Goal: Task Accomplishment & Management: Manage account settings

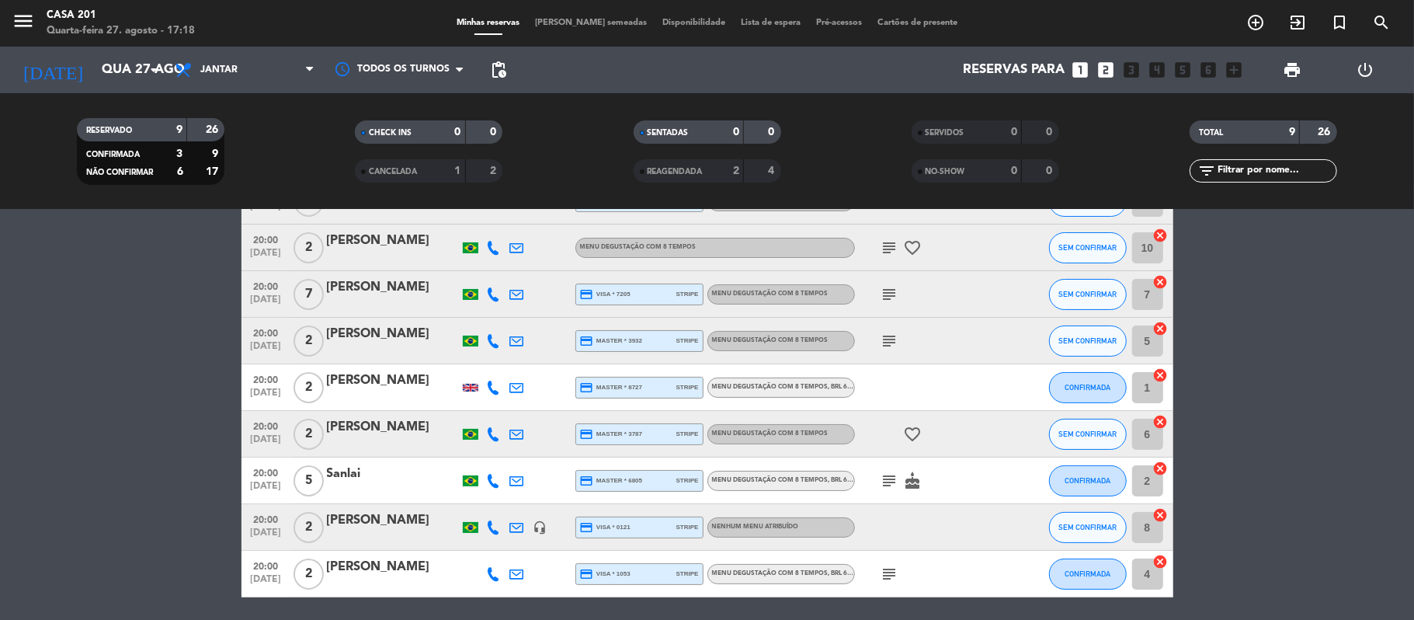
scroll to position [102, 0]
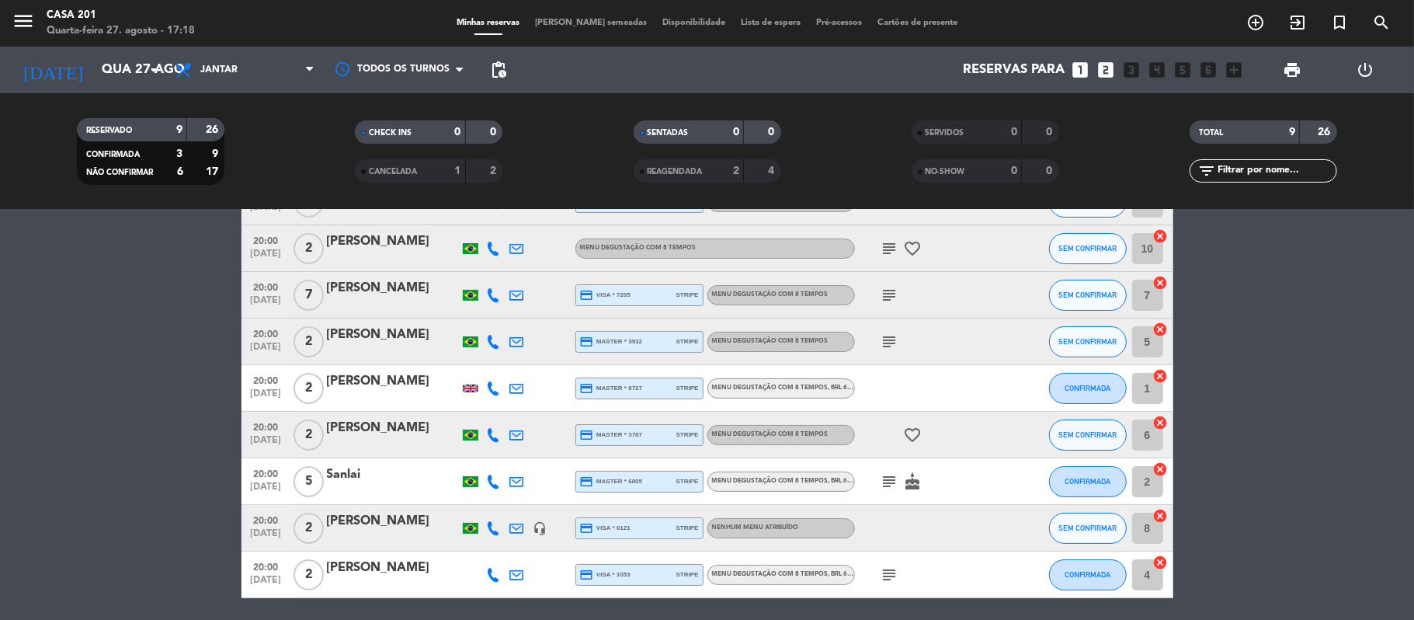
click at [917, 433] on icon "favorite_border" at bounding box center [913, 434] width 19 height 19
click at [981, 466] on div "subject cake" at bounding box center [925, 481] width 140 height 46
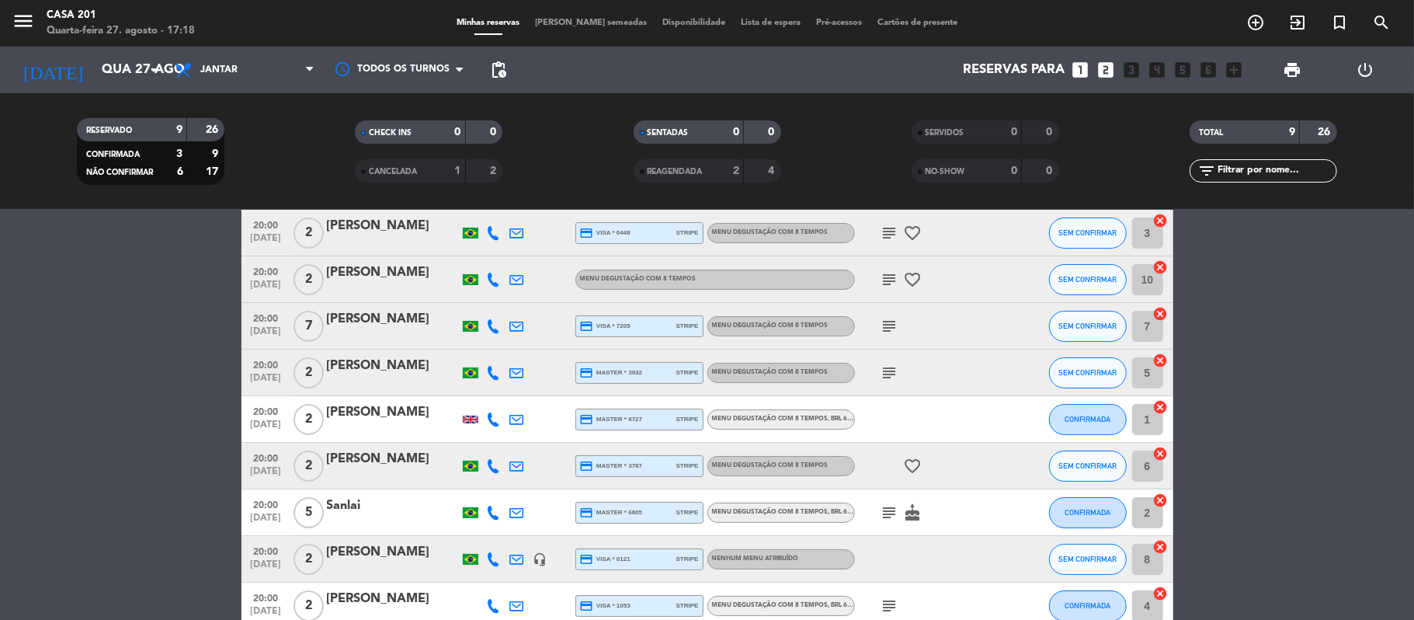
scroll to position [70, 0]
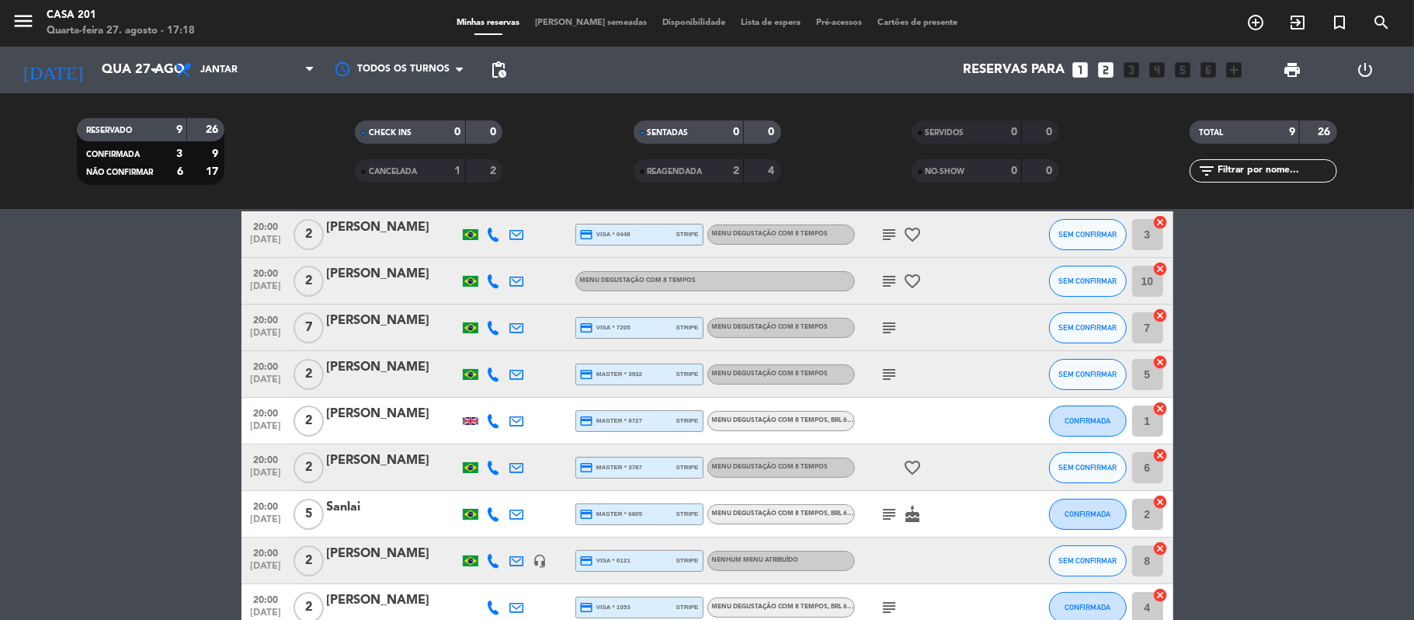
click at [893, 336] on div "subject" at bounding box center [925, 327] width 140 height 46
click at [886, 324] on icon "subject" at bounding box center [889, 327] width 19 height 19
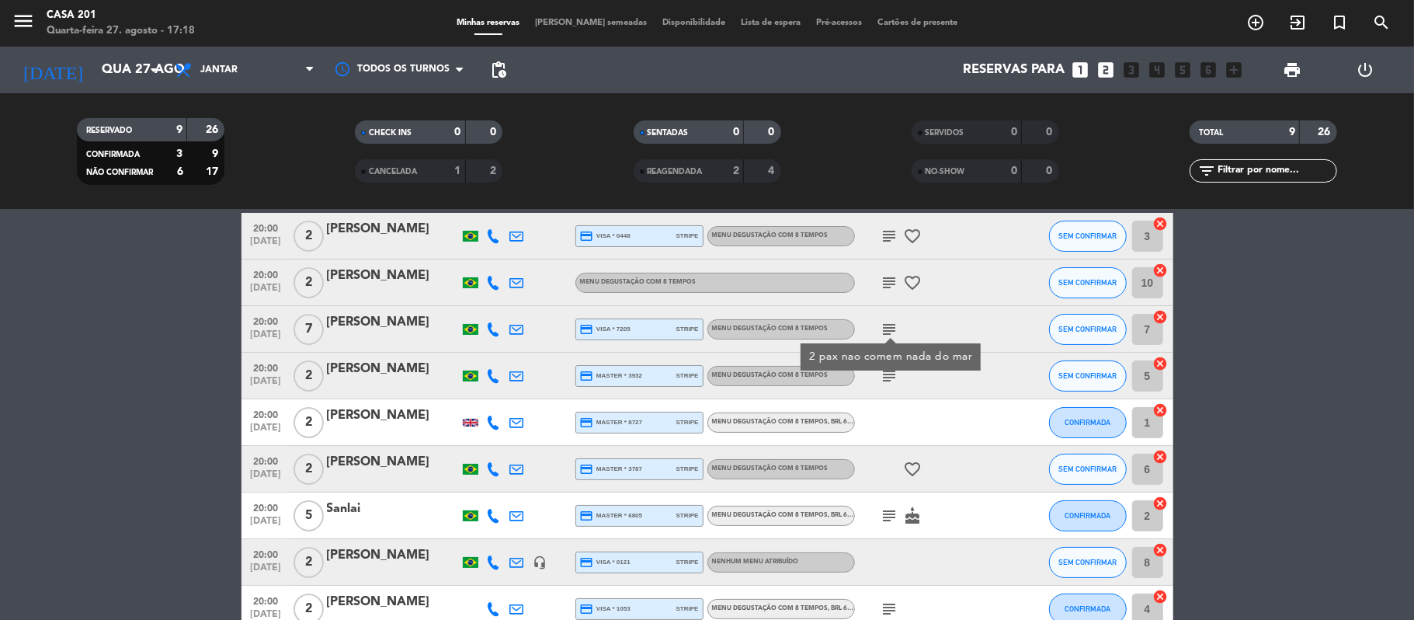
scroll to position [65, 0]
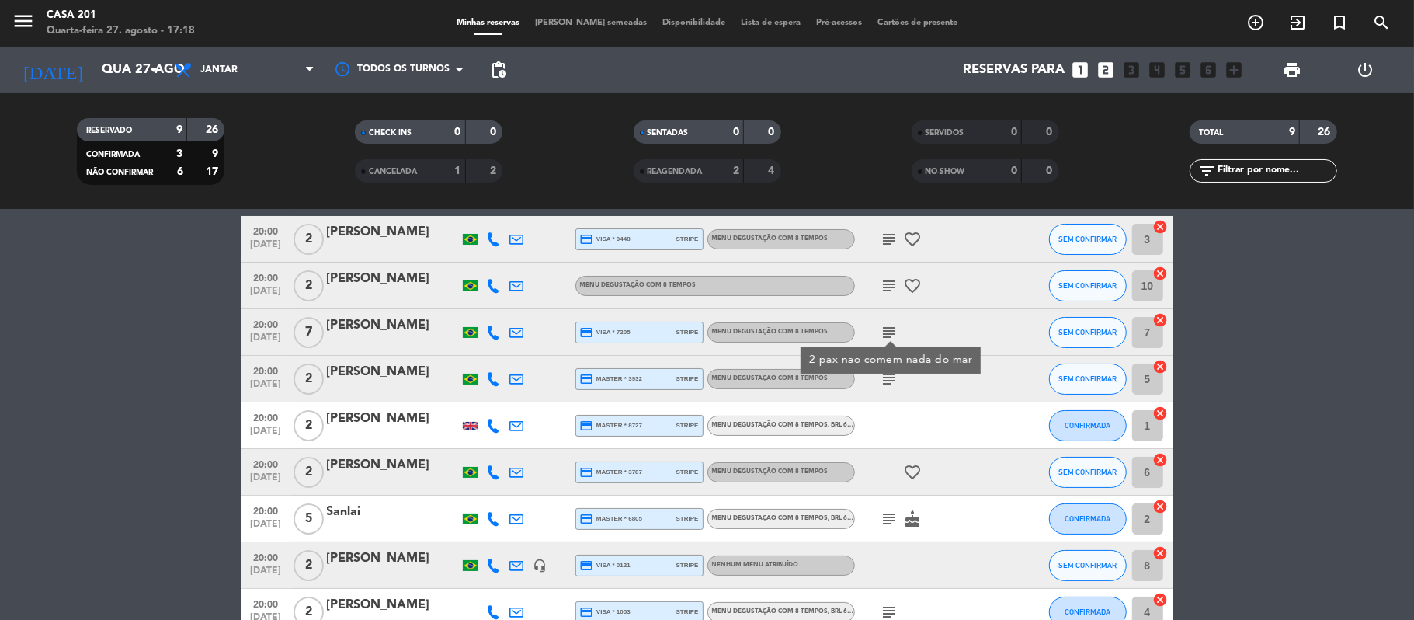
click at [503, 314] on div at bounding box center [493, 332] width 23 height 46
click at [498, 327] on icon at bounding box center [494, 332] width 14 height 14
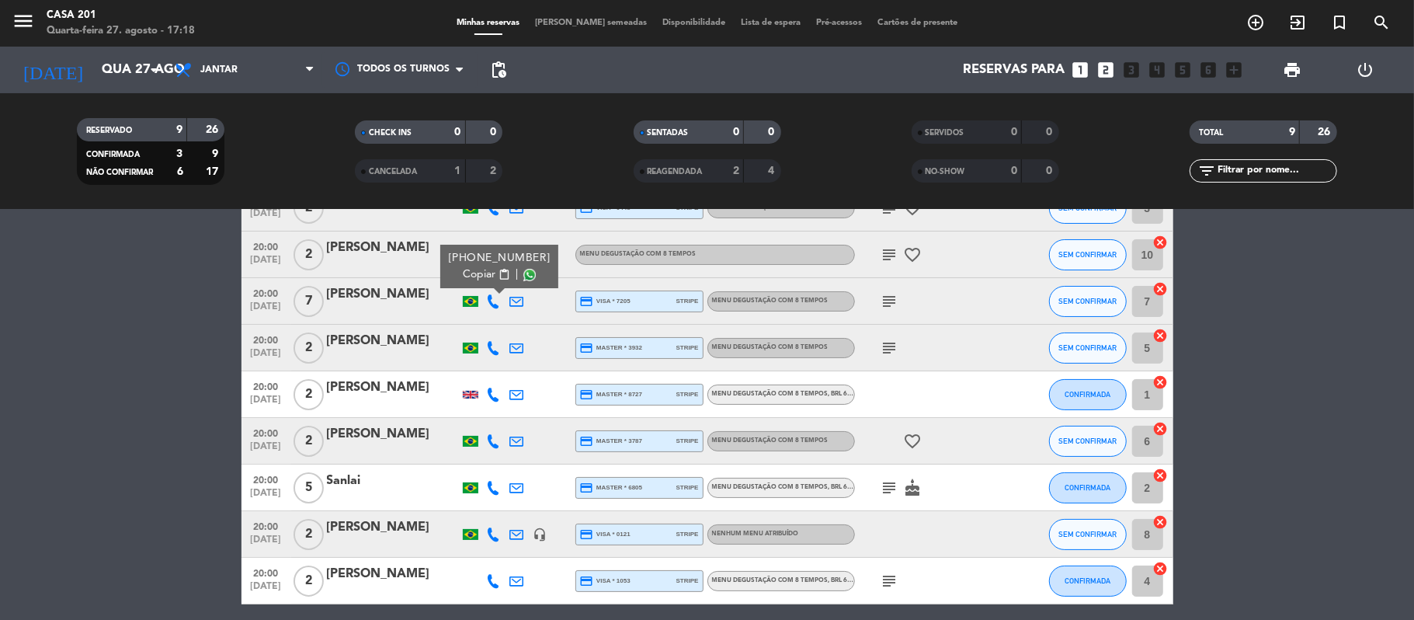
scroll to position [99, 0]
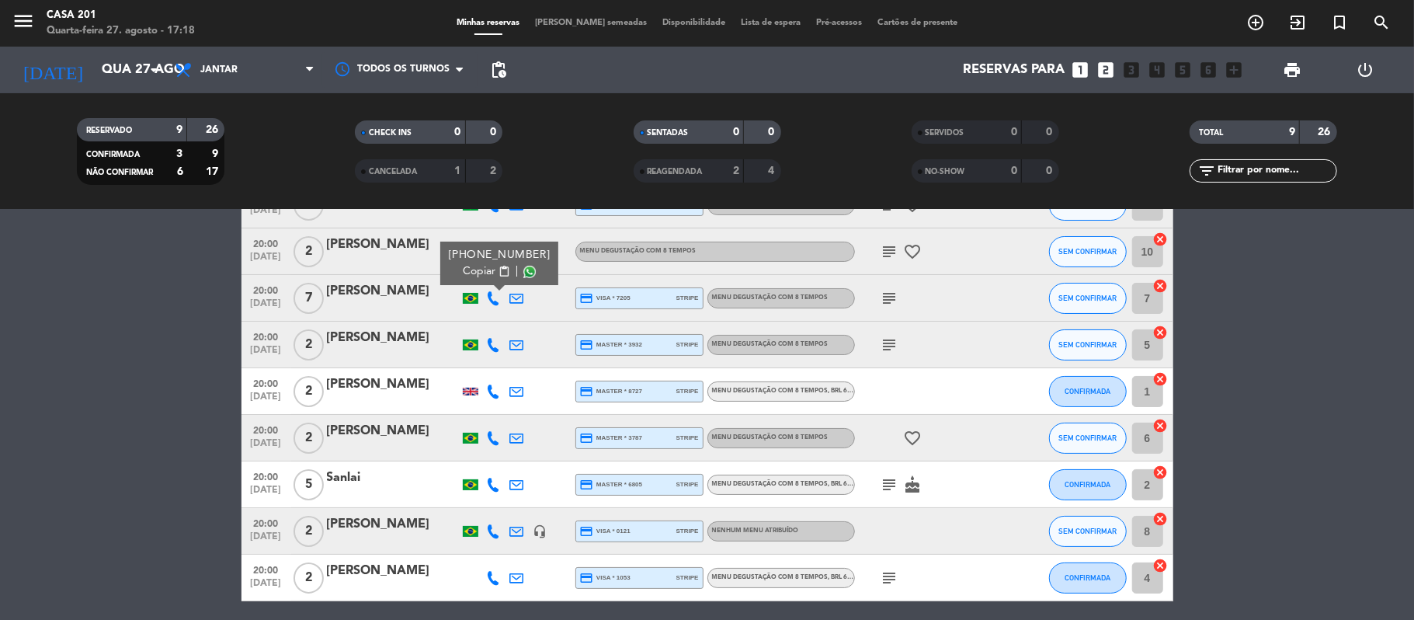
click at [495, 439] on icon at bounding box center [494, 438] width 14 height 14
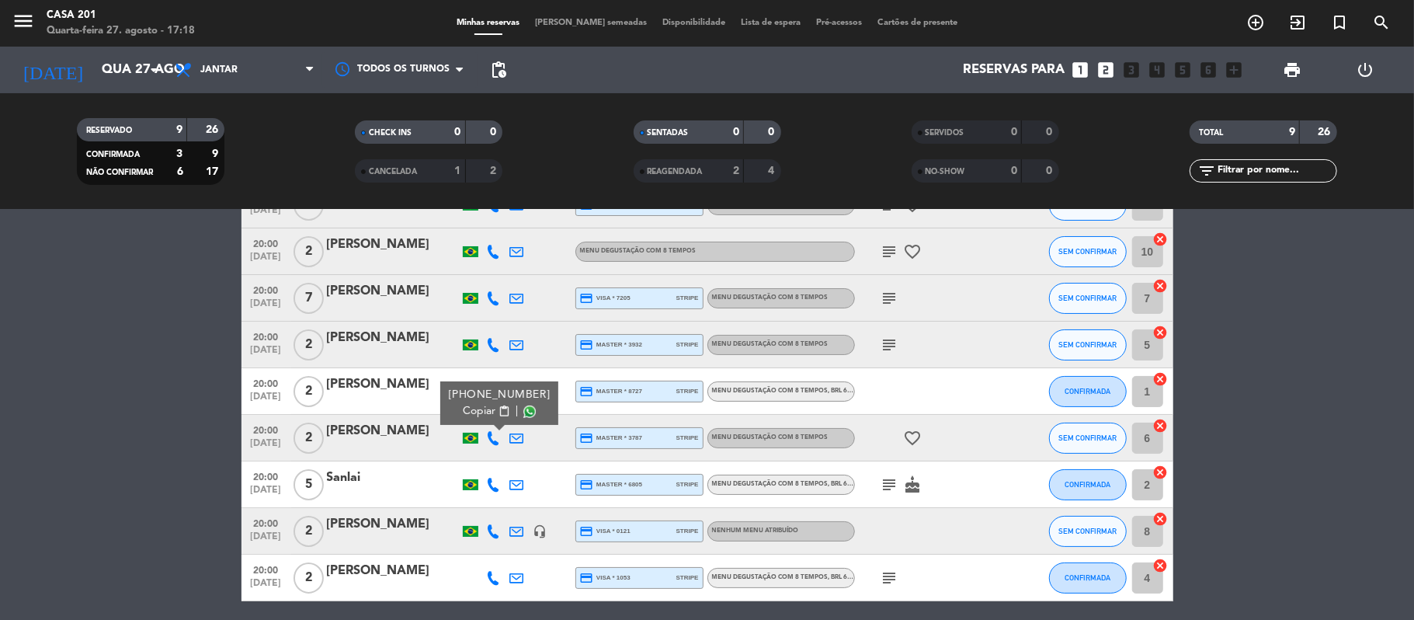
click at [498, 413] on span "content_paste" at bounding box center [504, 411] width 12 height 12
click at [495, 529] on icon at bounding box center [494, 531] width 14 height 14
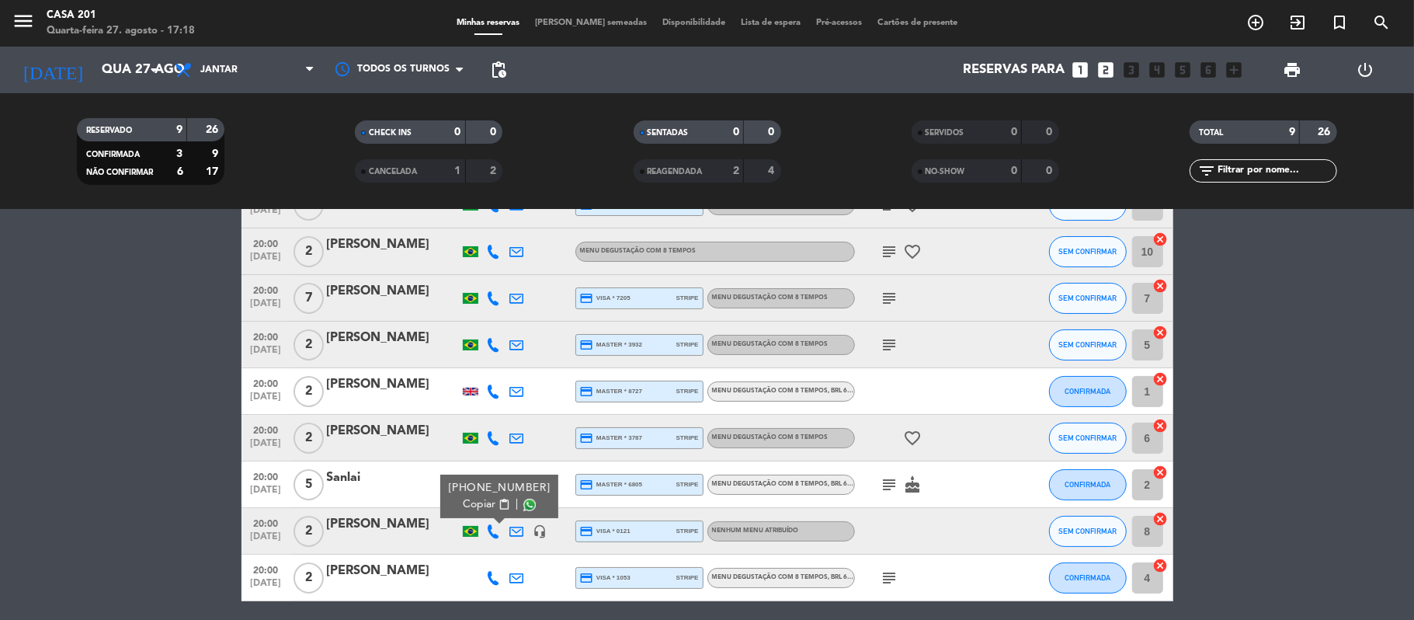
click at [498, 501] on span "content_paste" at bounding box center [504, 504] width 12 height 12
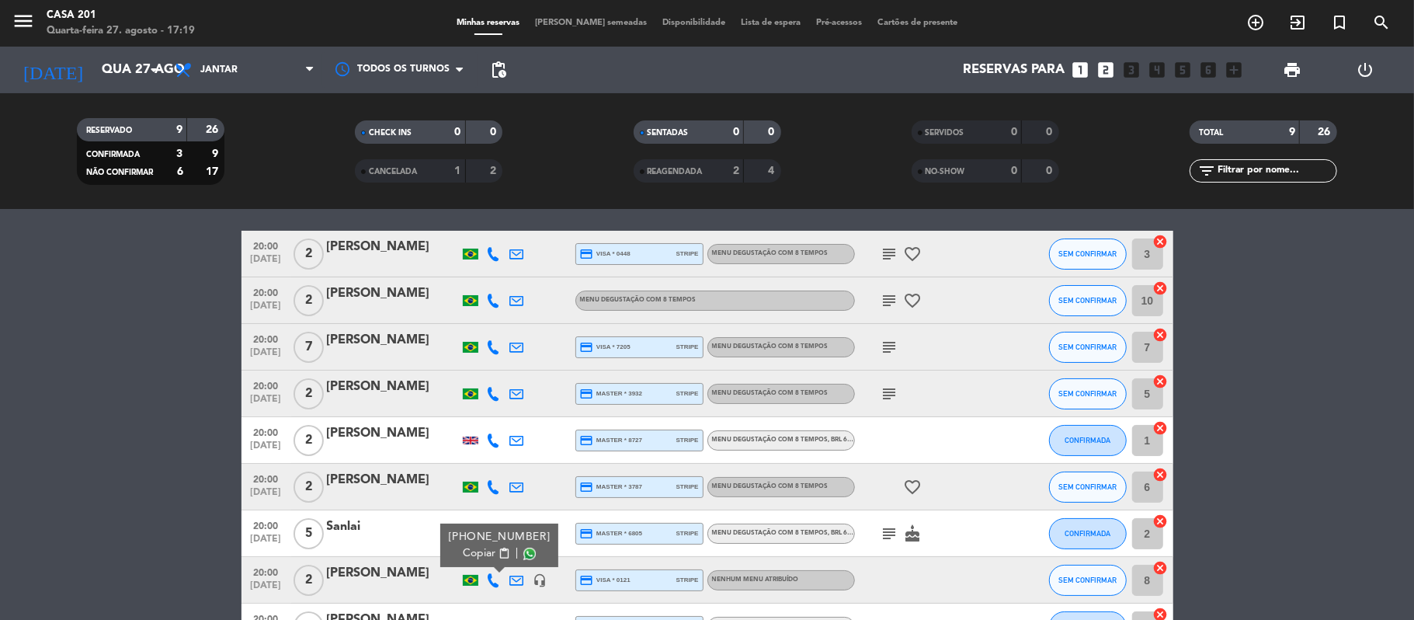
scroll to position [39, 0]
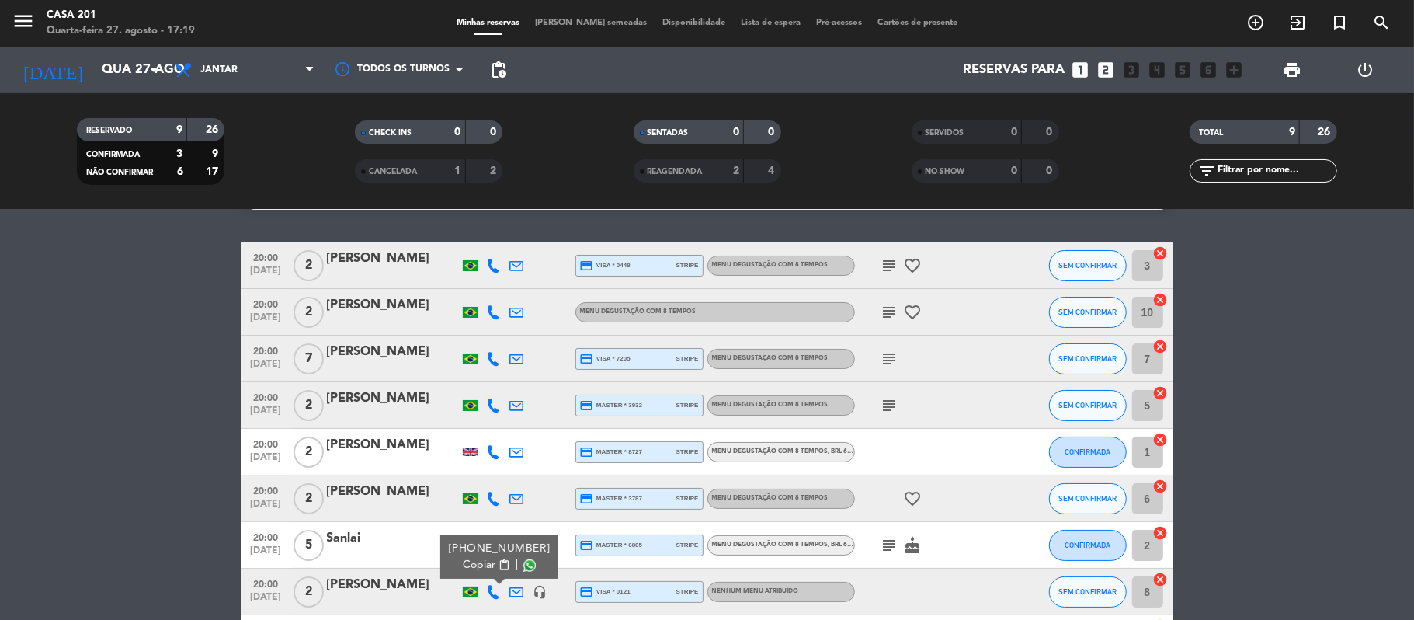
click at [500, 309] on icon at bounding box center [494, 312] width 14 height 14
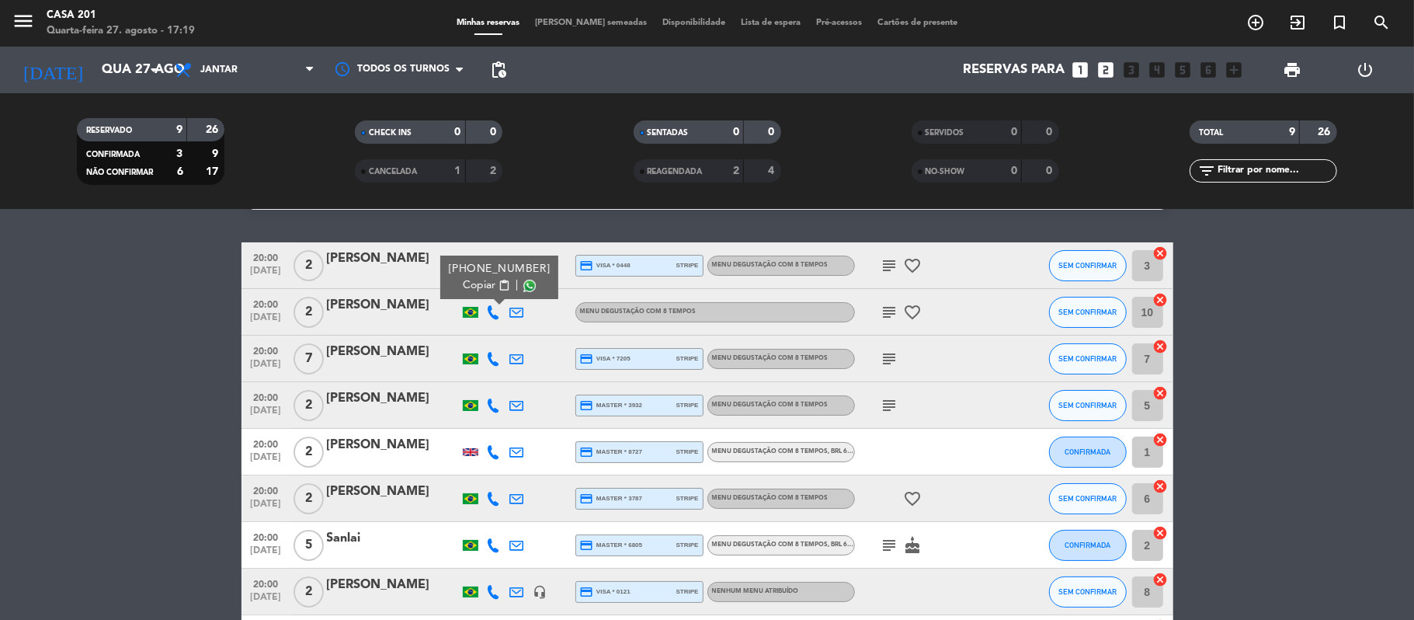
click at [500, 289] on span "content_paste" at bounding box center [504, 286] width 12 height 12
click at [106, 309] on bookings-row "20:00 [DATE] 2 [PERSON_NAME] credit_card visa * 0448 stripe Menu degustação com…" at bounding box center [707, 451] width 1414 height 419
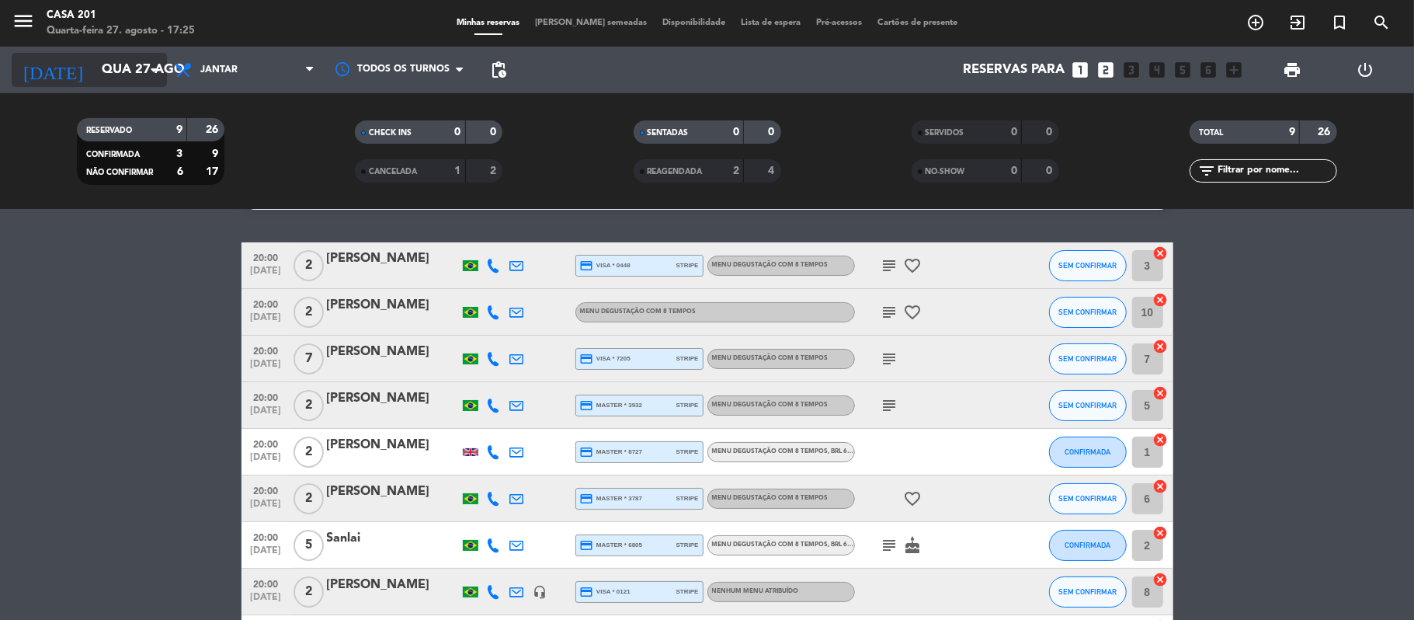
click at [134, 72] on input "Qua 27 ago" at bounding box center [178, 70] width 168 height 30
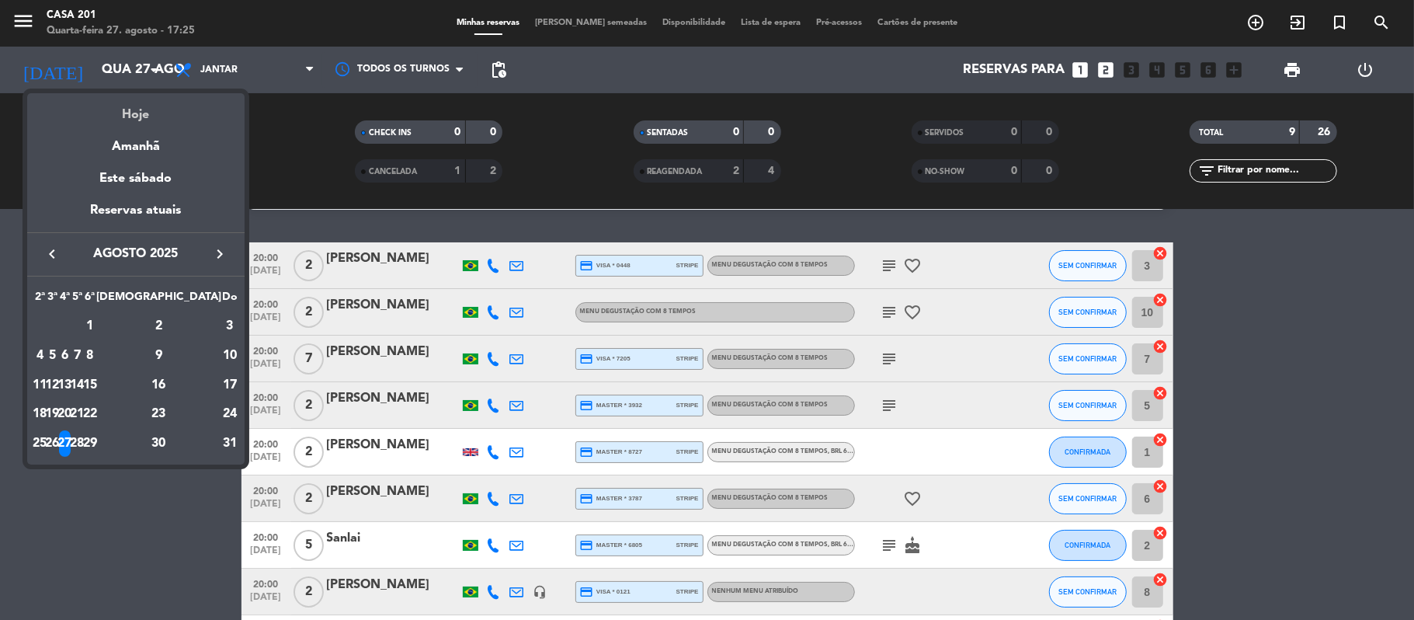
click at [132, 109] on div "Hoje" at bounding box center [135, 109] width 217 height 32
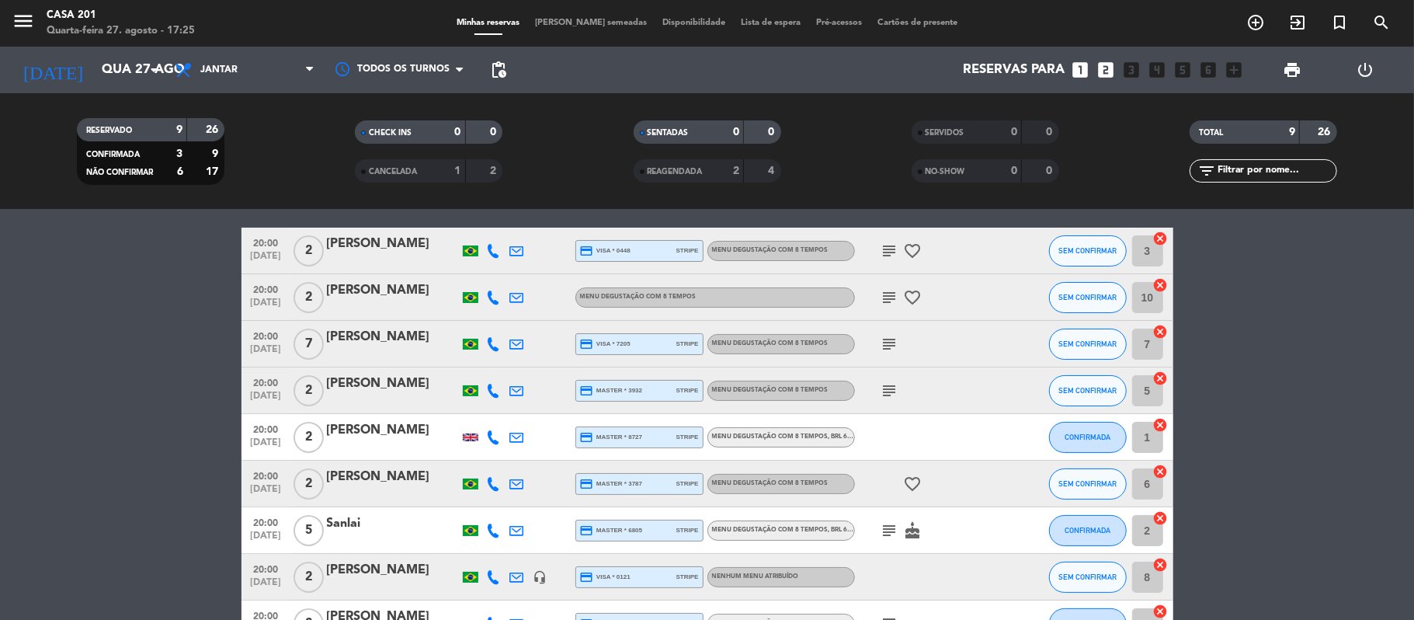
scroll to position [47, 0]
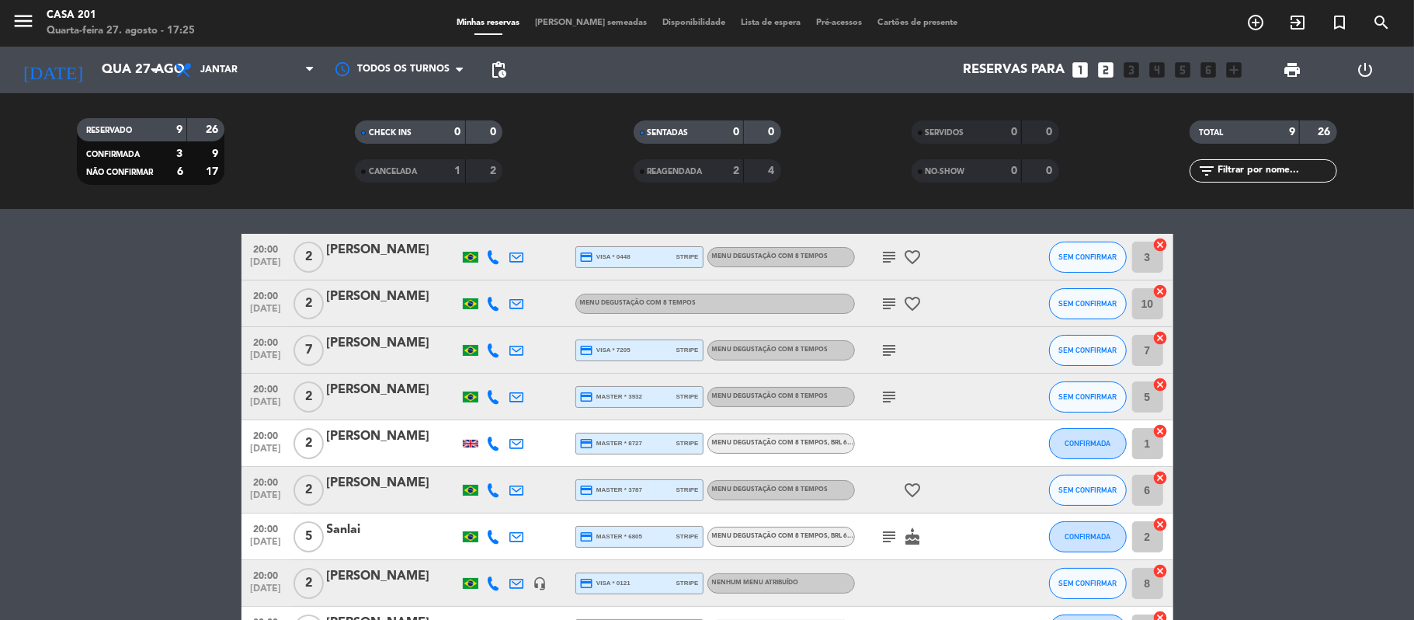
click at [1307, 356] on bookings-row "20:00 [DATE] 2 [PERSON_NAME] credit_card visa * 0448 stripe Menu degustação com…" at bounding box center [707, 443] width 1414 height 419
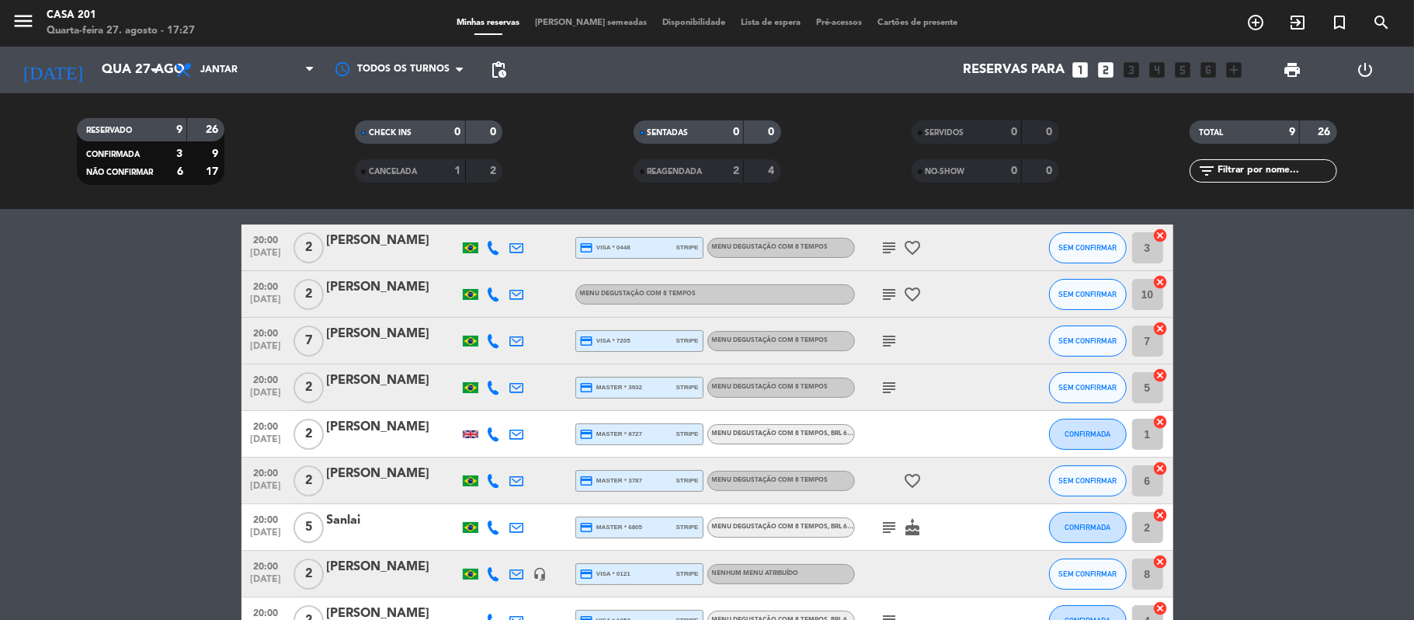
scroll to position [56, 0]
click at [885, 343] on icon "subject" at bounding box center [889, 341] width 19 height 19
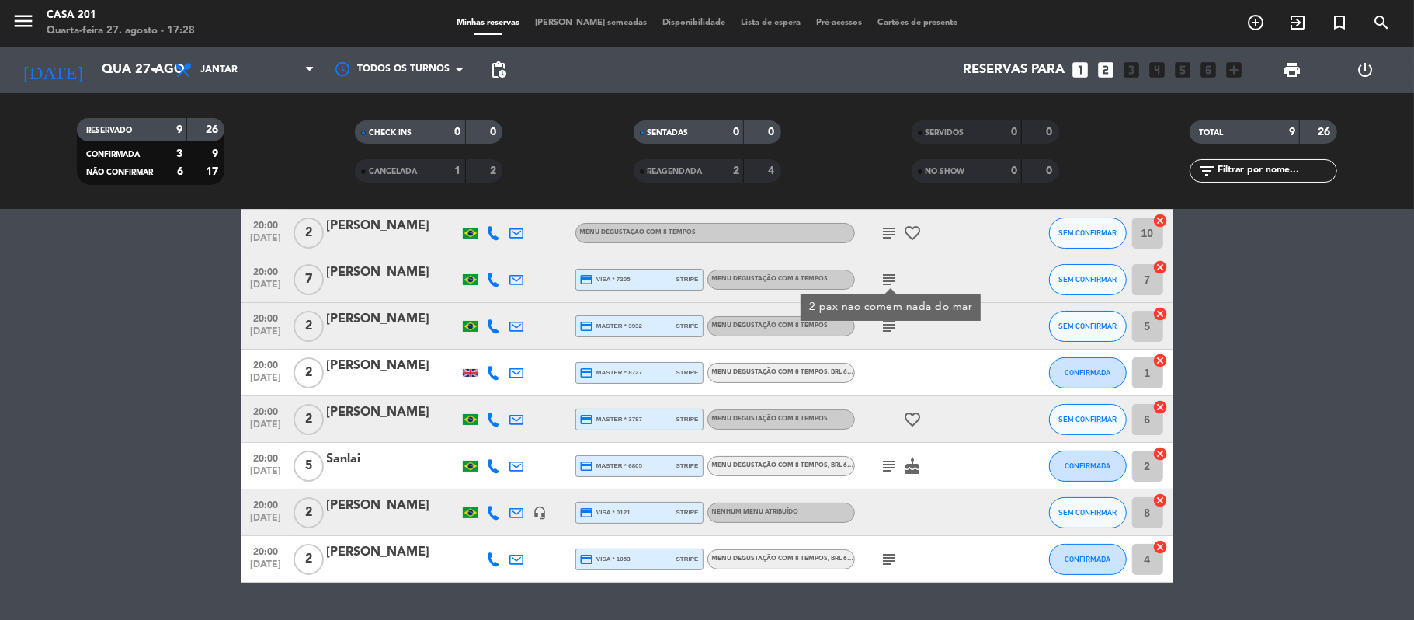
scroll to position [119, 0]
click at [893, 467] on icon "subject" at bounding box center [889, 465] width 19 height 19
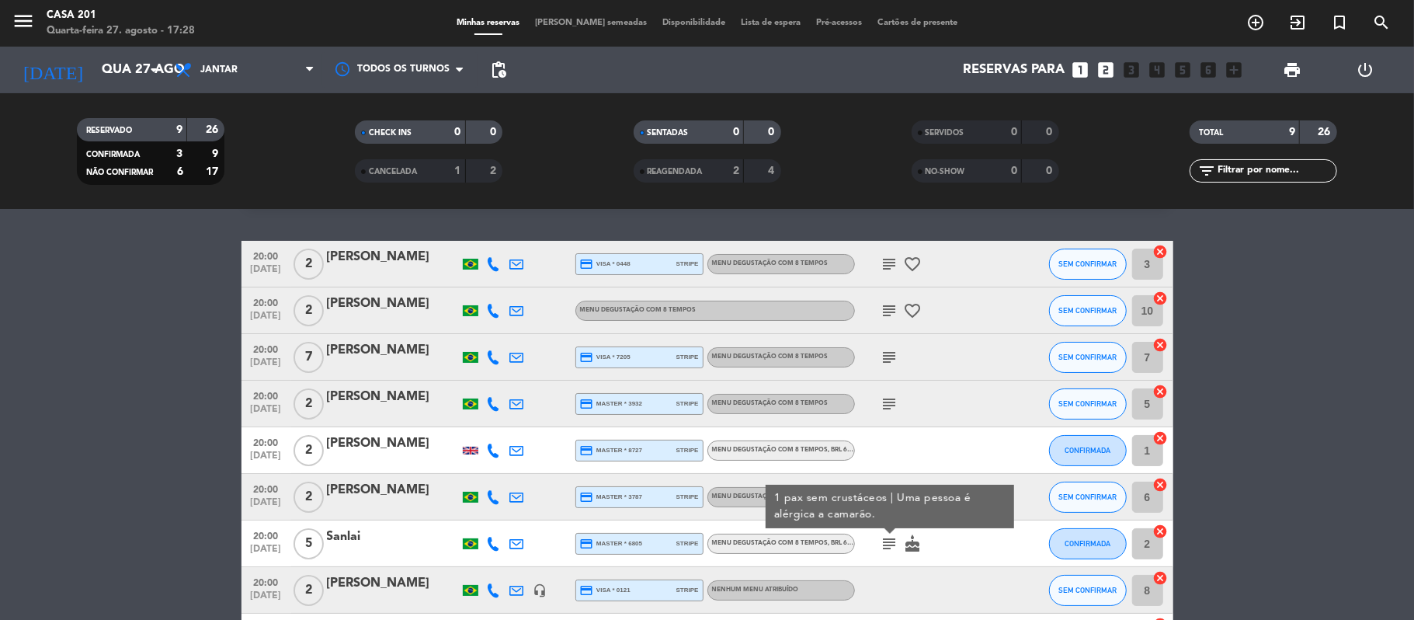
scroll to position [40, 0]
click at [533, 457] on div at bounding box center [540, 450] width 23 height 46
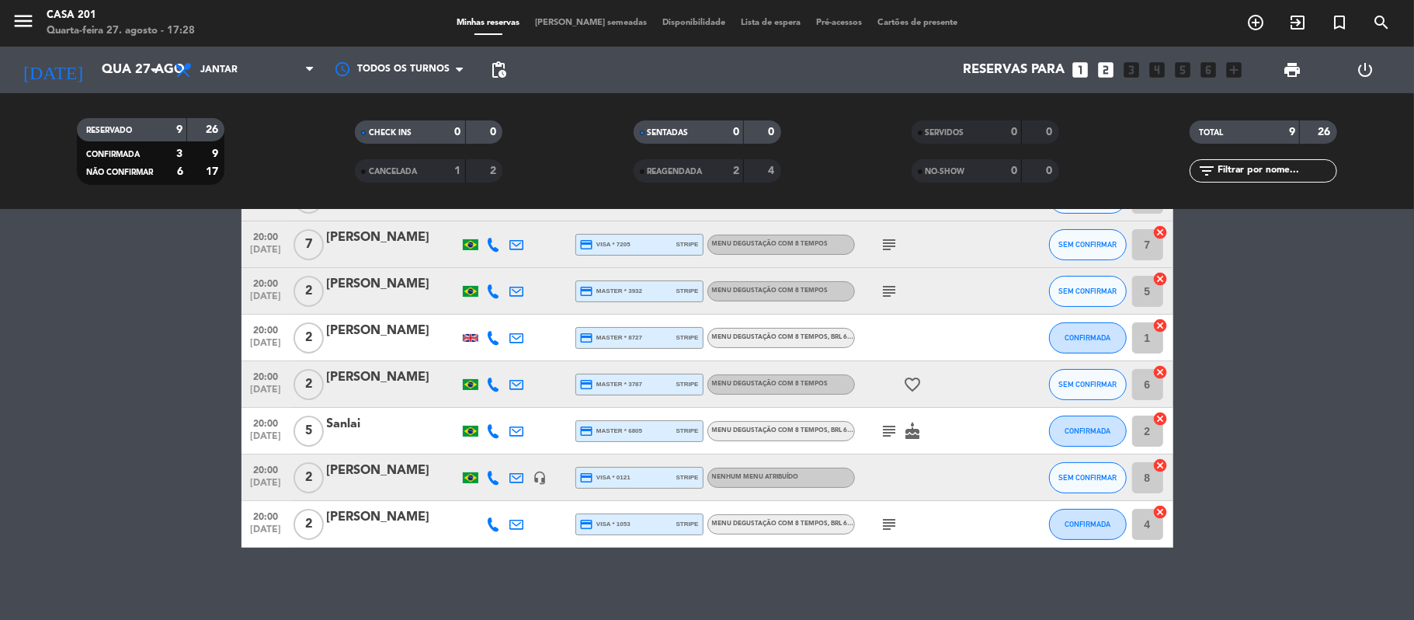
scroll to position [157, 0]
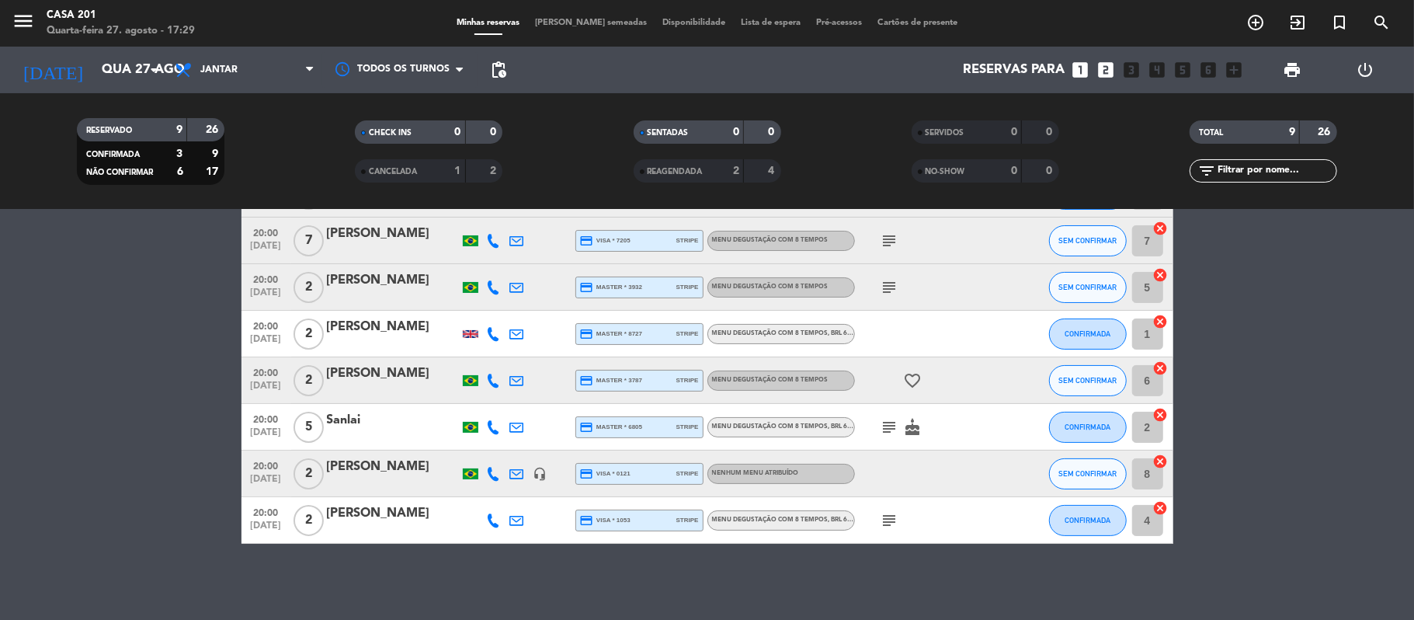
click at [892, 511] on icon "subject" at bounding box center [889, 520] width 19 height 19
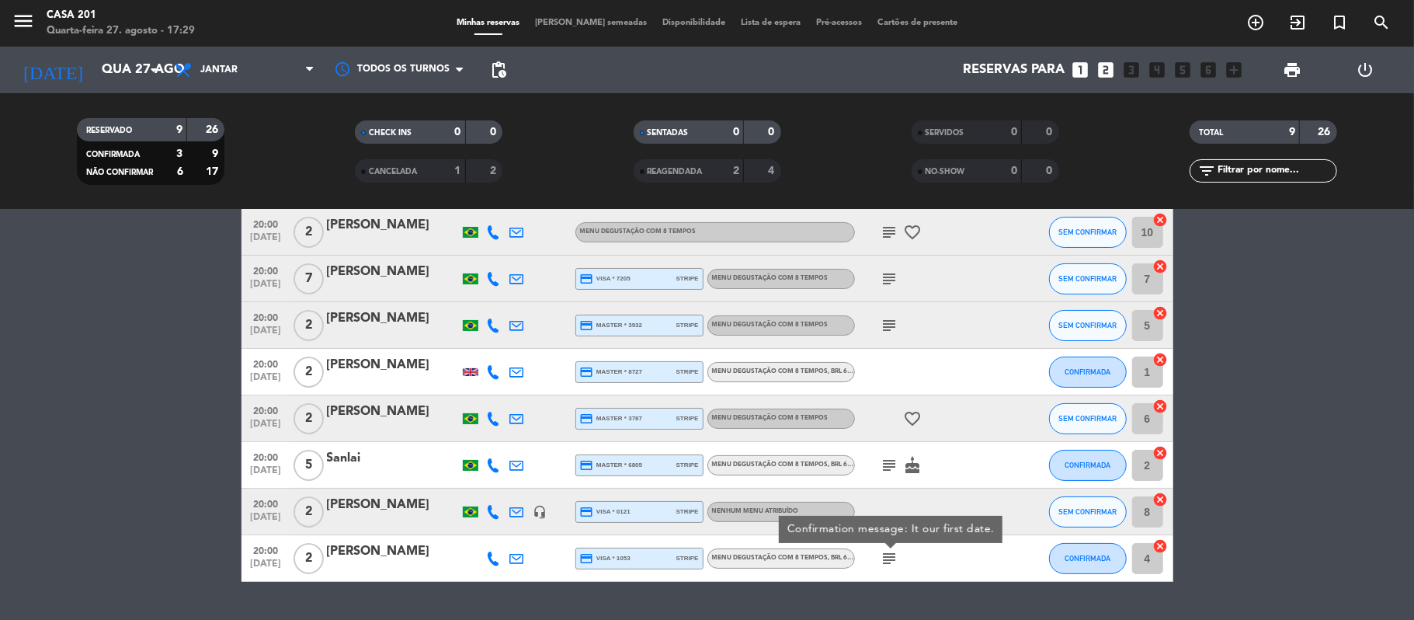
scroll to position [123, 0]
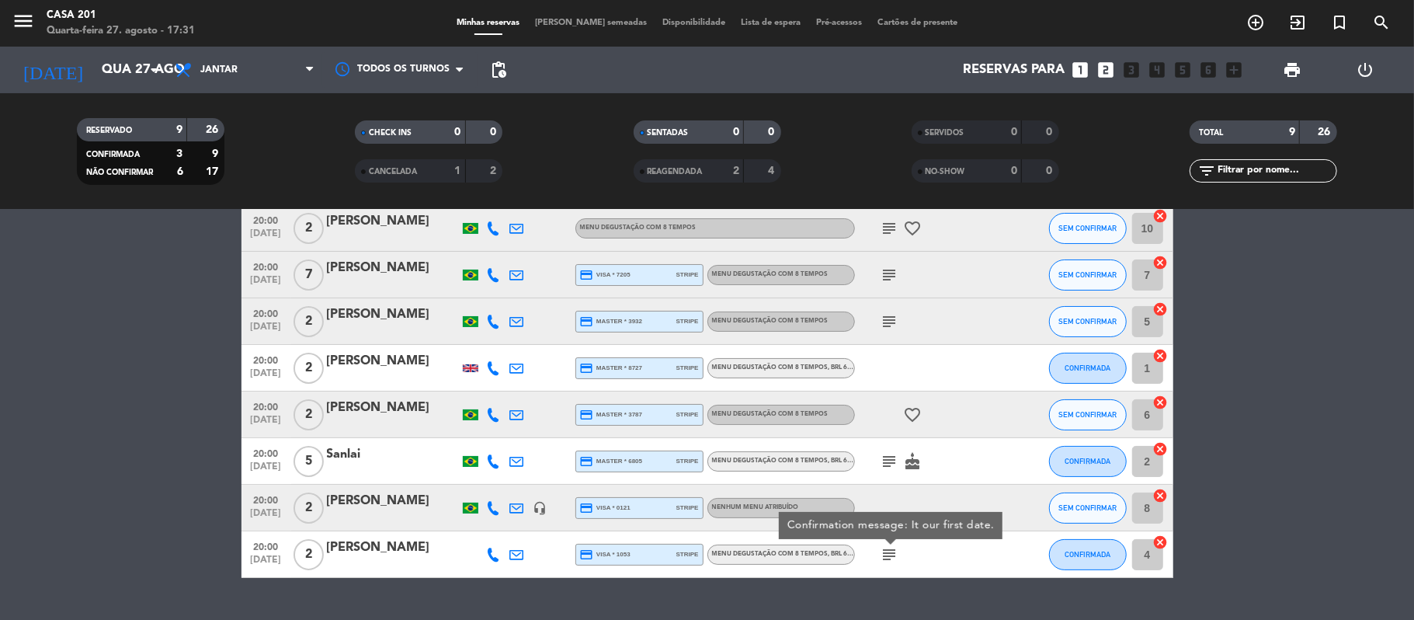
click at [988, 404] on div "favorite_border" at bounding box center [925, 414] width 140 height 46
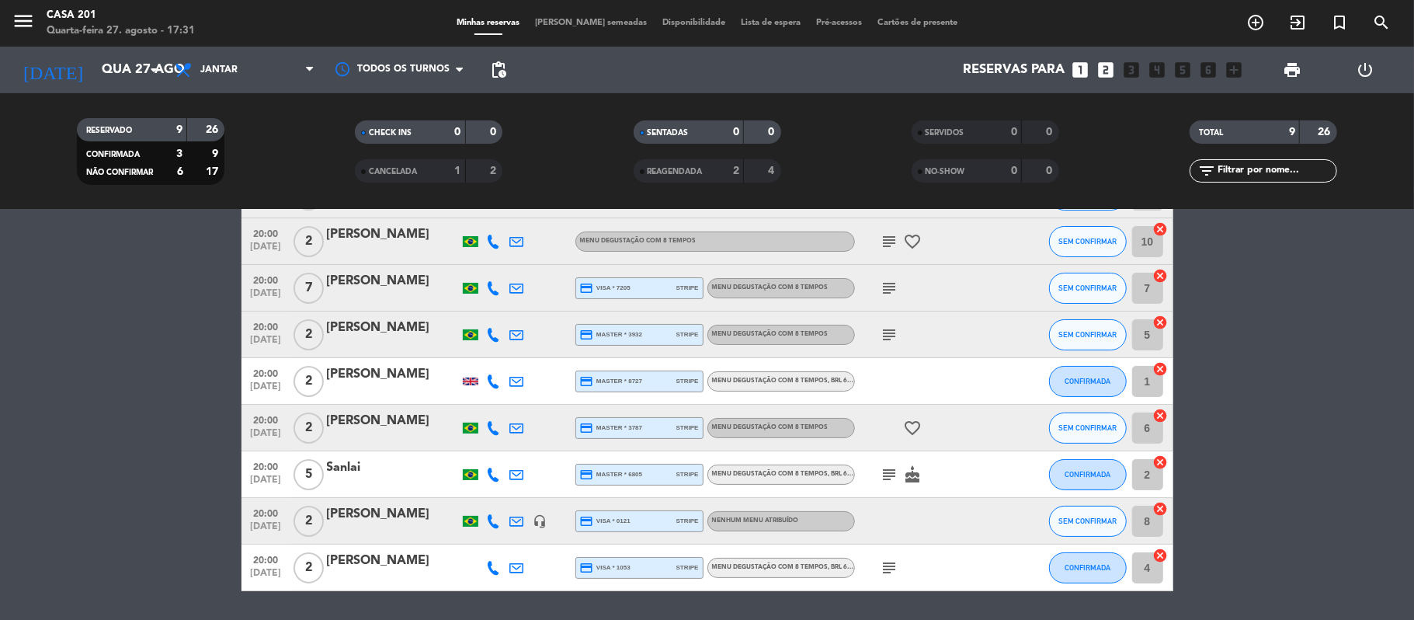
scroll to position [107, 0]
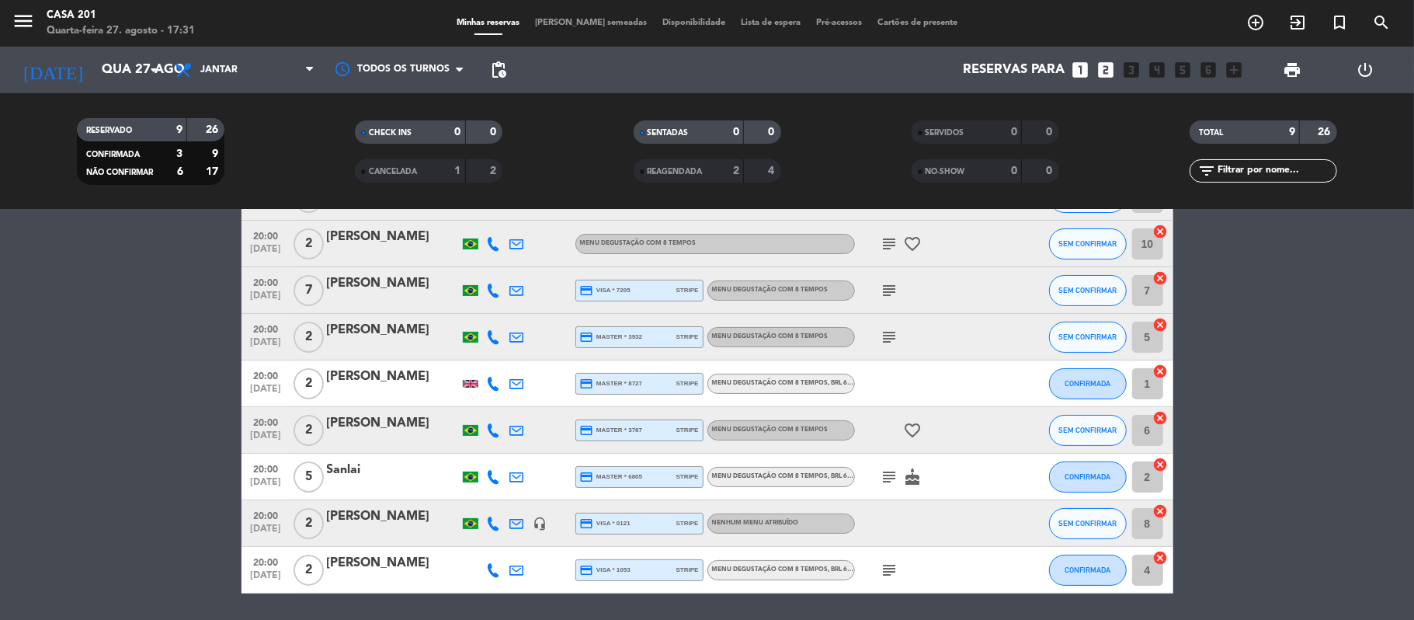
click at [892, 470] on icon "subject" at bounding box center [889, 476] width 19 height 19
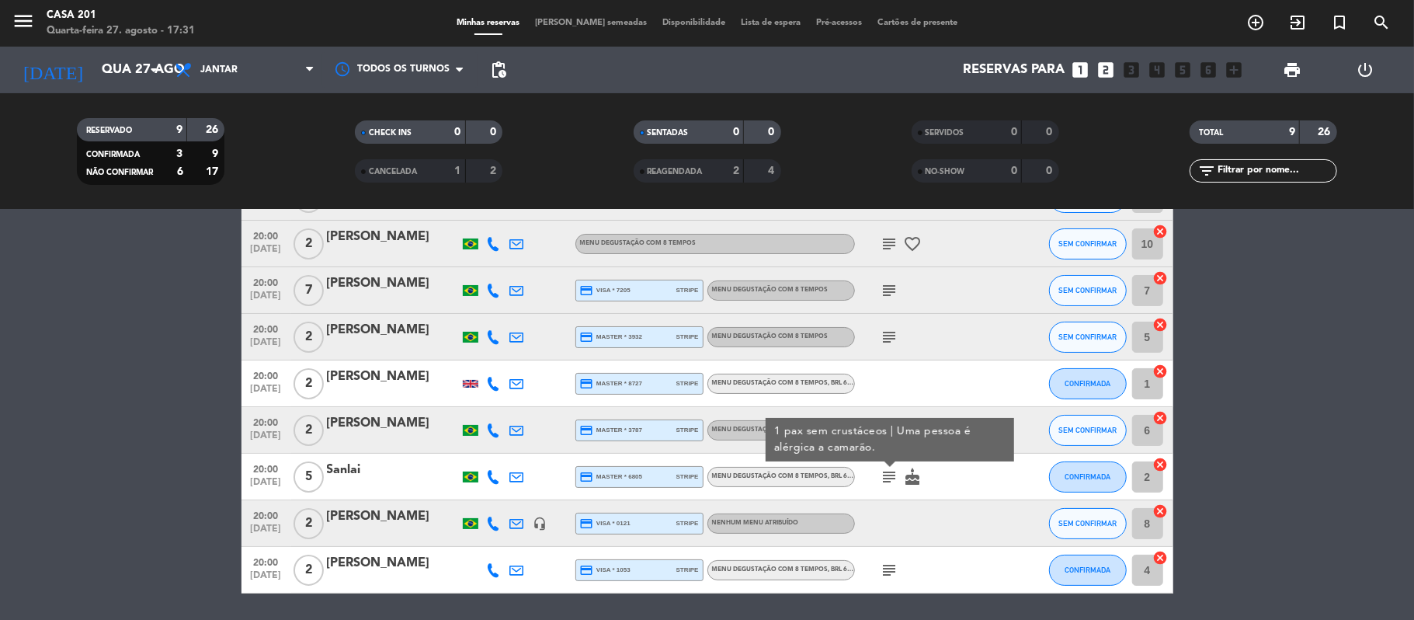
click at [918, 478] on icon "cake" at bounding box center [913, 476] width 19 height 19
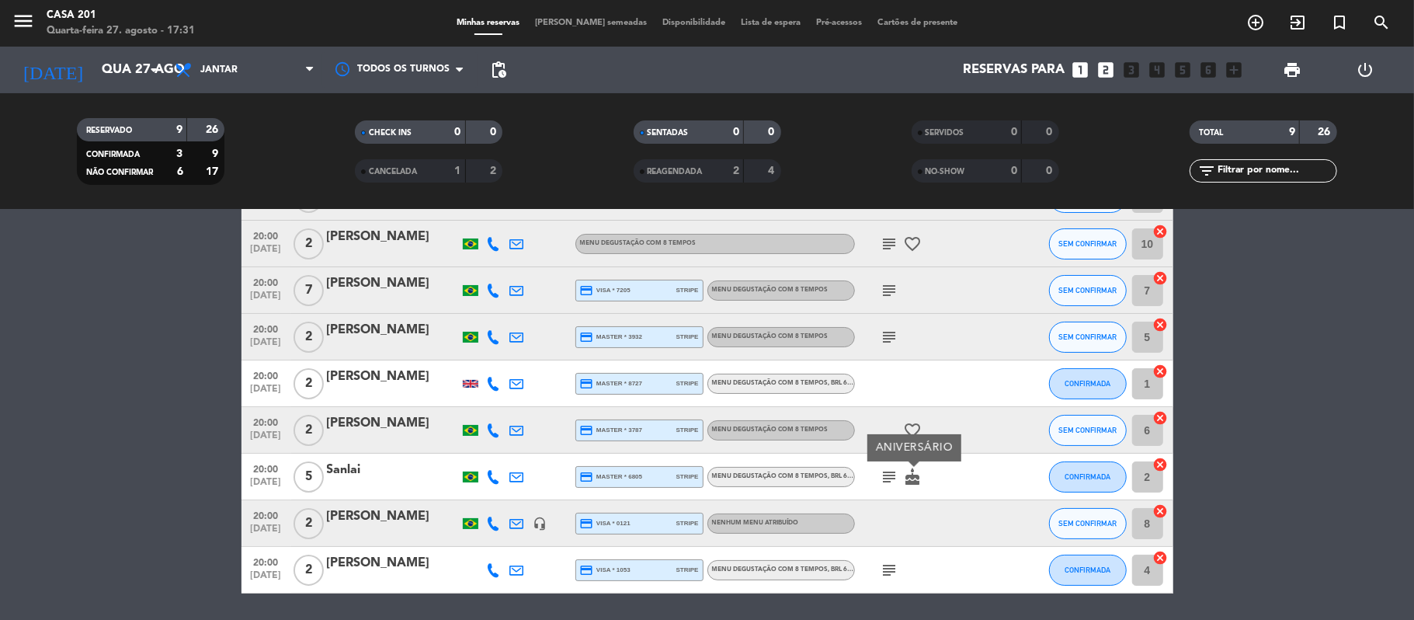
click at [967, 485] on div "subject cake ANIVERSÁRIO" at bounding box center [925, 476] width 140 height 46
click at [885, 334] on icon "subject" at bounding box center [889, 337] width 19 height 19
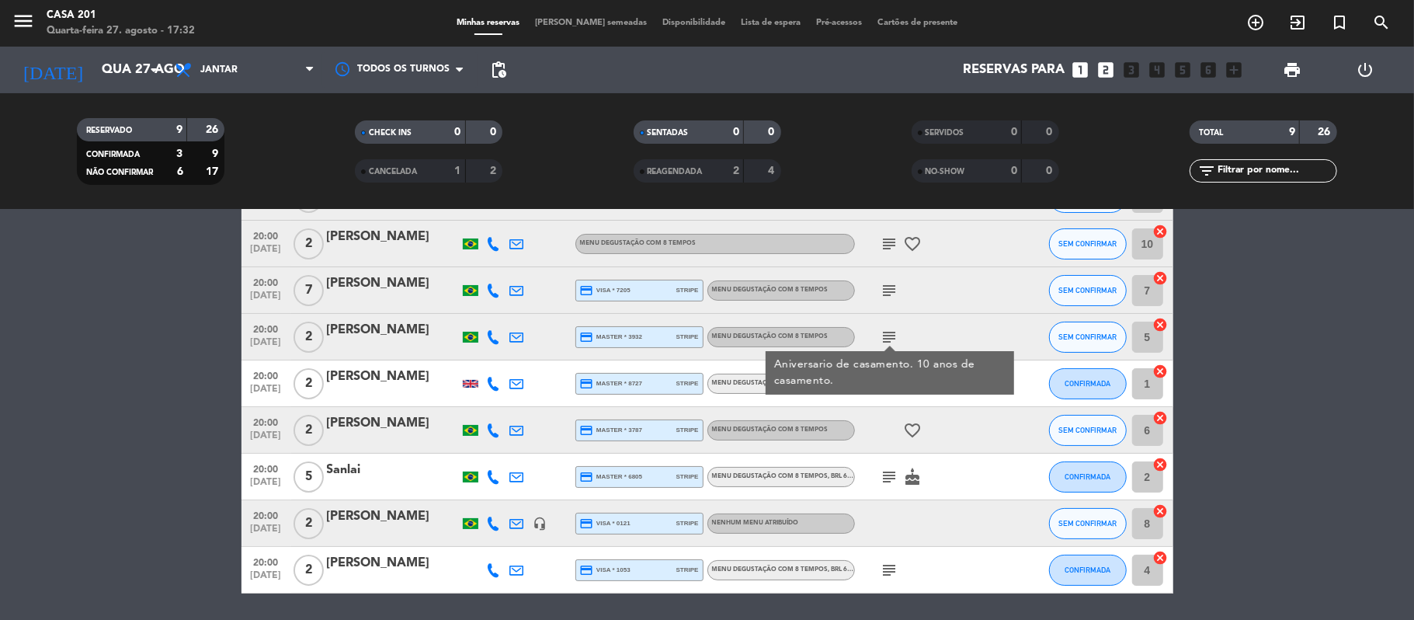
click at [901, 277] on div "subject" at bounding box center [925, 290] width 140 height 46
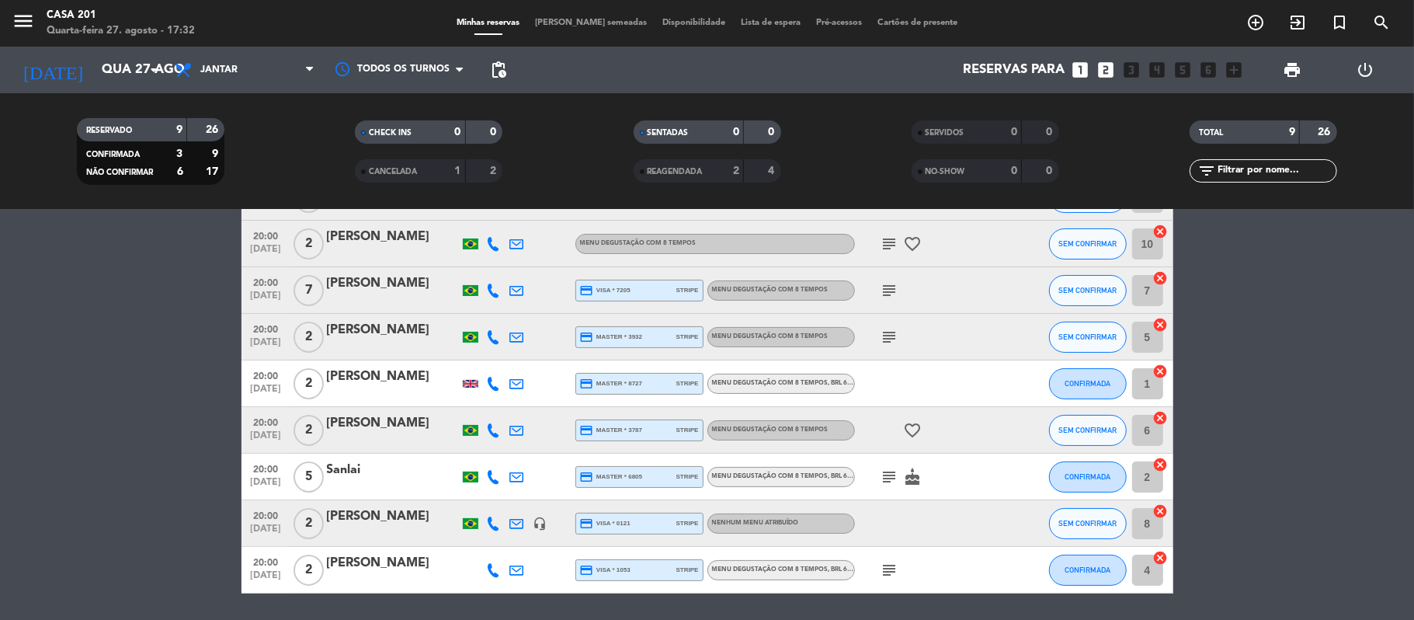
click at [895, 281] on icon "subject" at bounding box center [889, 290] width 19 height 19
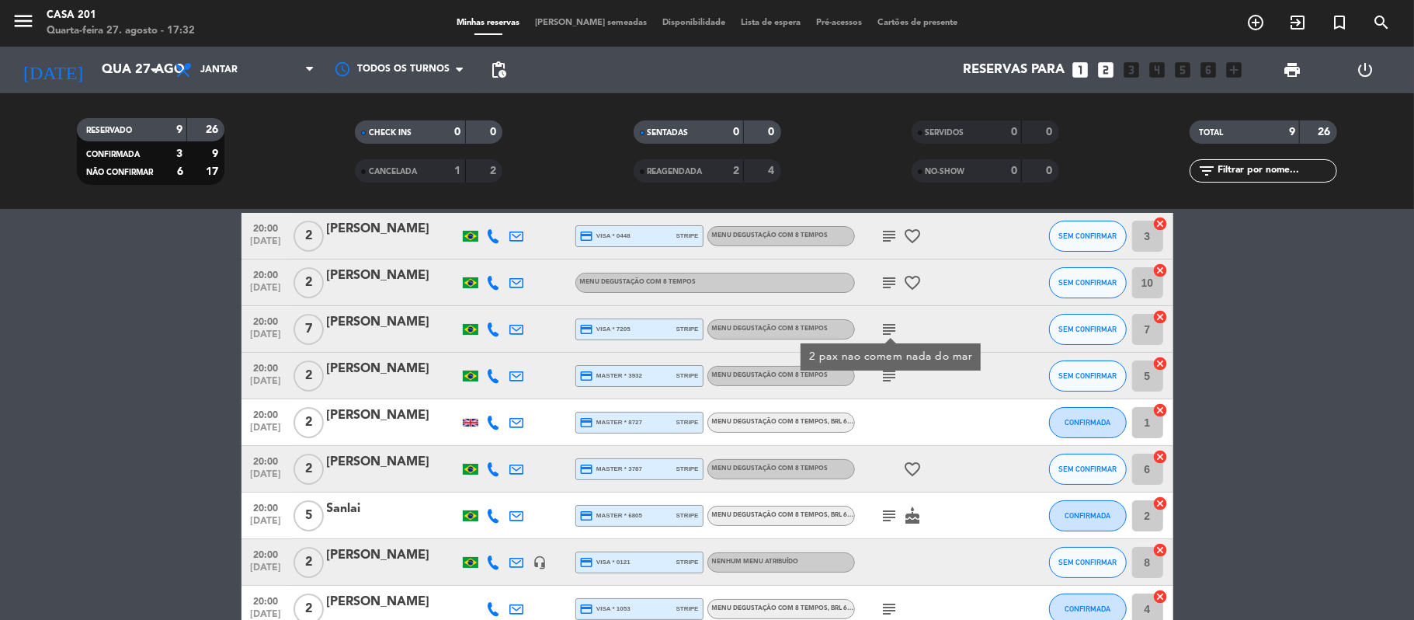
click at [895, 281] on icon "subject" at bounding box center [889, 282] width 19 height 19
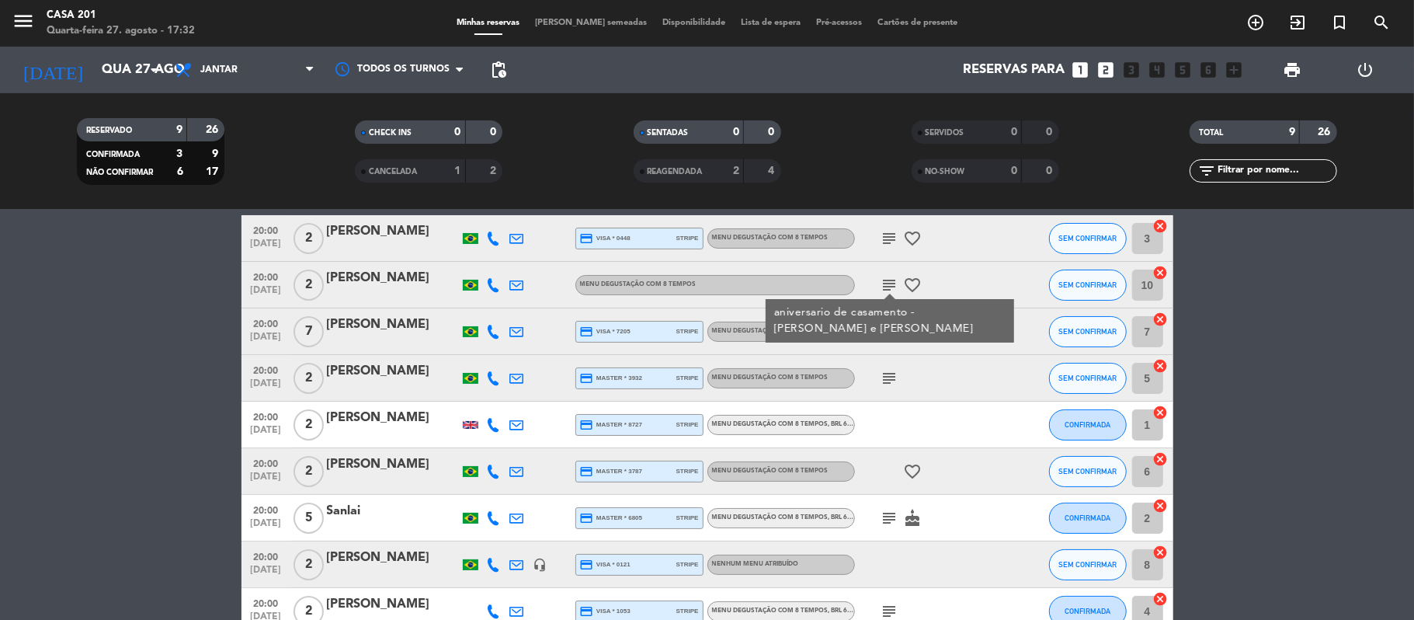
scroll to position [157, 0]
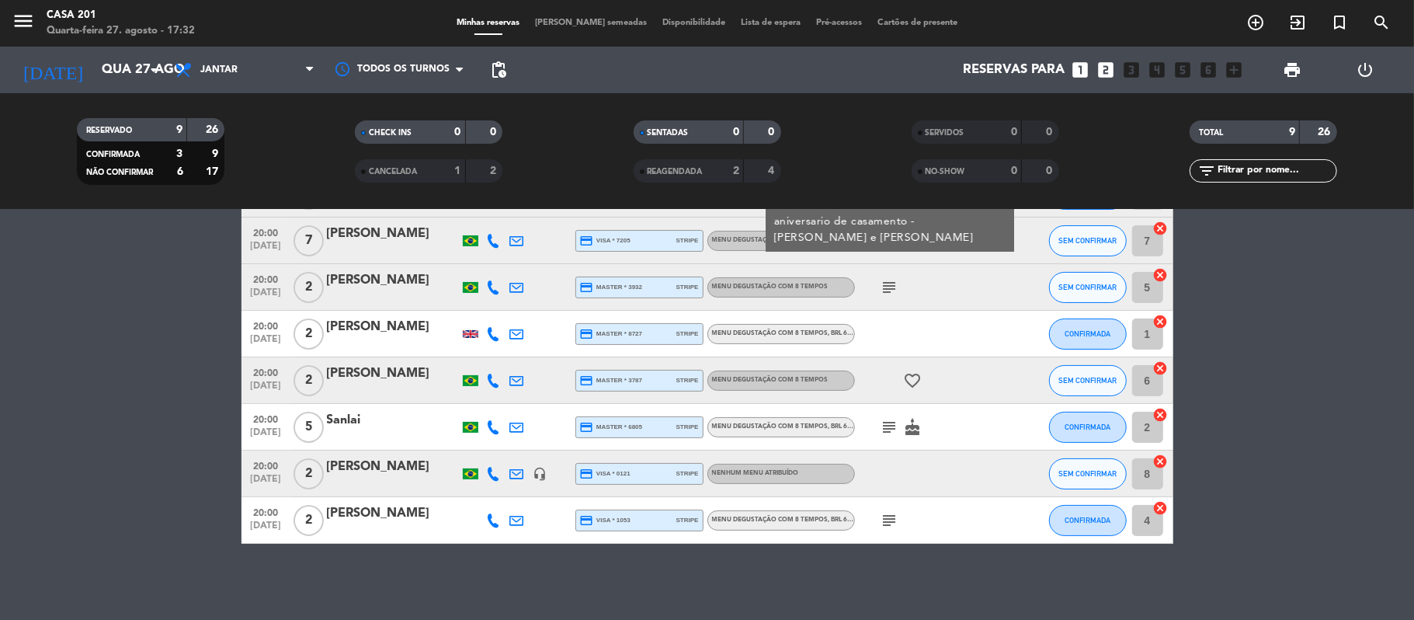
click at [951, 479] on div at bounding box center [925, 473] width 140 height 46
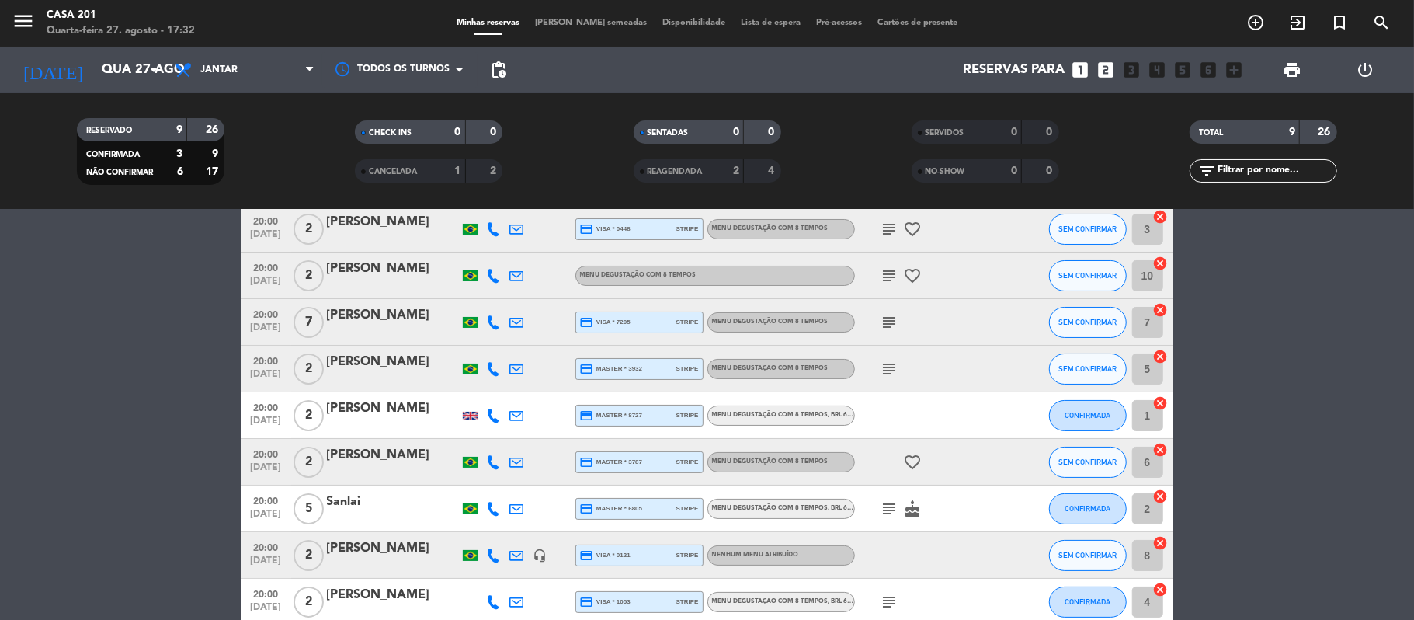
scroll to position [60, 0]
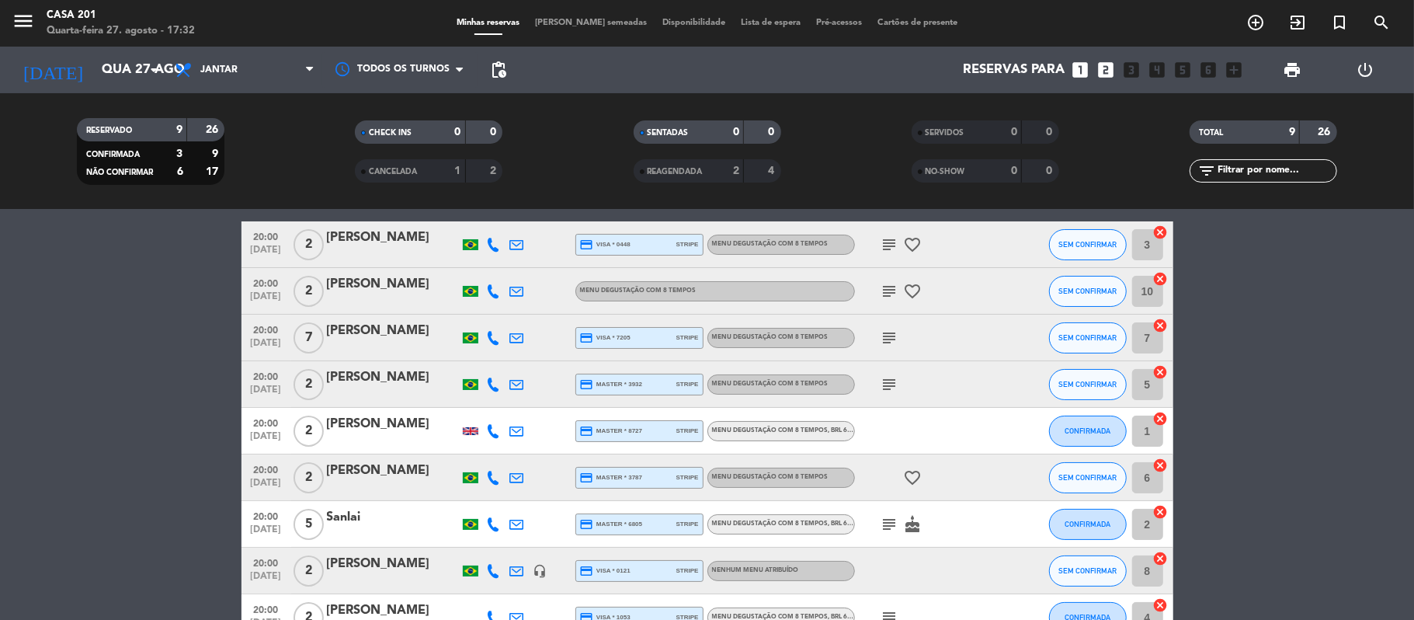
click at [882, 331] on icon "subject" at bounding box center [889, 337] width 19 height 19
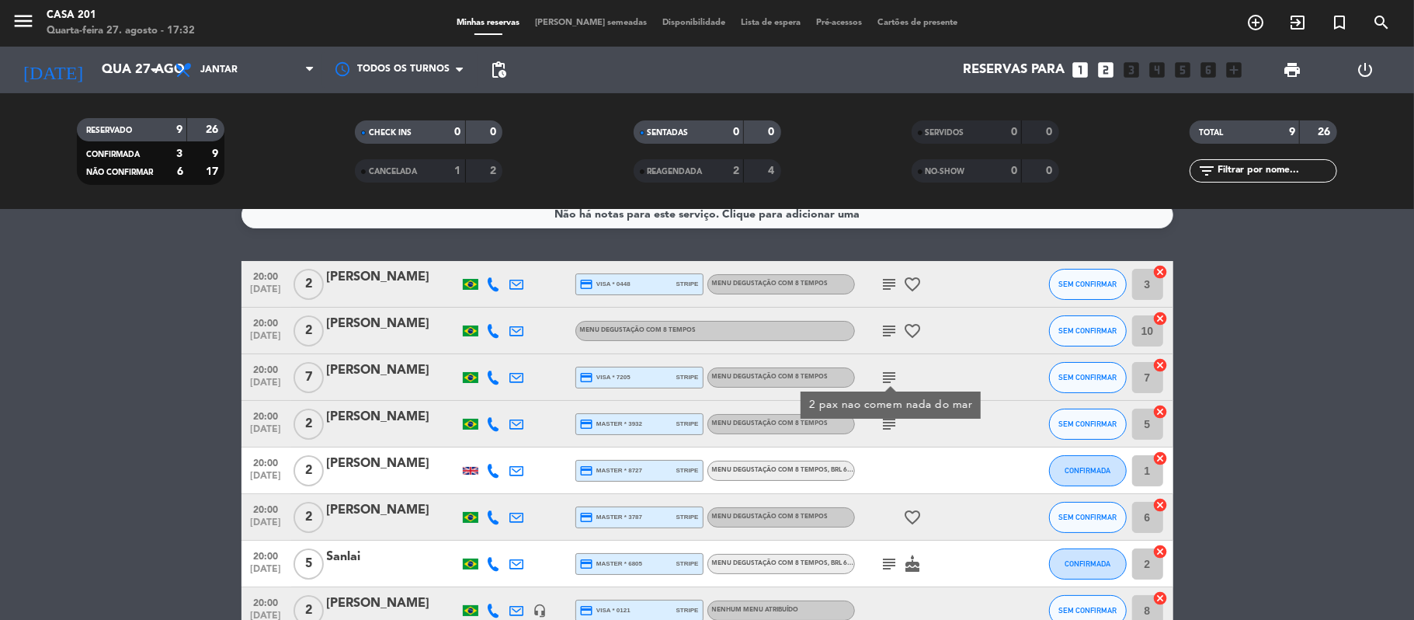
scroll to position [19, 0]
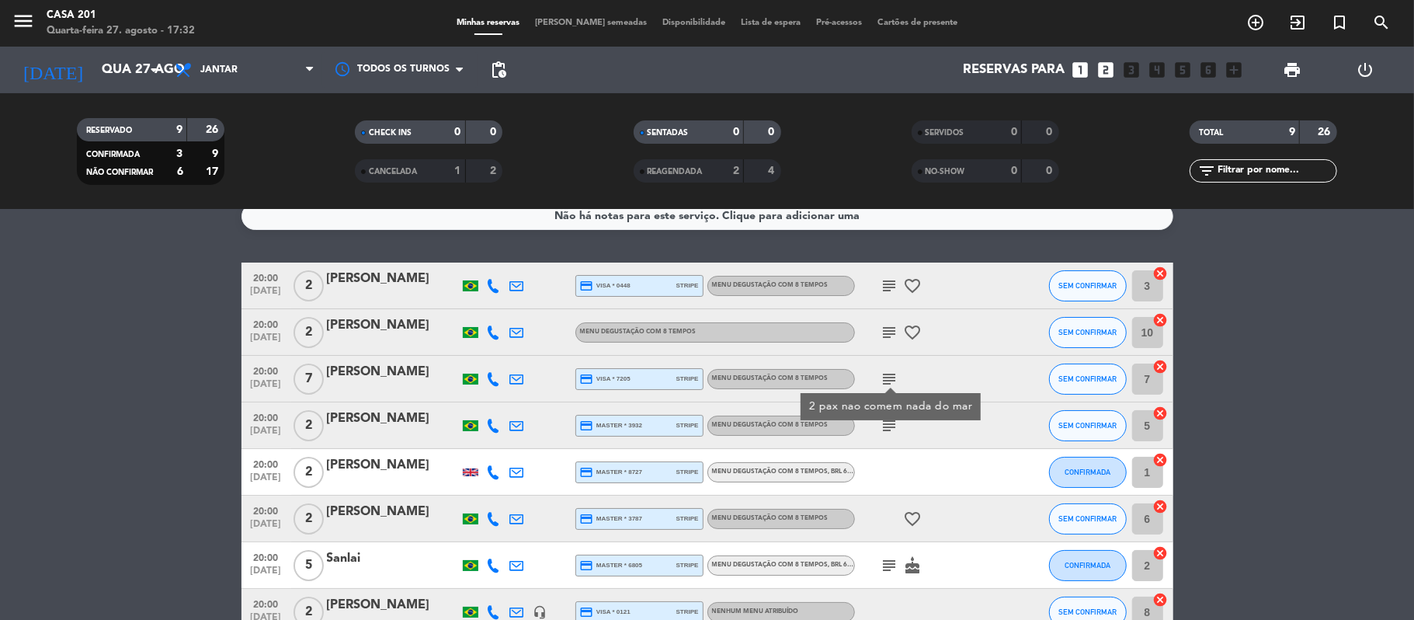
click at [882, 331] on icon "subject" at bounding box center [889, 332] width 19 height 19
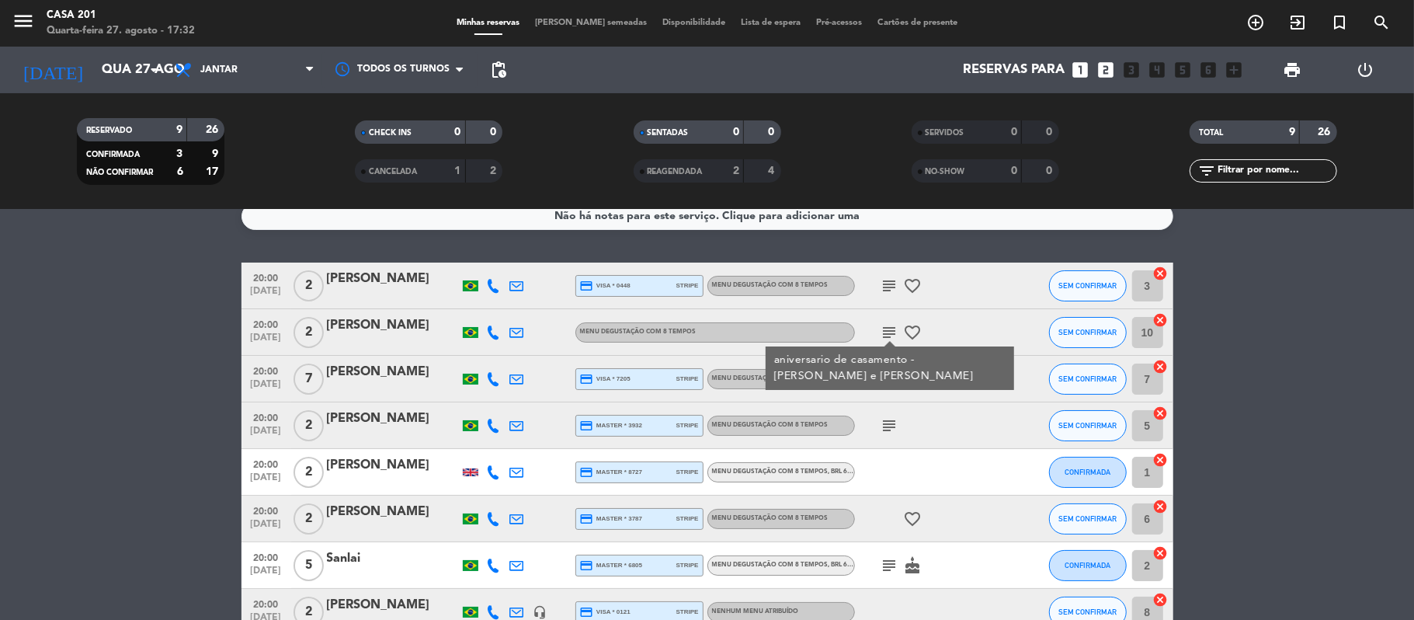
click at [898, 283] on icon "subject" at bounding box center [889, 285] width 19 height 19
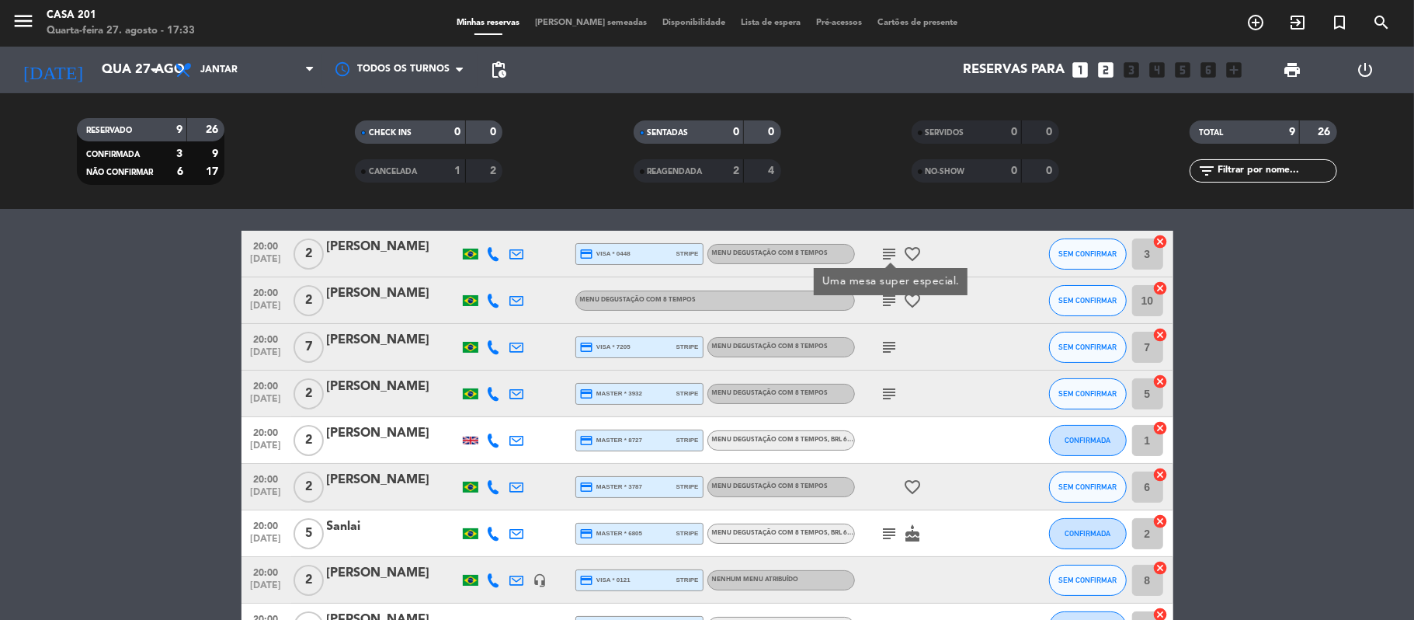
scroll to position [47, 0]
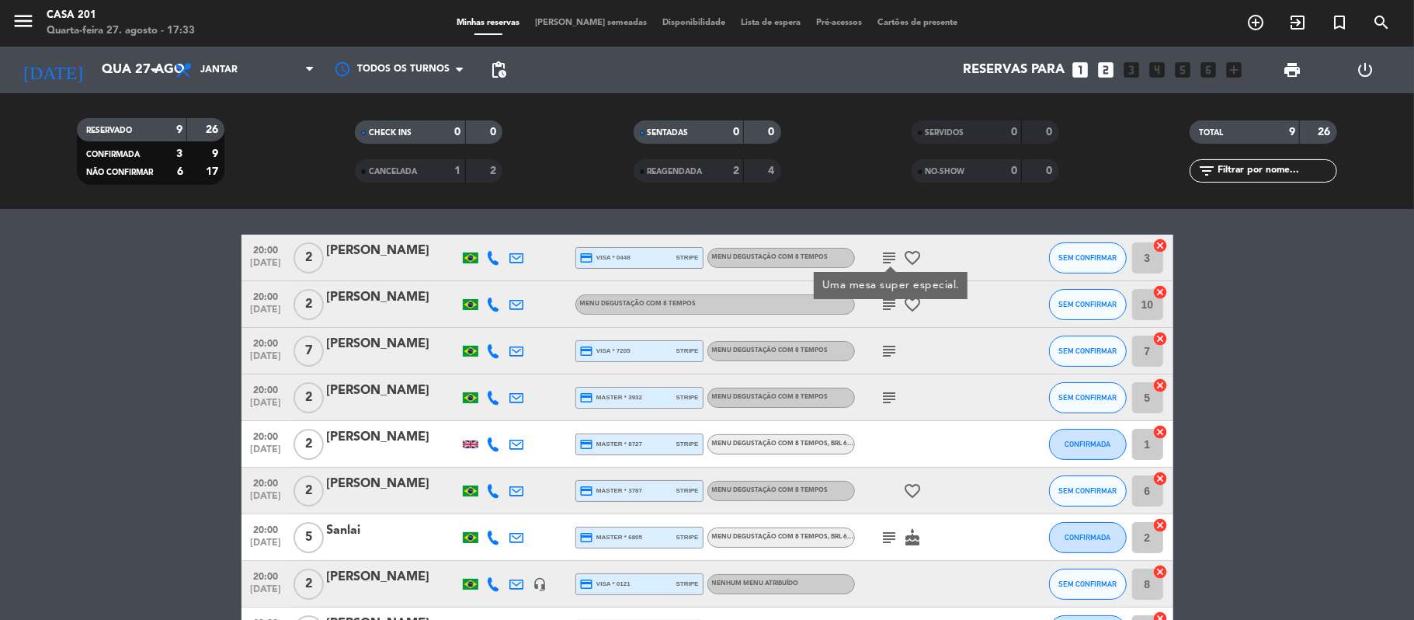
click at [910, 336] on div "subject" at bounding box center [925, 351] width 140 height 46
click at [895, 408] on div "subject" at bounding box center [925, 397] width 140 height 46
click at [892, 398] on icon "subject" at bounding box center [889, 397] width 19 height 19
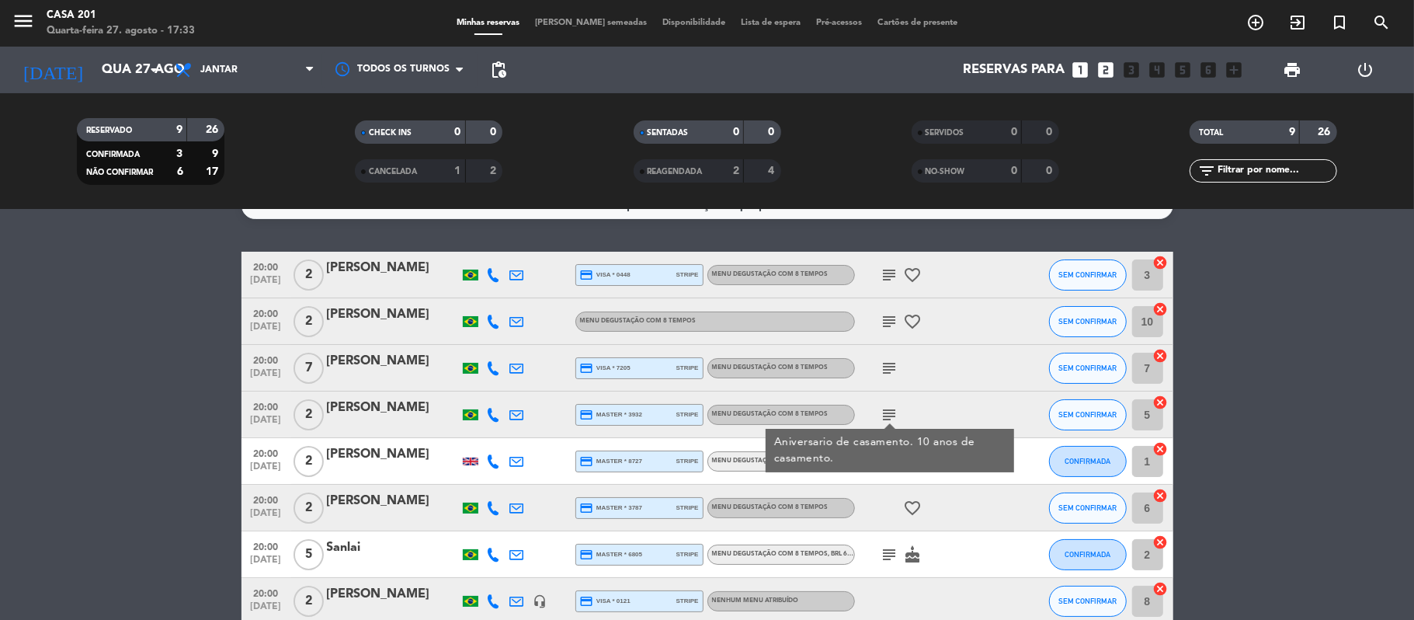
scroll to position [31, 0]
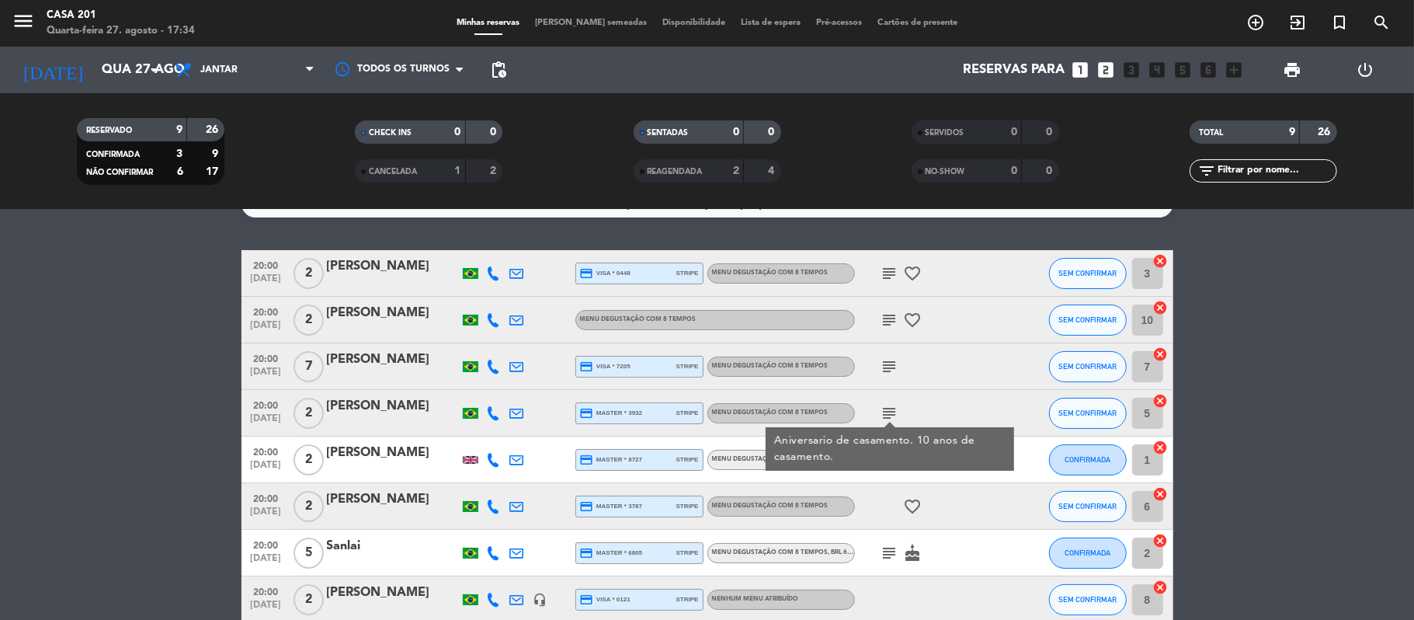
click at [888, 323] on icon "subject" at bounding box center [889, 320] width 19 height 19
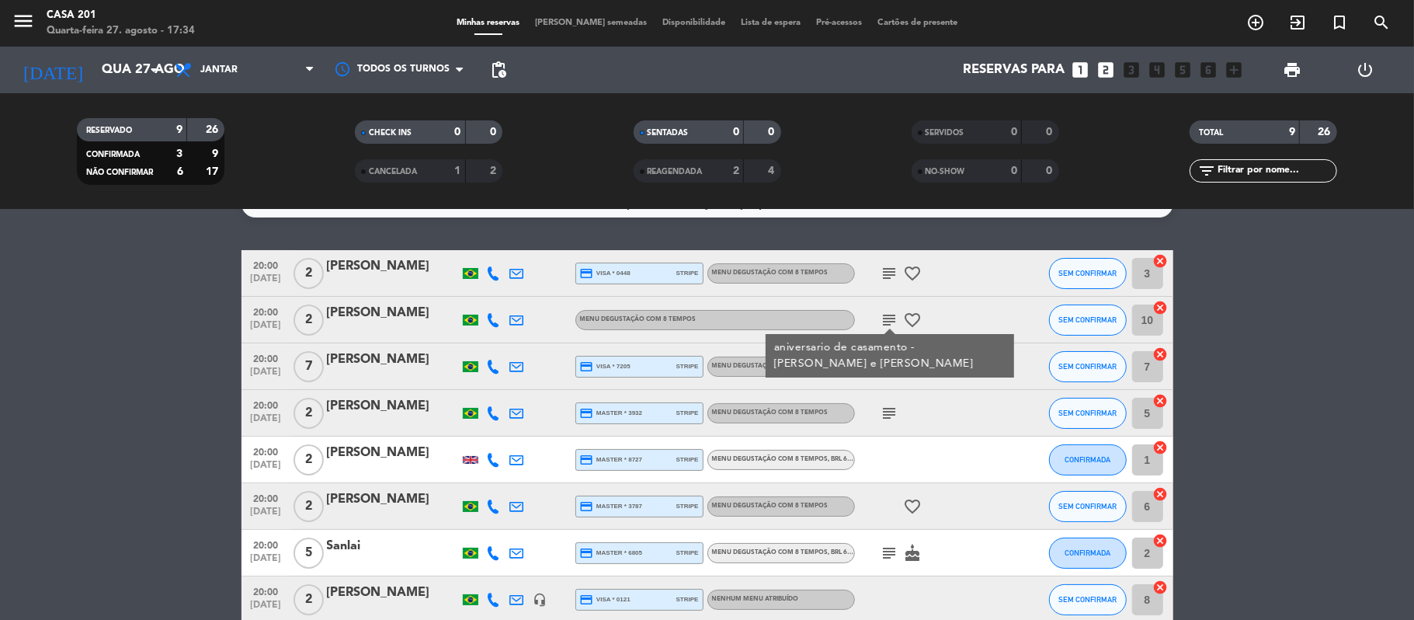
click at [919, 448] on div at bounding box center [925, 459] width 140 height 46
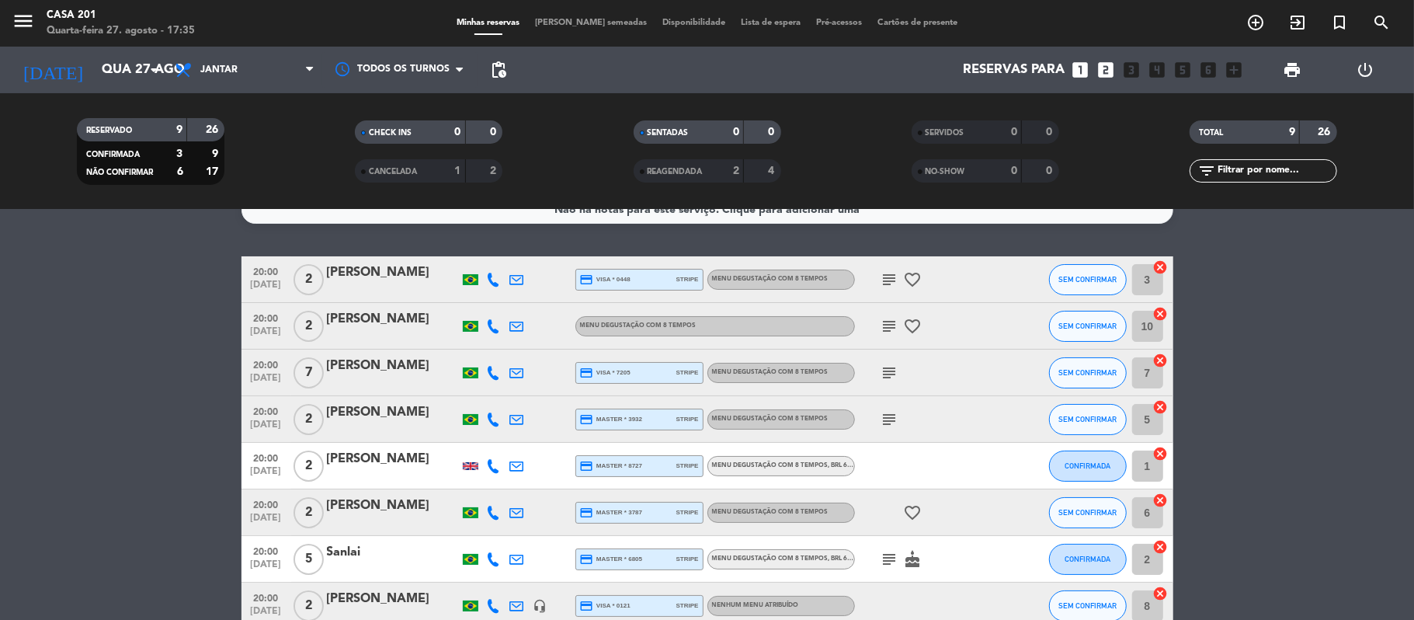
scroll to position [26, 0]
click at [892, 429] on div "subject" at bounding box center [925, 418] width 140 height 46
click at [887, 413] on icon "subject" at bounding box center [889, 418] width 19 height 19
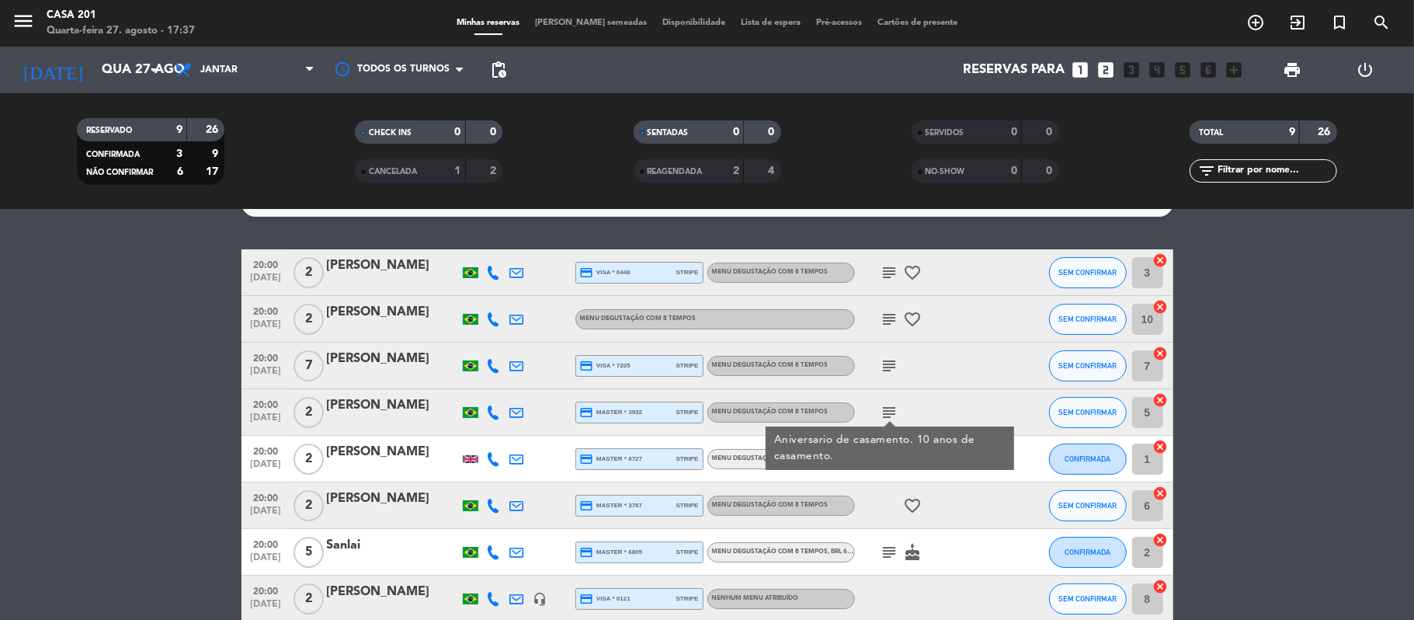
scroll to position [0, 0]
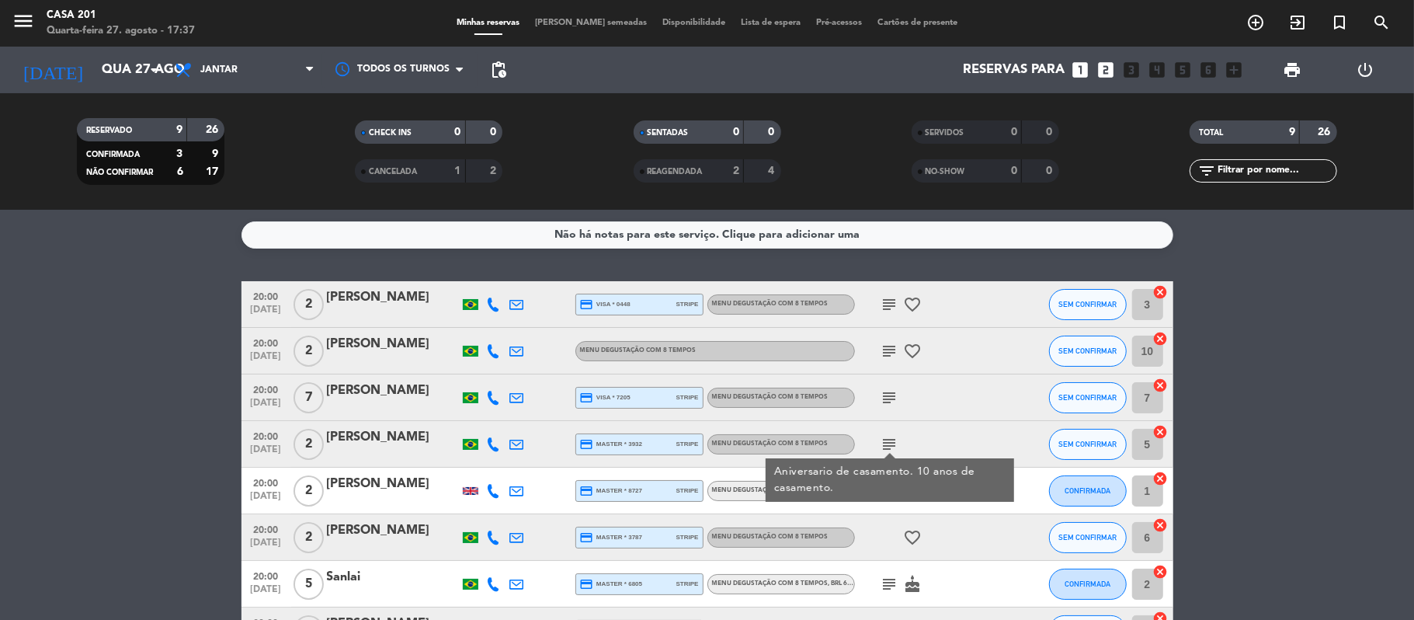
click at [765, 23] on span "Lista de espera" at bounding box center [770, 23] width 75 height 9
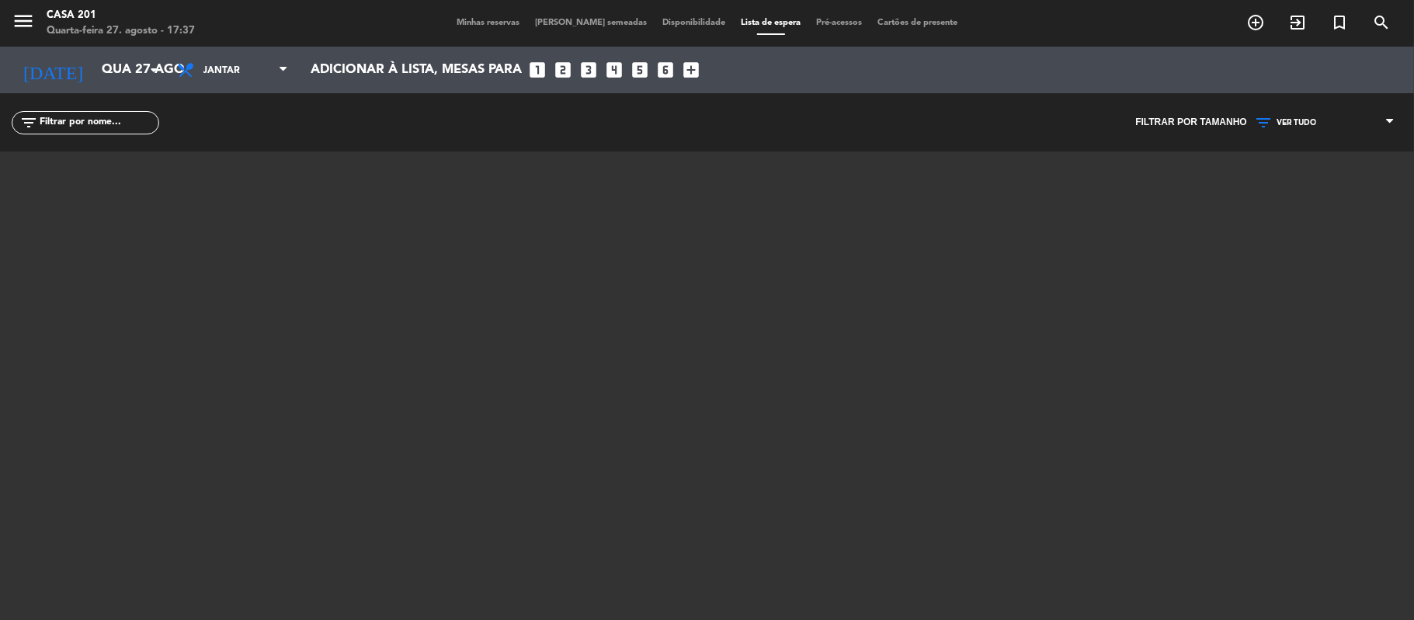
click at [526, 22] on span "Minhas reservas" at bounding box center [488, 23] width 78 height 9
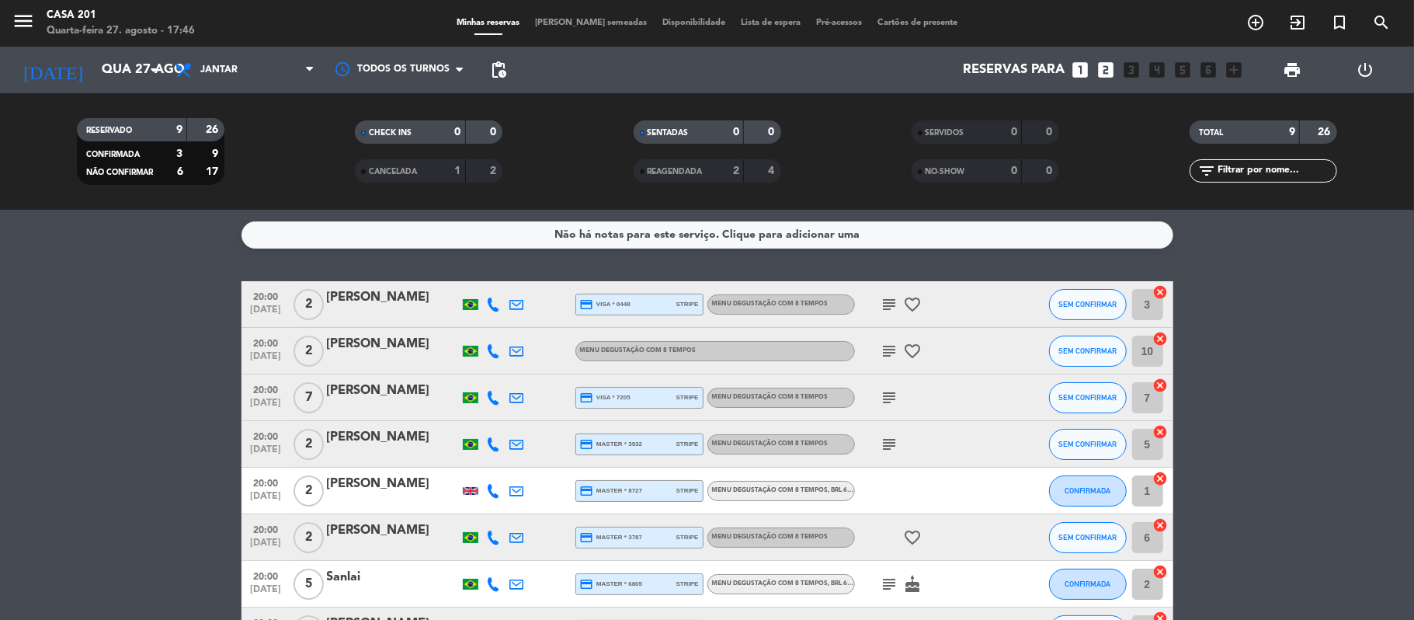
click at [739, 23] on span "Lista de espera" at bounding box center [770, 23] width 75 height 9
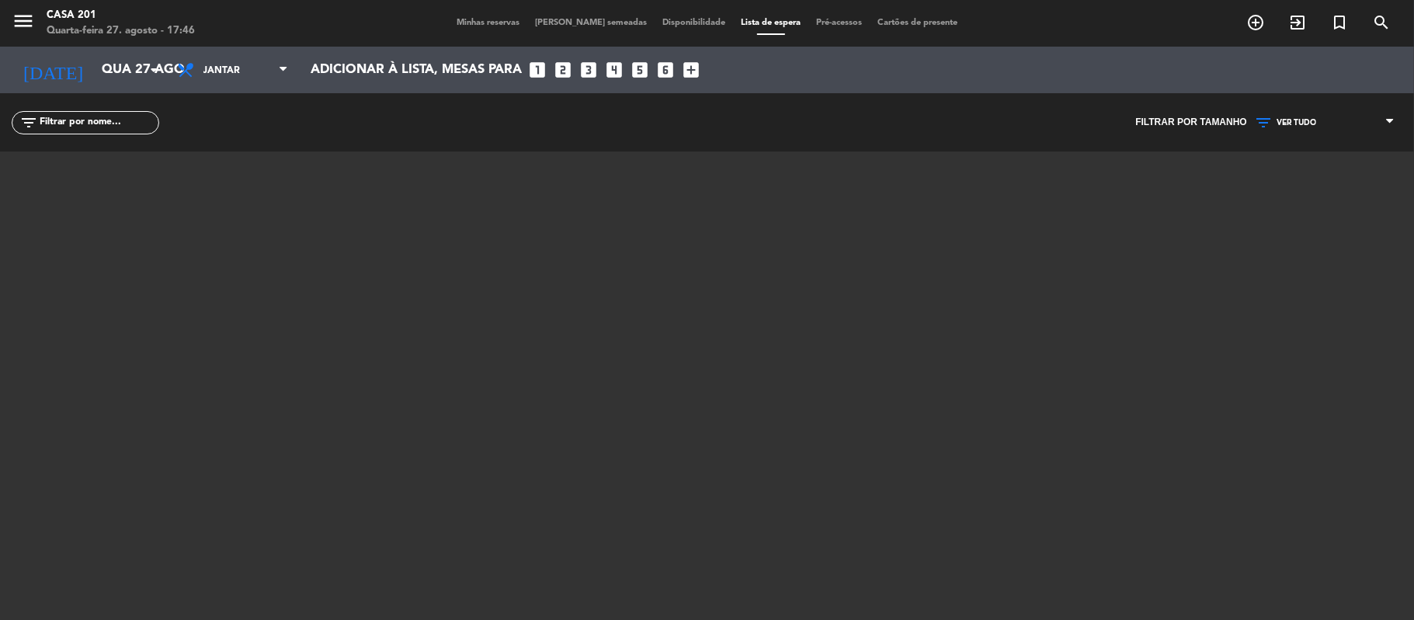
click at [507, 25] on span "Minhas reservas" at bounding box center [488, 23] width 78 height 9
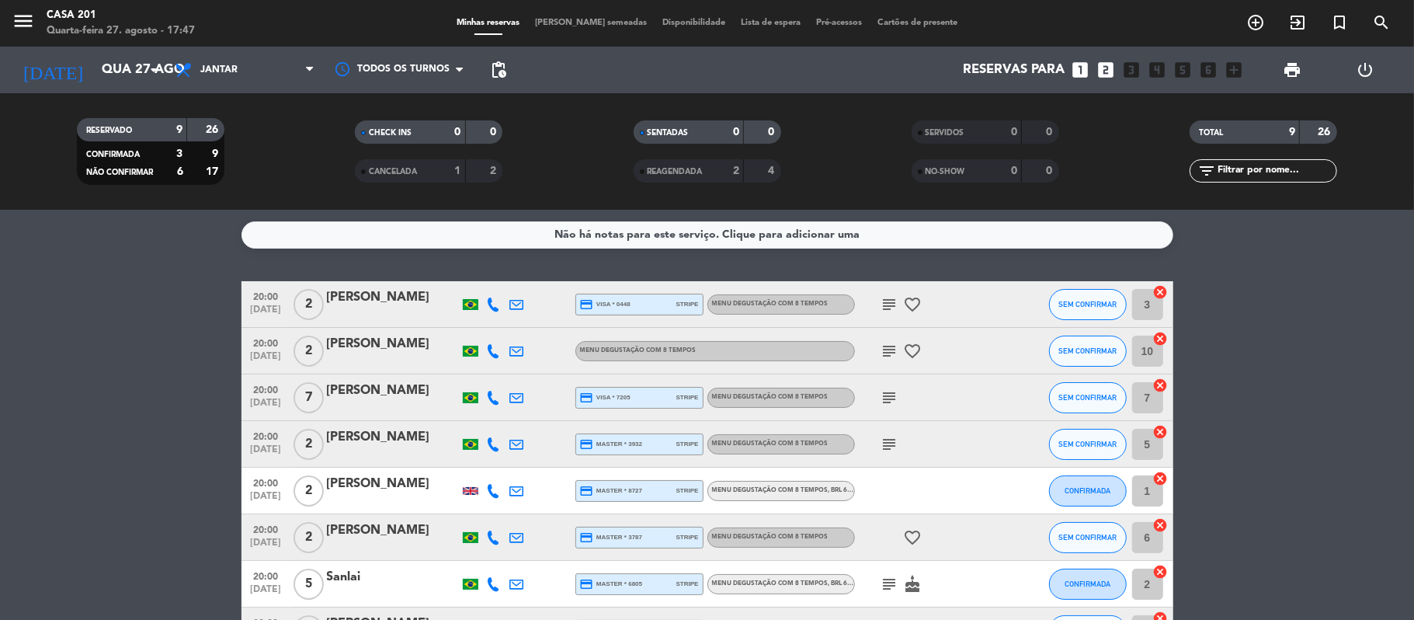
click at [884, 303] on icon "subject" at bounding box center [889, 304] width 19 height 19
click at [960, 366] on div "subject favorite_border" at bounding box center [925, 351] width 140 height 46
click at [887, 352] on icon "subject" at bounding box center [889, 351] width 19 height 19
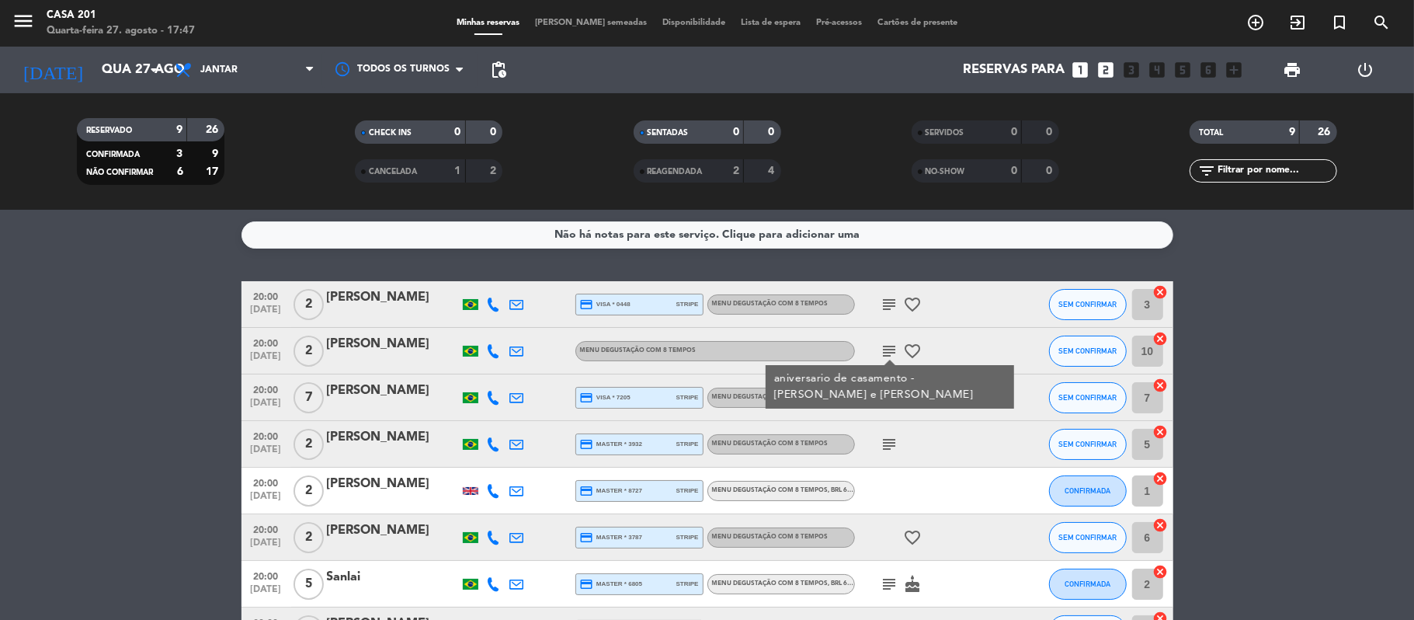
click at [492, 345] on icon at bounding box center [494, 351] width 14 height 14
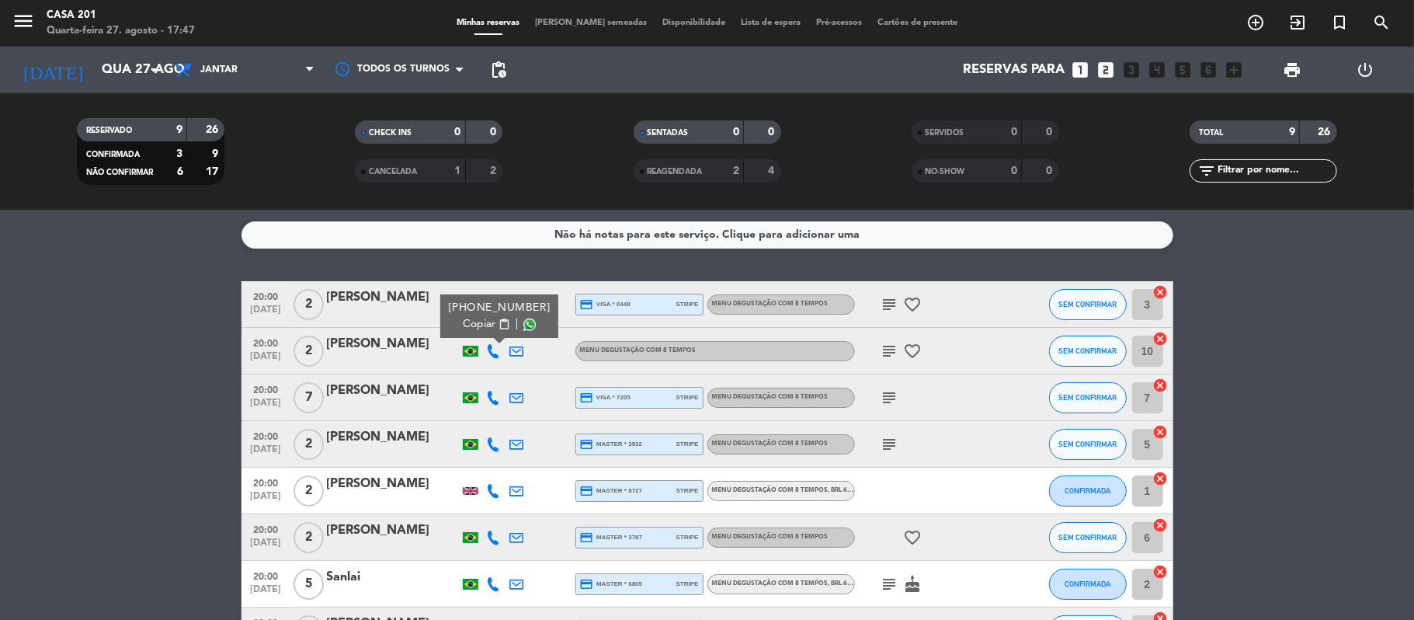
click at [498, 327] on span "content_paste" at bounding box center [504, 324] width 12 height 12
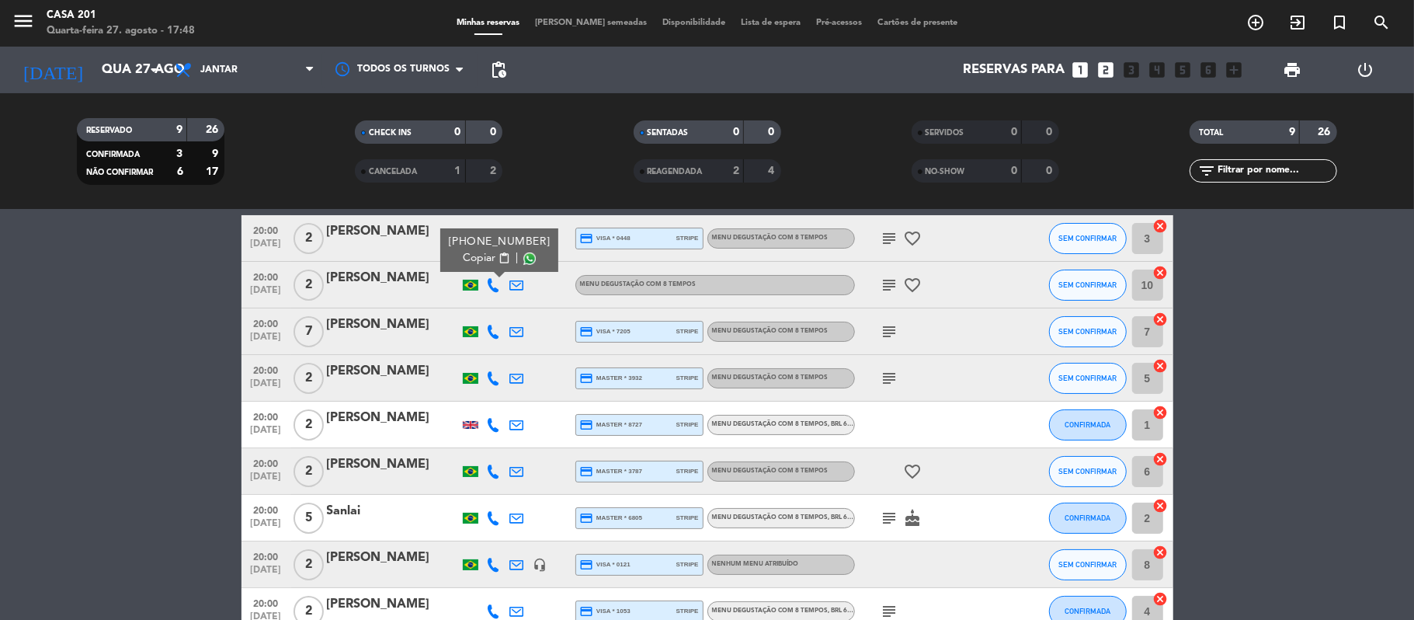
scroll to position [65, 0]
click at [893, 330] on icon "subject" at bounding box center [889, 332] width 19 height 19
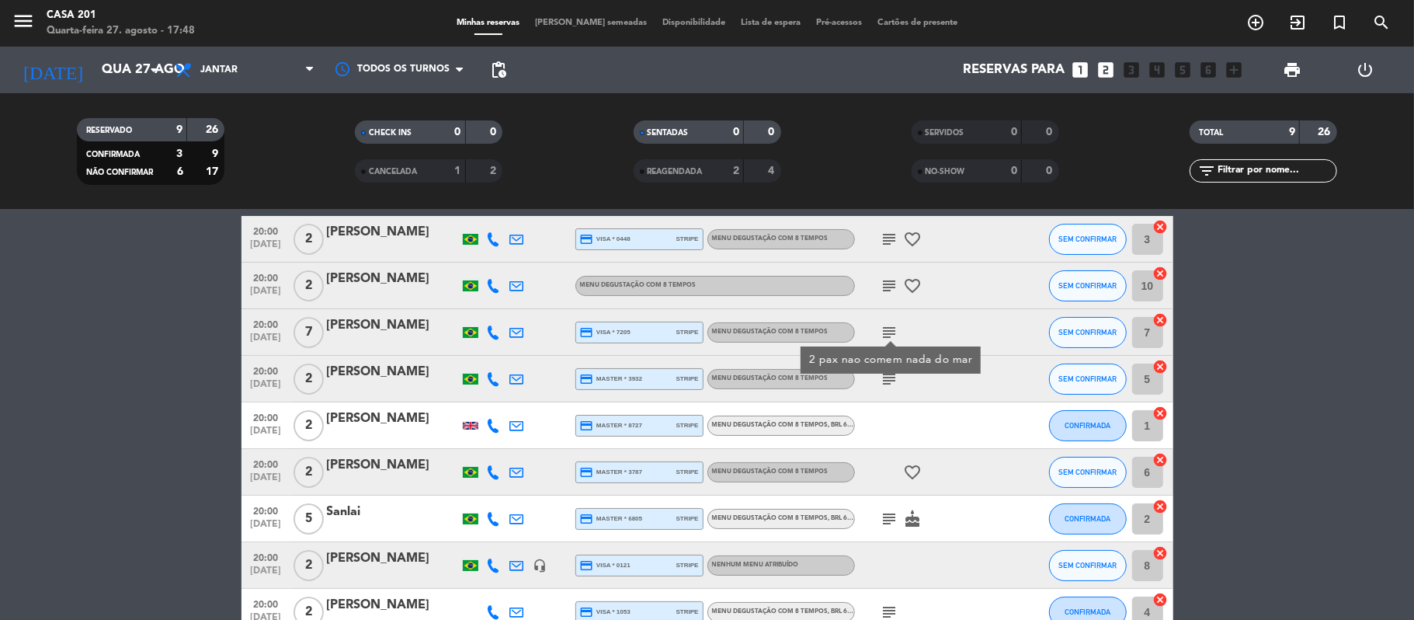
click at [894, 380] on icon "subject" at bounding box center [889, 379] width 19 height 19
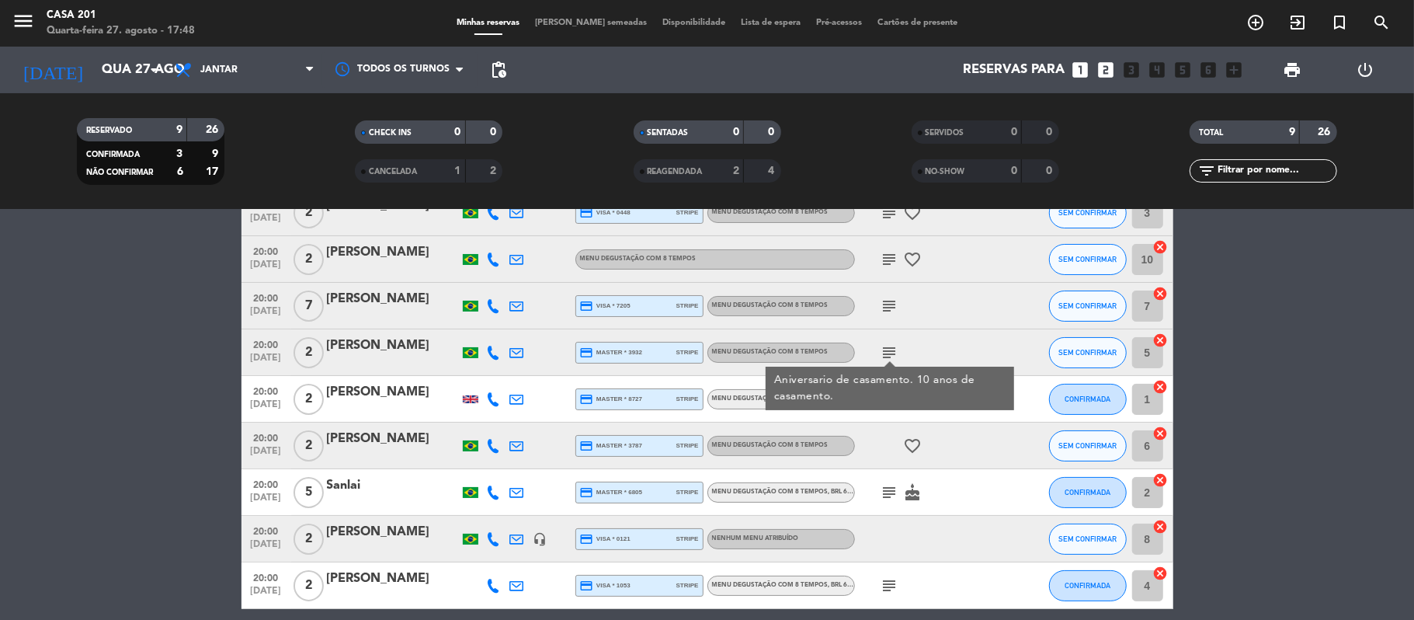
scroll to position [95, 0]
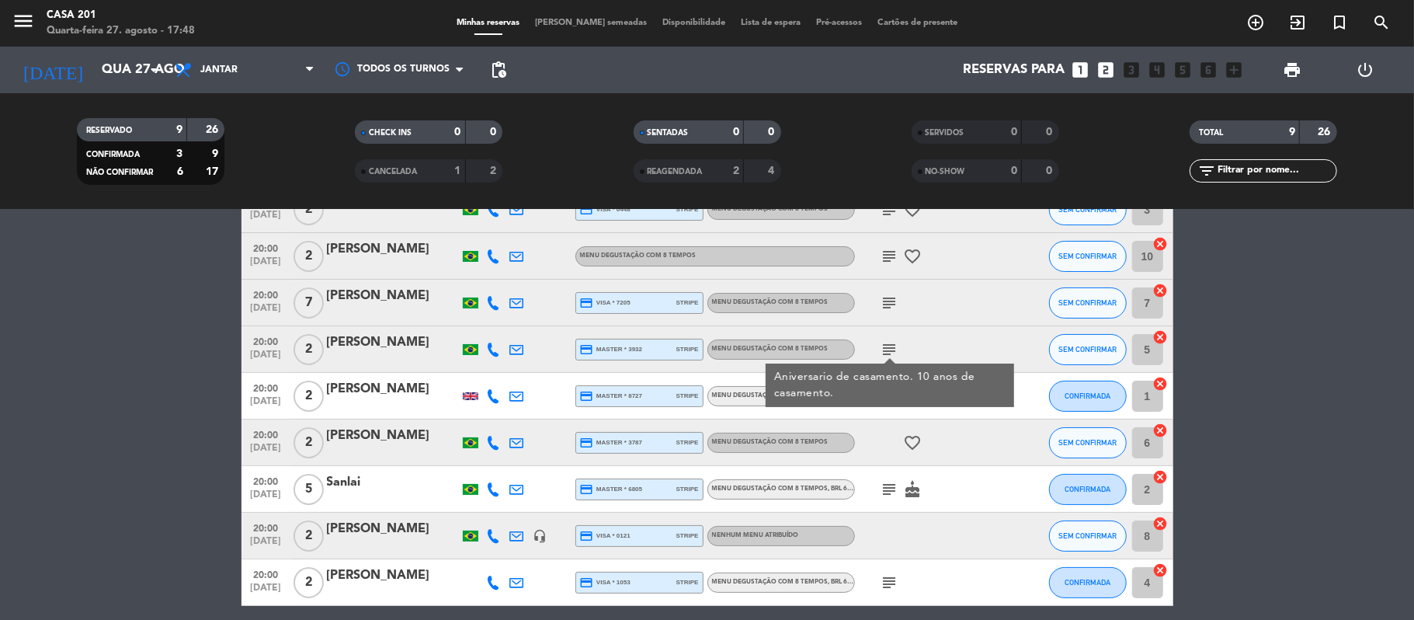
click at [866, 399] on div "Aniversario de casamento. 10 anos de casamento." at bounding box center [889, 385] width 232 height 33
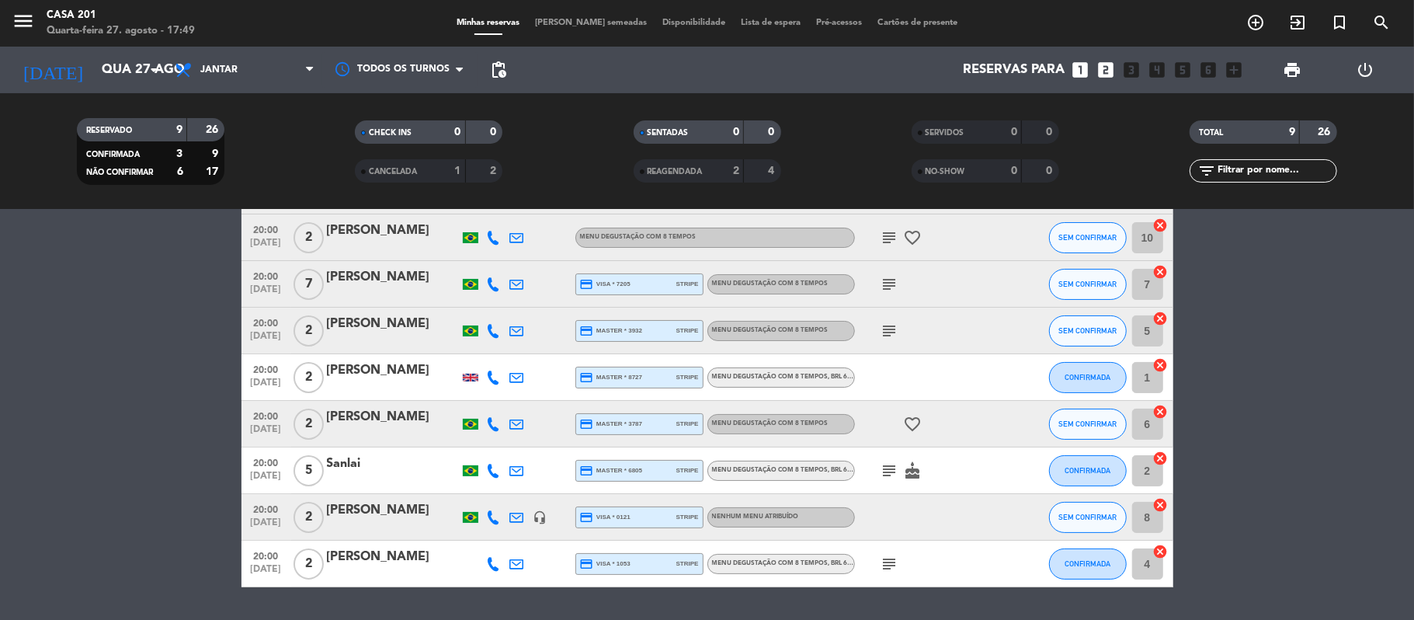
scroll to position [122, 0]
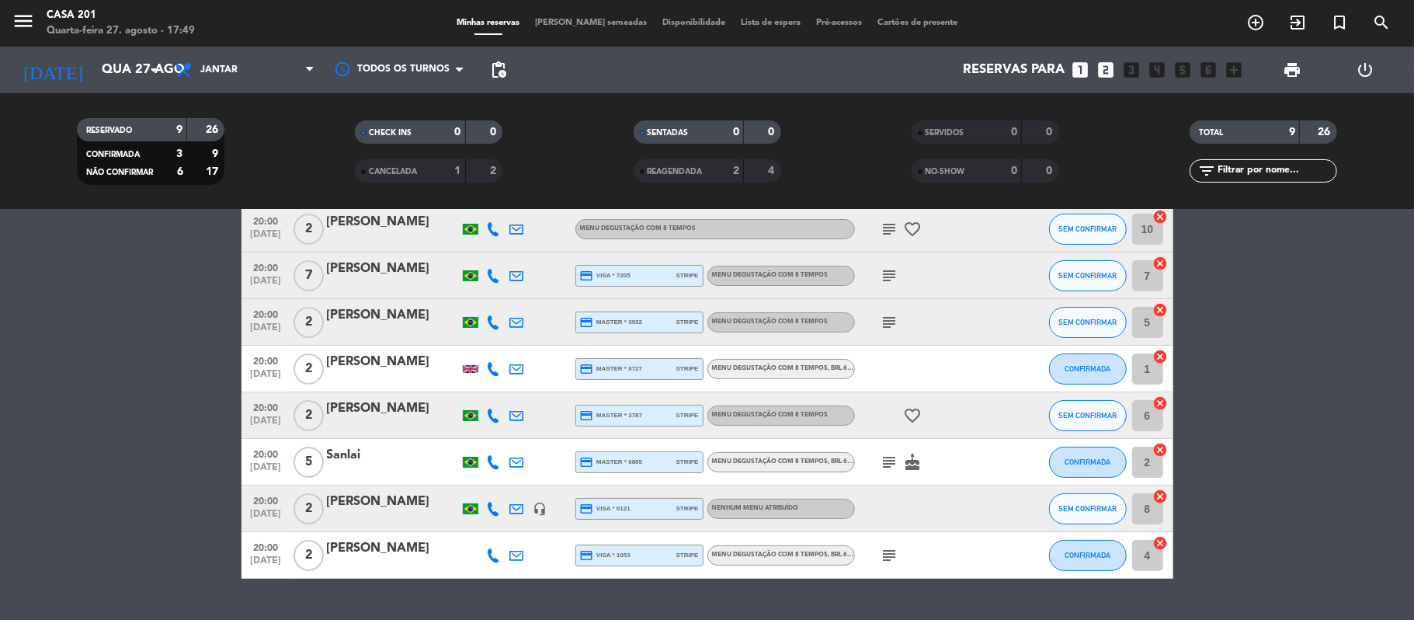
click at [898, 461] on icon "subject" at bounding box center [889, 462] width 19 height 19
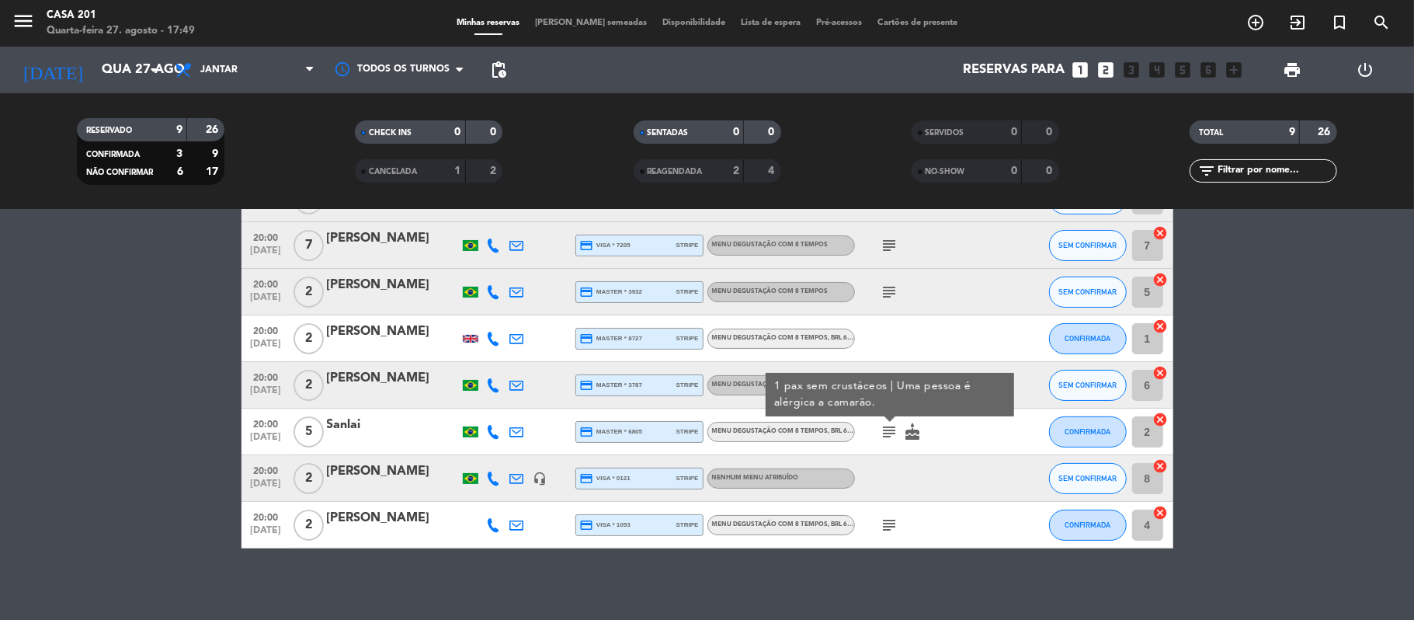
scroll to position [156, 0]
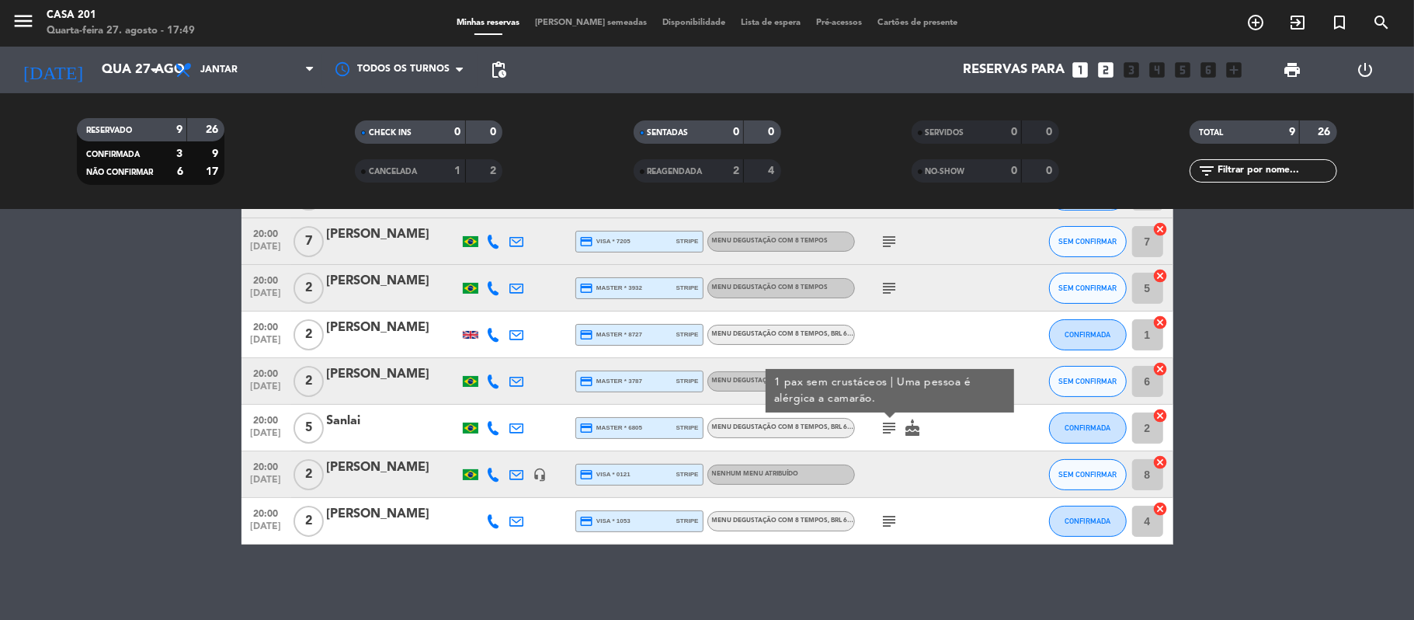
drag, startPoint x: 892, startPoint y: 484, endPoint x: 899, endPoint y: 512, distance: 28.8
click at [899, 512] on span "subject" at bounding box center [889, 521] width 23 height 19
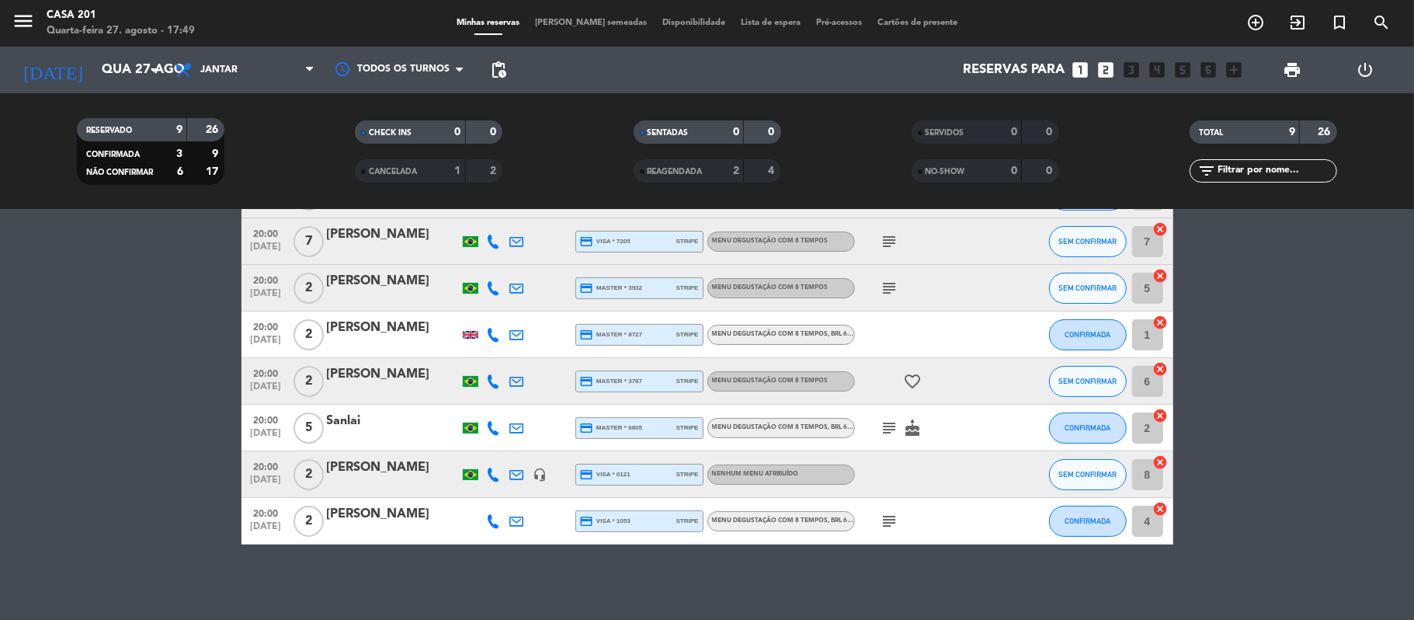
click at [890, 520] on icon "subject" at bounding box center [889, 521] width 19 height 19
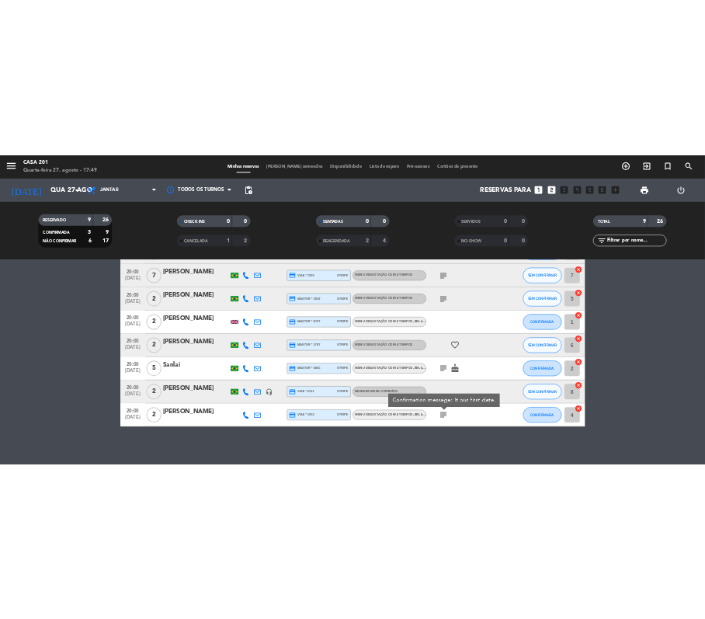
scroll to position [0, 0]
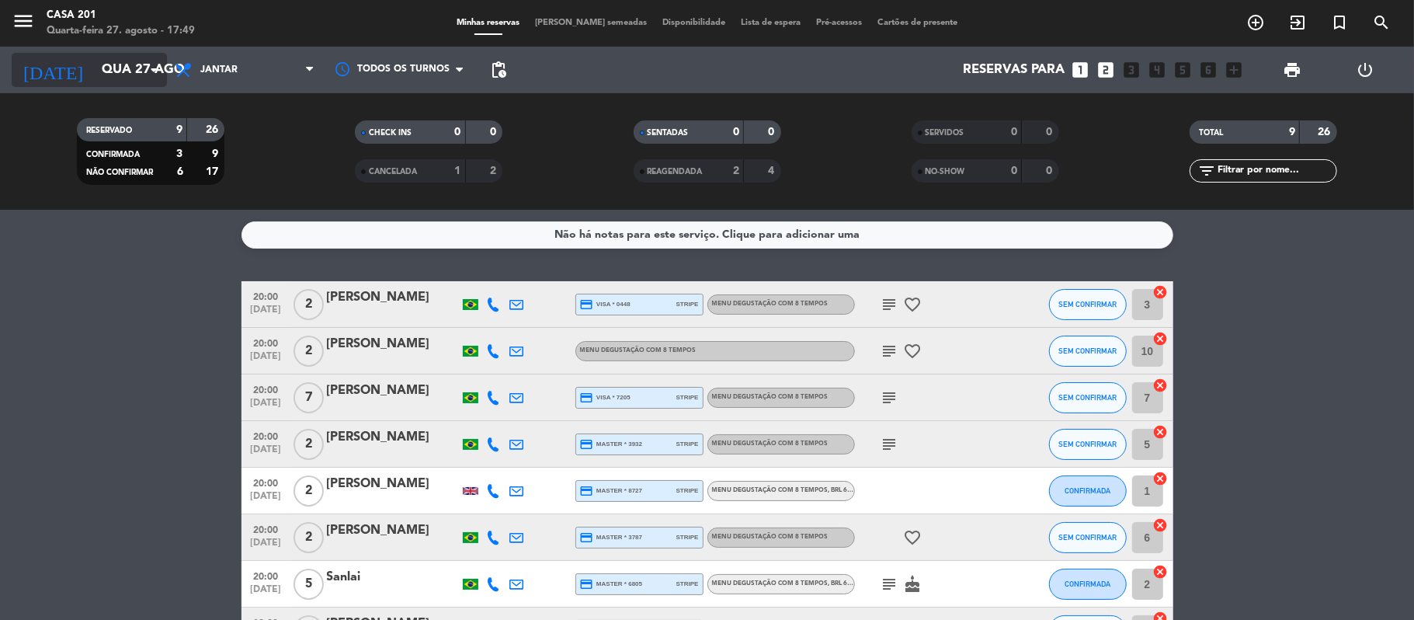
click at [123, 61] on input "Qua 27 ago" at bounding box center [178, 70] width 168 height 30
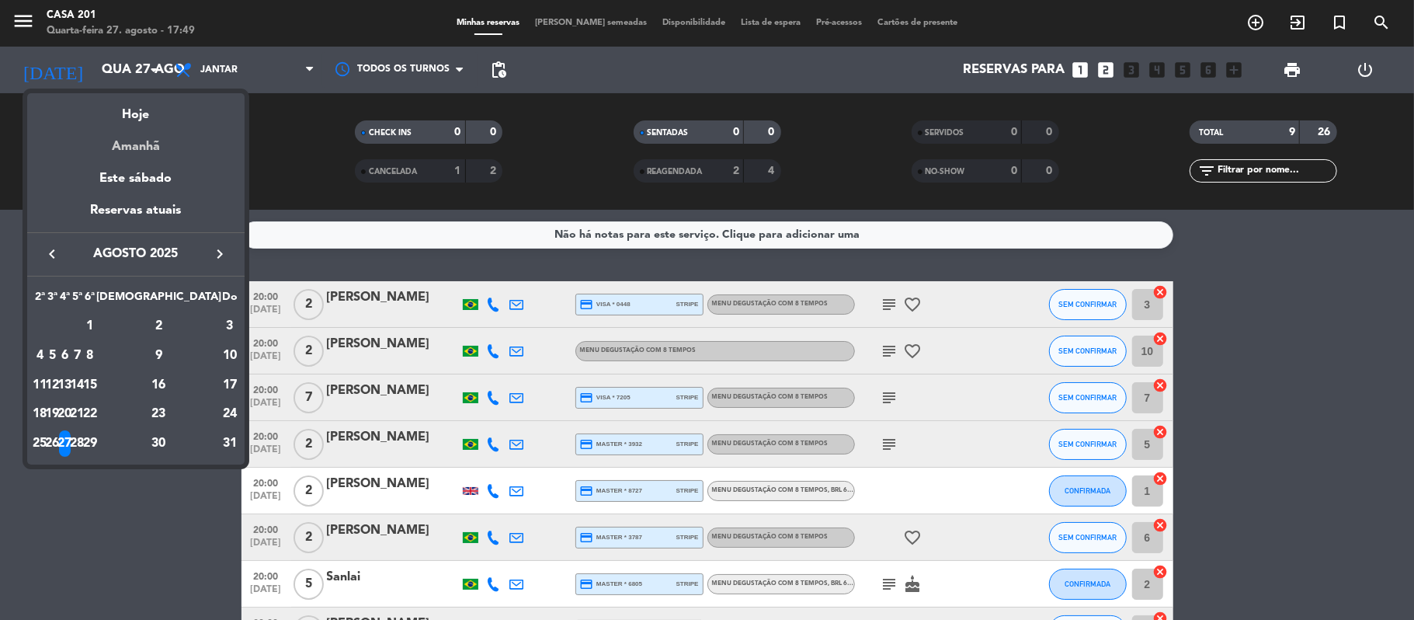
click at [134, 146] on div "Amanhã" at bounding box center [135, 141] width 217 height 32
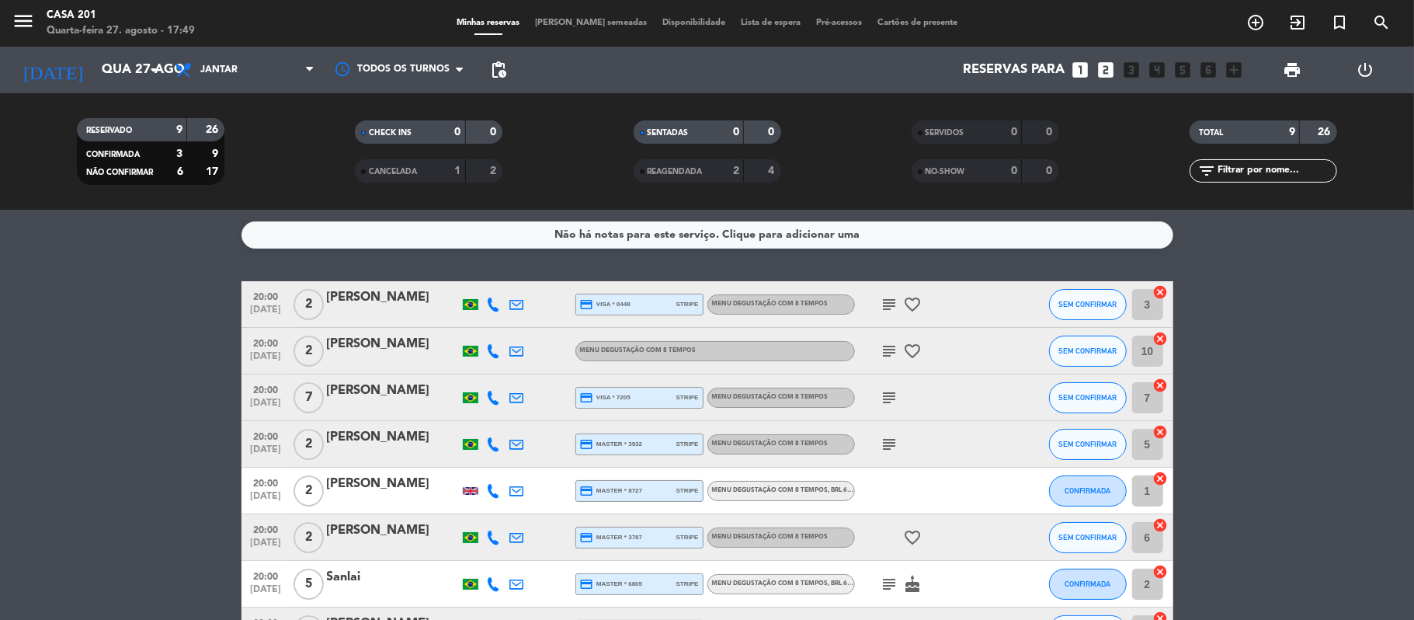
type input "Qui 28 ago"
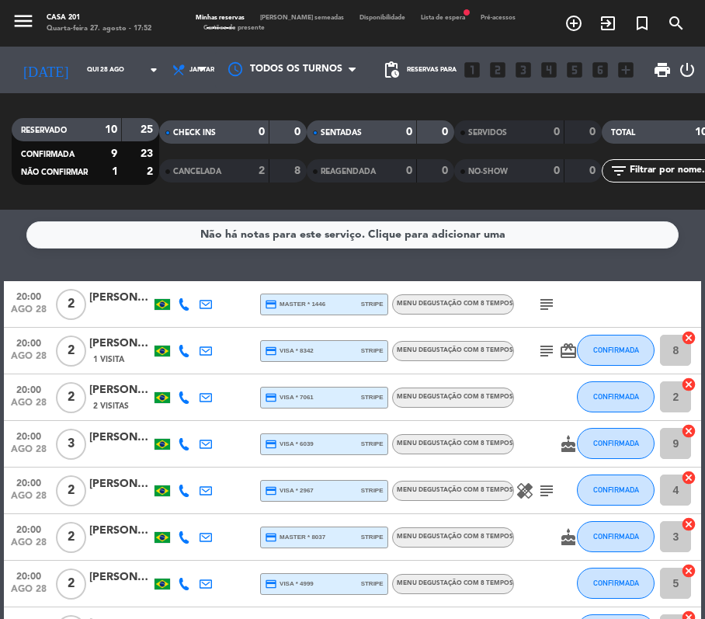
click at [184, 307] on icon at bounding box center [184, 304] width 12 height 12
click at [190, 286] on button "Copiar content_paste" at bounding box center [171, 278] width 47 height 16
click at [102, 309] on div at bounding box center [120, 313] width 62 height 12
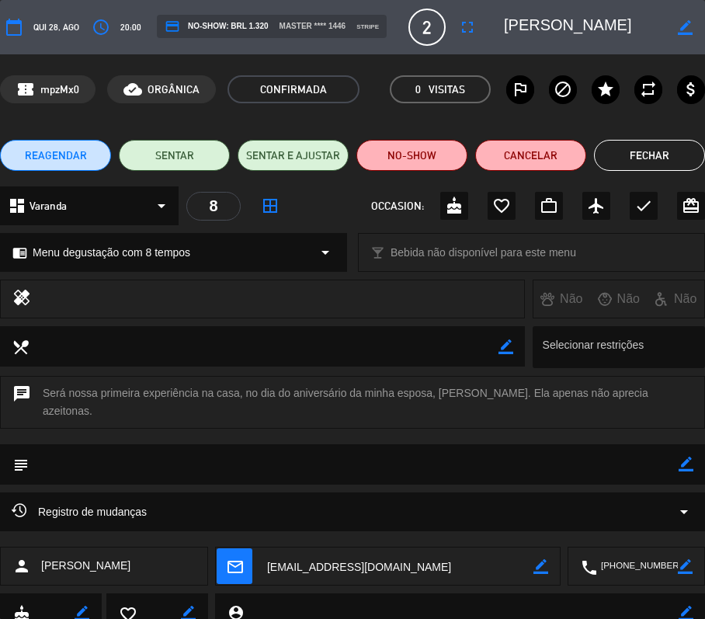
click at [632, 157] on button "Fechar" at bounding box center [649, 155] width 111 height 31
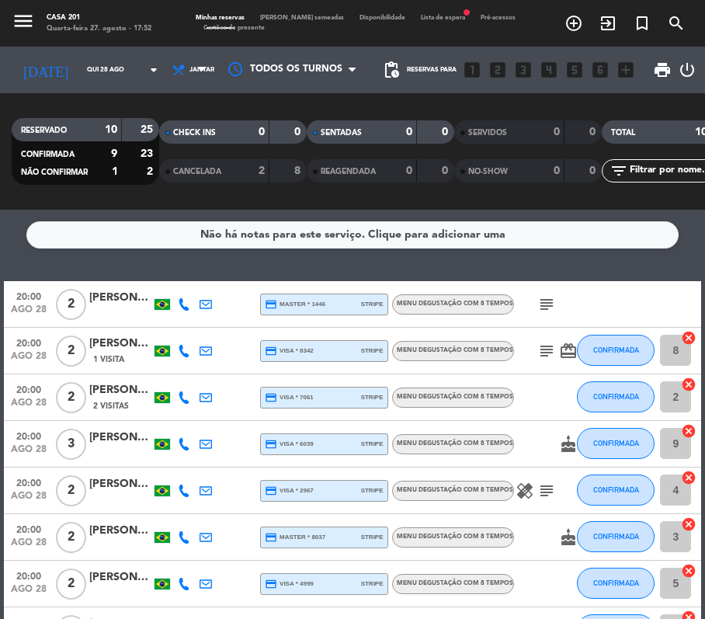
click at [188, 306] on icon at bounding box center [184, 304] width 12 height 12
click at [186, 283] on span "content_paste" at bounding box center [188, 279] width 12 height 12
click at [189, 351] on icon at bounding box center [184, 351] width 12 height 12
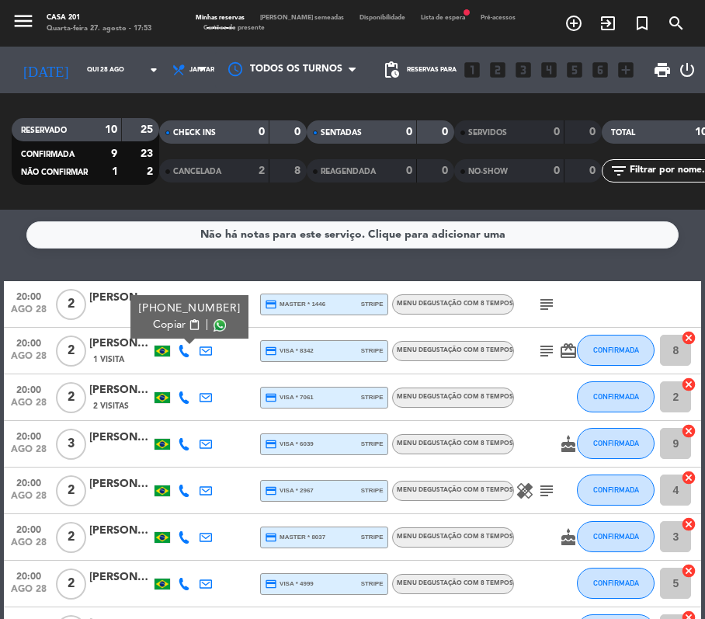
click at [177, 327] on span "Copiar" at bounding box center [169, 325] width 33 height 16
click at [184, 401] on icon at bounding box center [184, 397] width 12 height 12
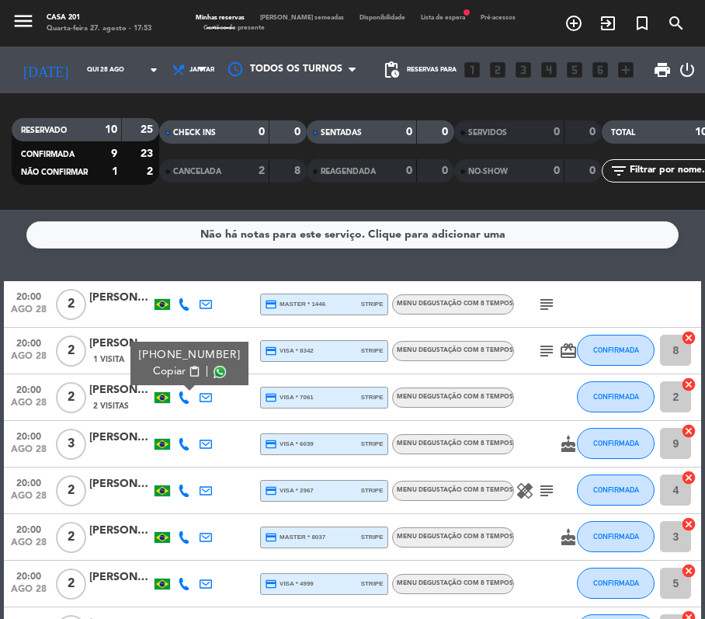
click at [185, 364] on button "Copiar content_paste" at bounding box center [176, 371] width 47 height 16
click at [424, 11] on div "menu Casa 201 Quarta-feira 27. agosto - 17:54 Minhas reservas Mesas semeadas Di…" at bounding box center [352, 23] width 705 height 47
click at [424, 15] on span "Lista de espera fiber_manual_record" at bounding box center [443, 18] width 60 height 6
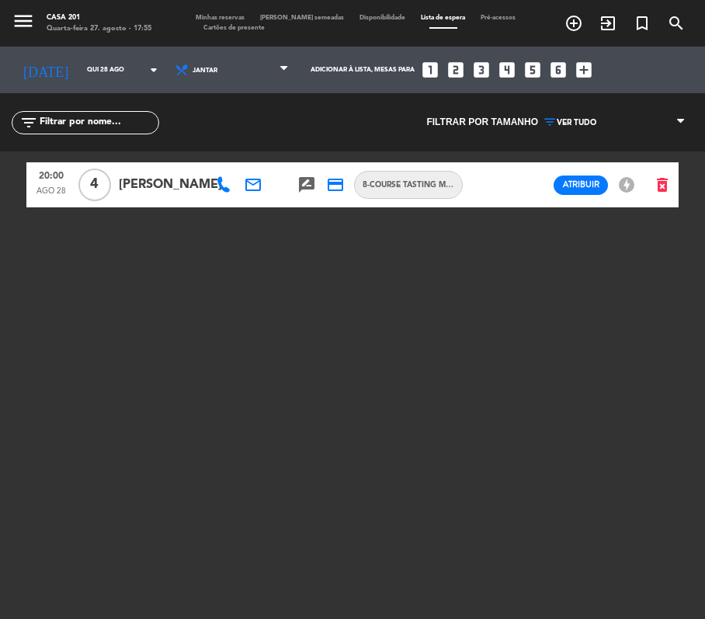
click at [238, 16] on span "Minhas reservas" at bounding box center [220, 18] width 64 height 6
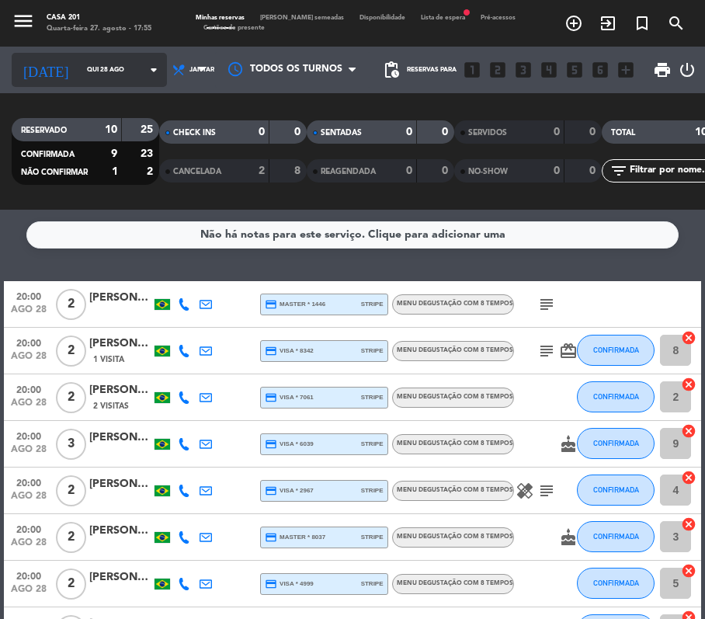
click at [79, 61] on input "Qui 28 ago" at bounding box center [128, 69] width 98 height 23
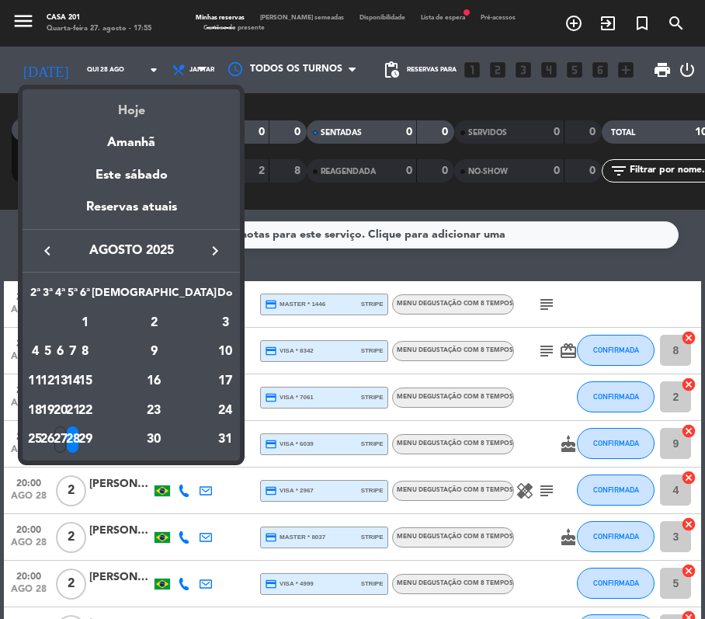
click at [132, 115] on div "Hoje" at bounding box center [131, 105] width 217 height 32
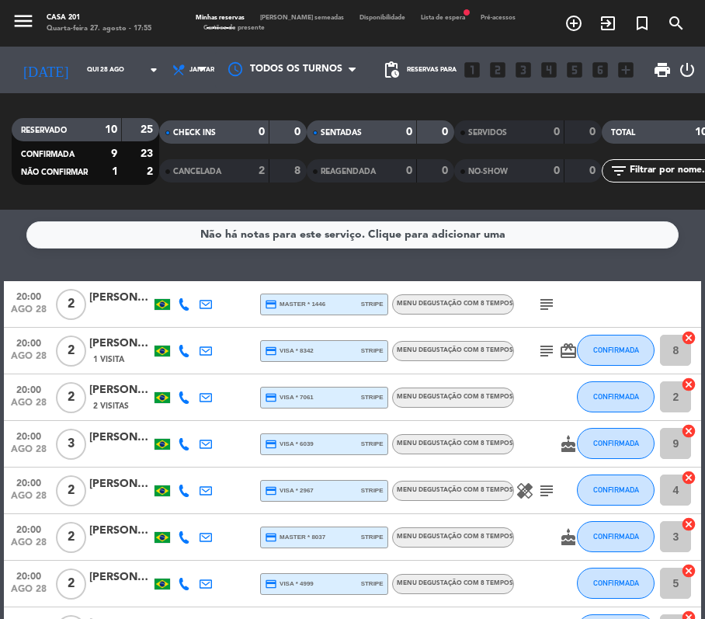
type input "Qua 27 ago"
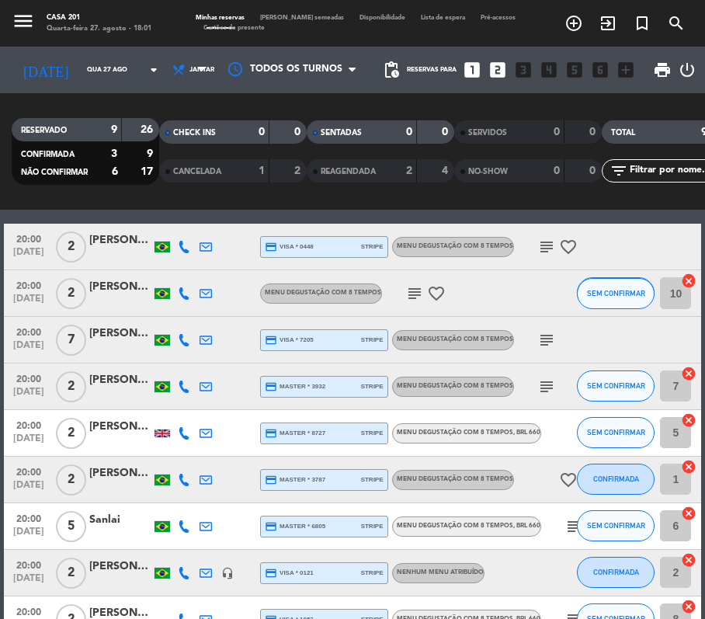
scroll to position [51, 0]
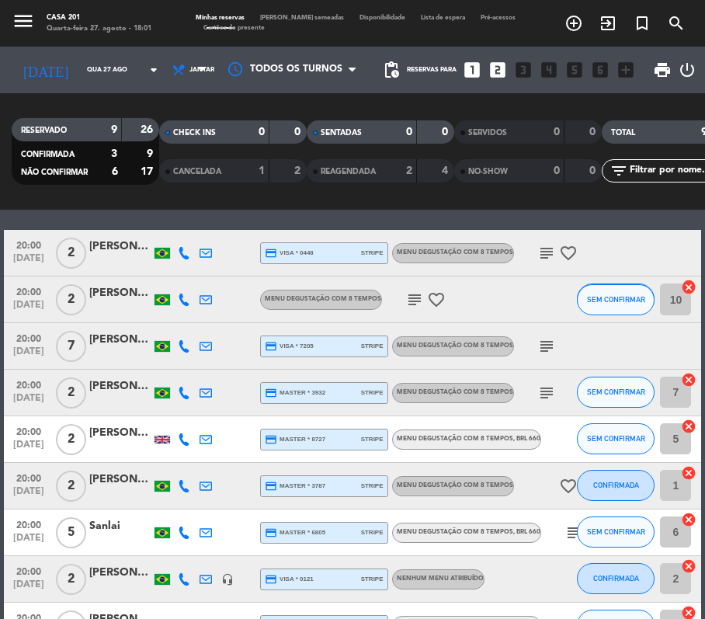
click at [422, 20] on span "Lista de espera" at bounding box center [443, 18] width 60 height 6
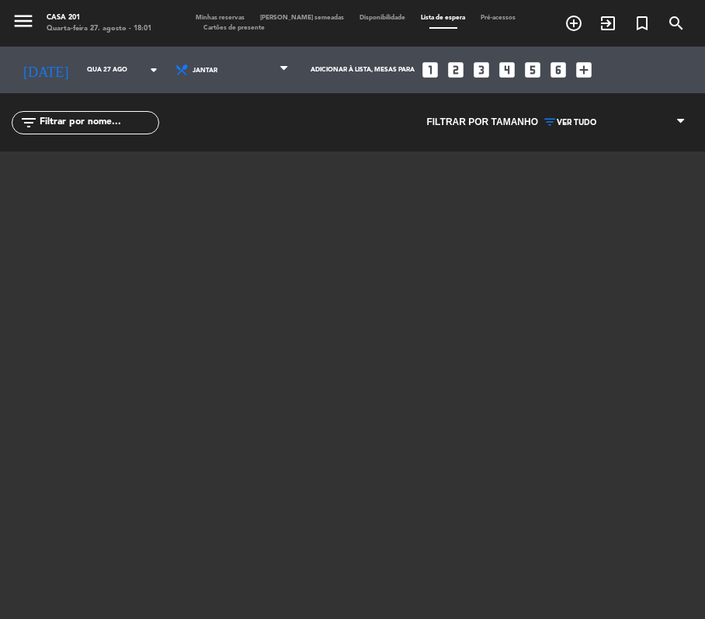
click at [221, 16] on span "Minhas reservas" at bounding box center [220, 18] width 64 height 6
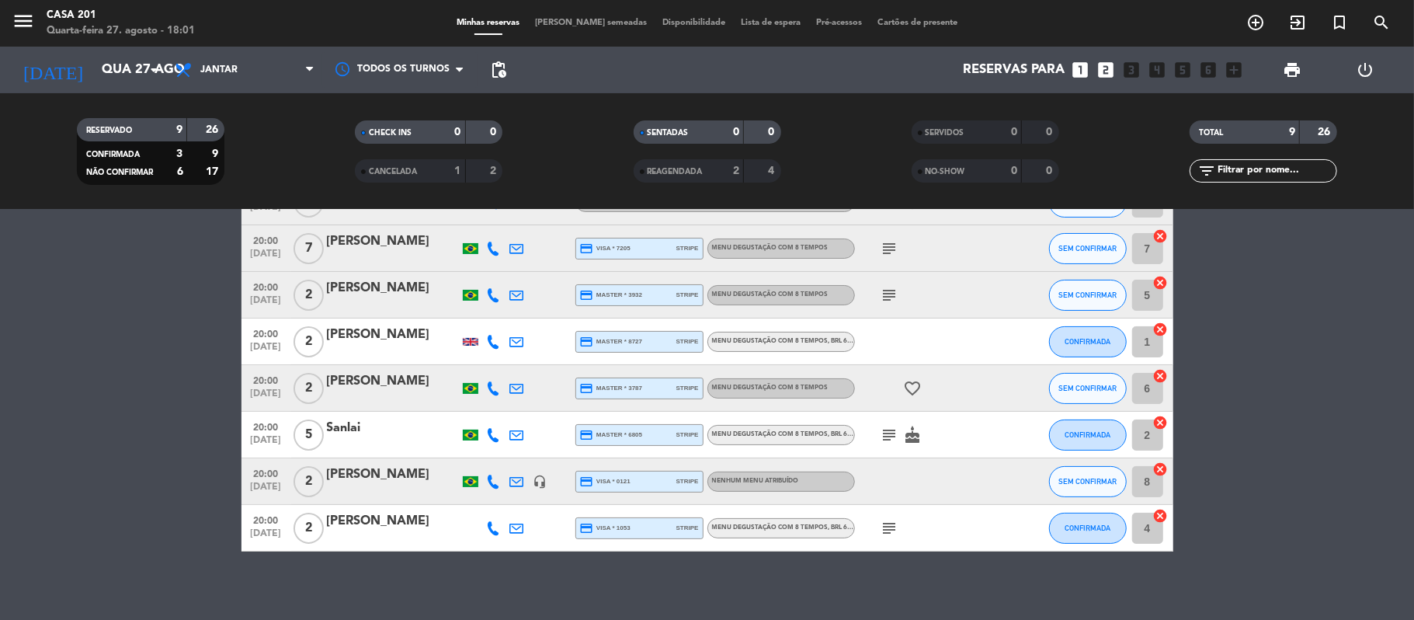
scroll to position [157, 0]
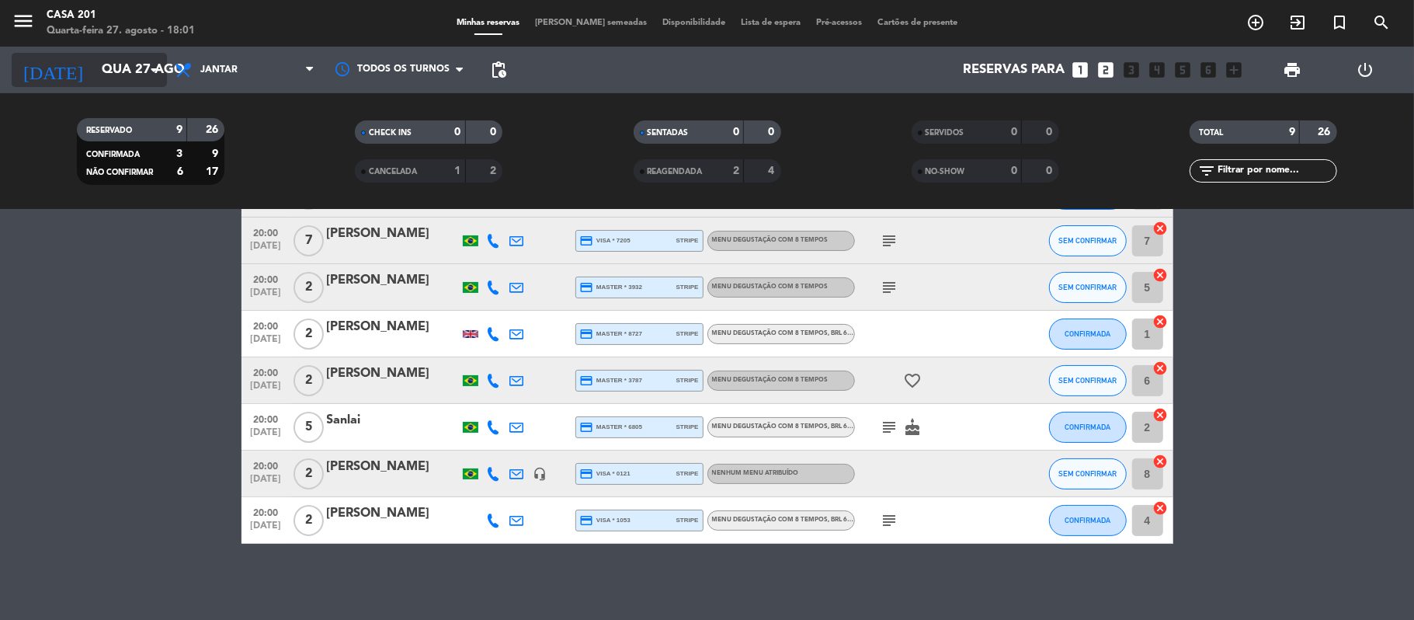
click at [128, 75] on input "Qua 27 ago" at bounding box center [178, 70] width 168 height 30
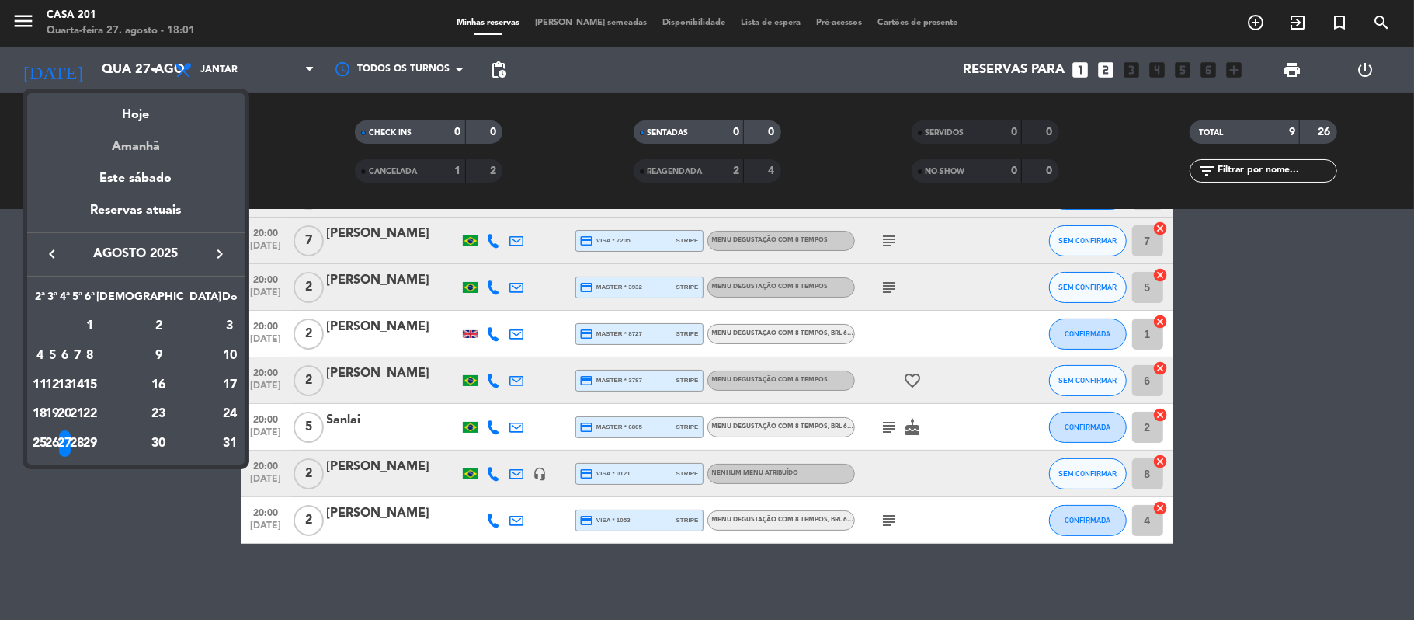
click at [165, 148] on div "Amanhã" at bounding box center [135, 141] width 217 height 32
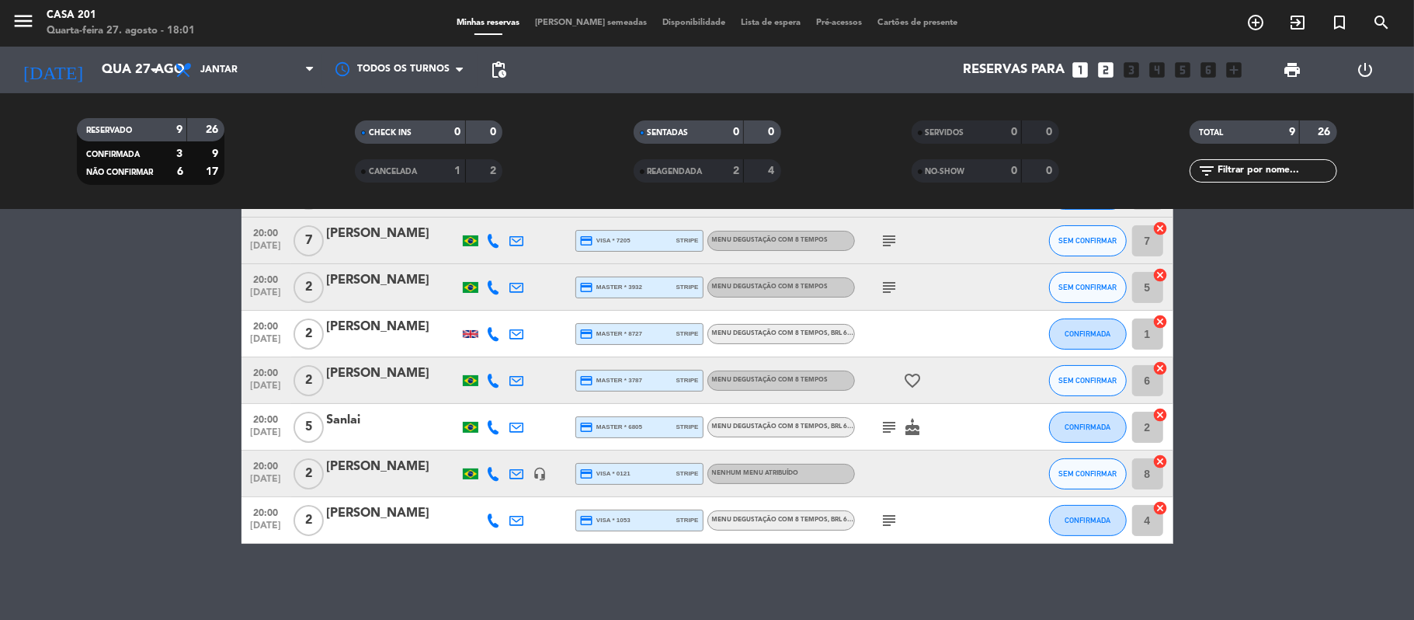
type input "Qui 28 ago"
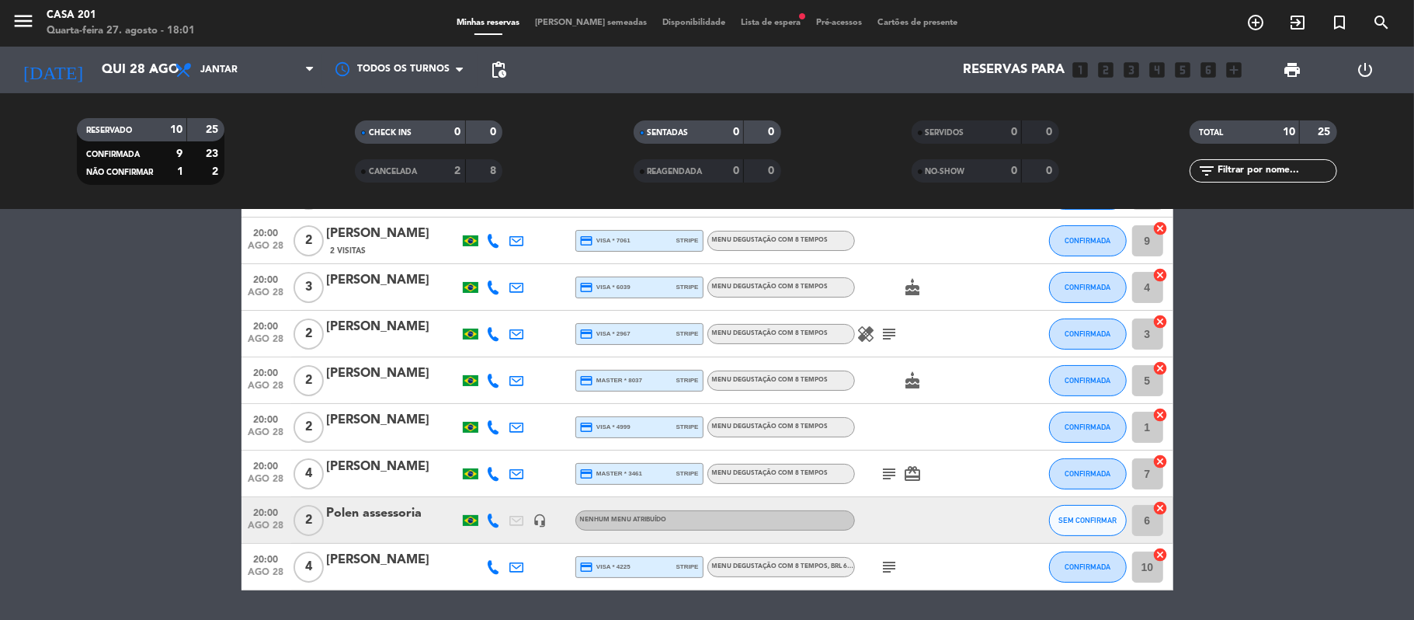
click at [762, 25] on span "Lista de espera fiber_manual_record" at bounding box center [770, 23] width 75 height 9
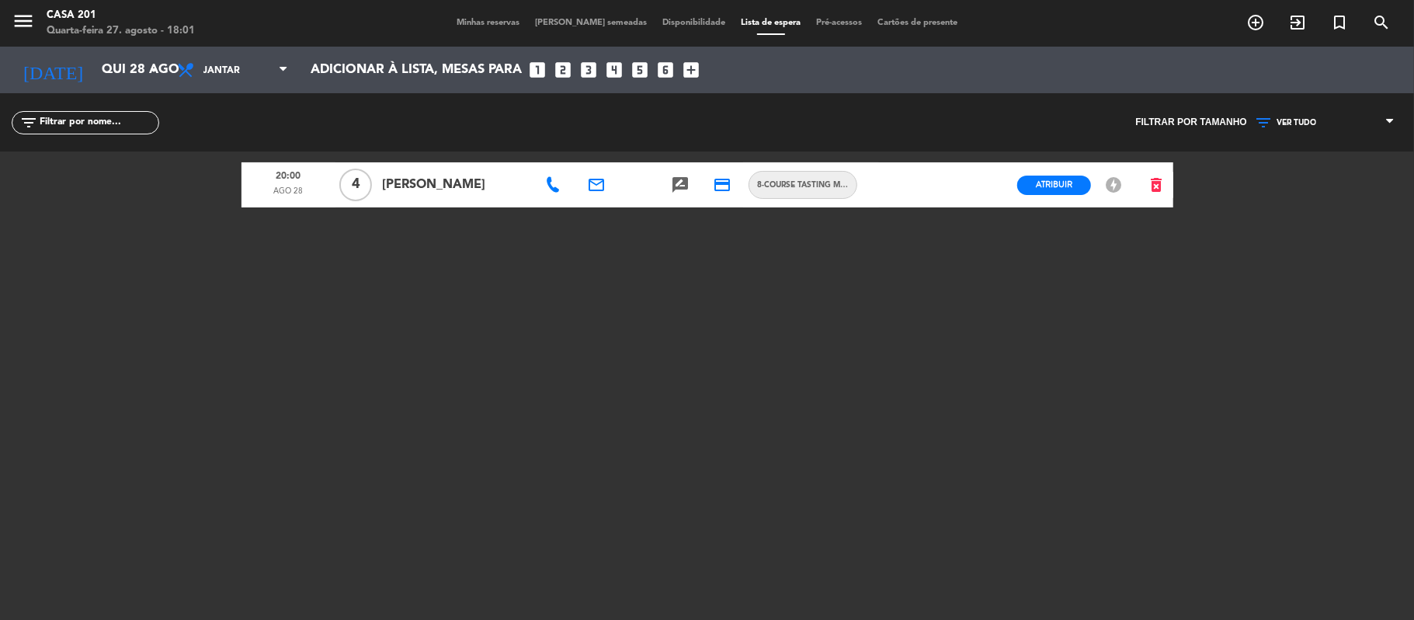
click at [489, 33] on div "menu Casa 201 Quarta-feira 27. agosto - 18:01 Minhas reservas Mesas semeadas Di…" at bounding box center [707, 23] width 1414 height 47
click at [495, 26] on span "Minhas reservas" at bounding box center [488, 23] width 78 height 9
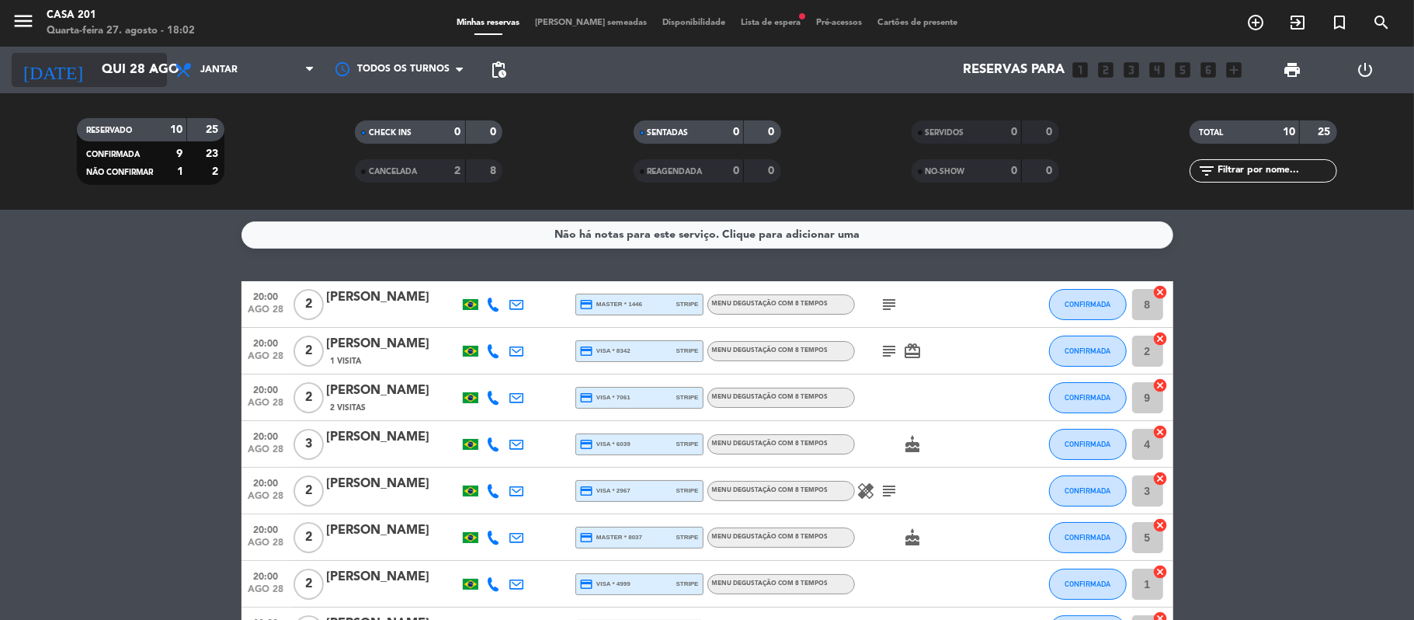
click at [123, 78] on input "Qui 28 ago" at bounding box center [178, 70] width 168 height 30
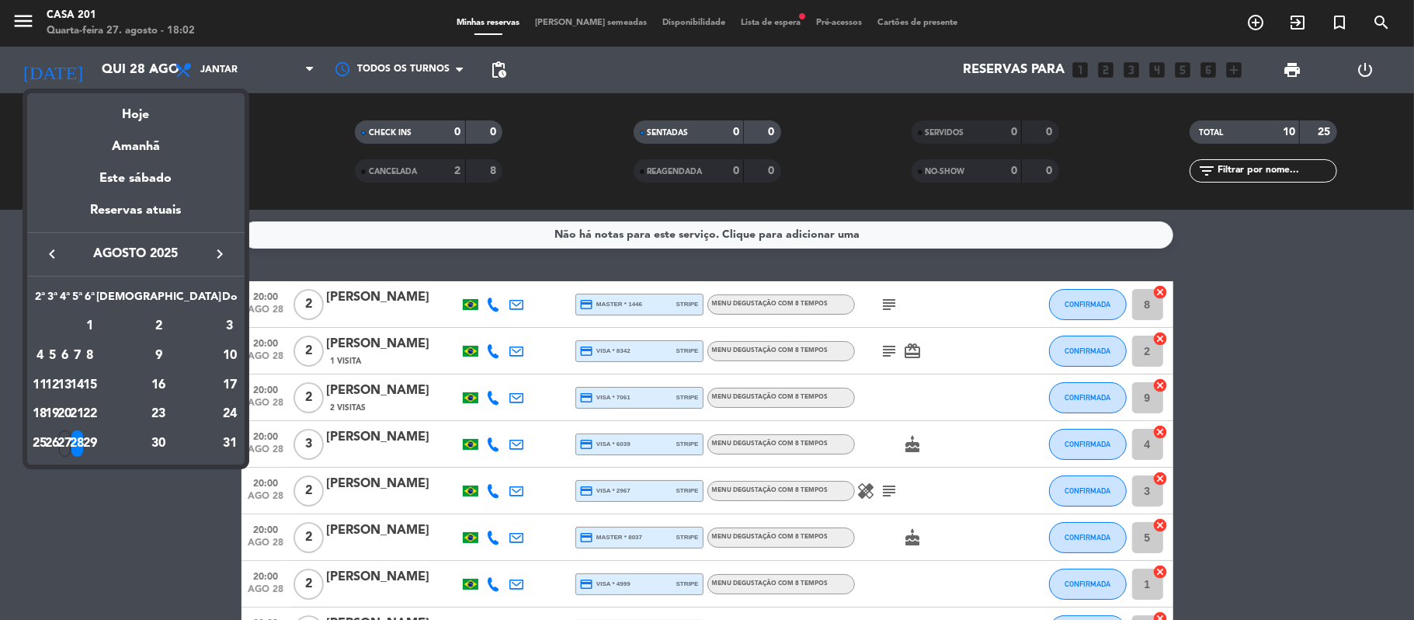
click at [153, 66] on div at bounding box center [707, 310] width 1414 height 620
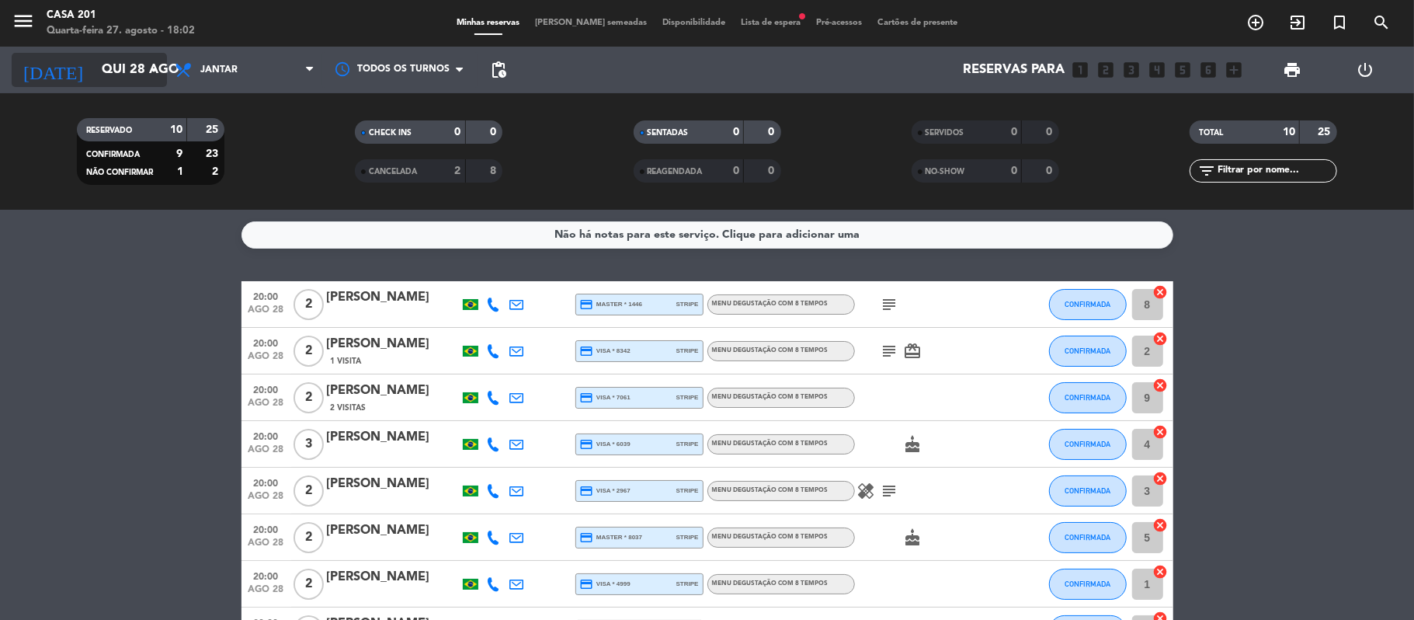
click at [144, 68] on icon "arrow_drop_down" at bounding box center [153, 70] width 19 height 19
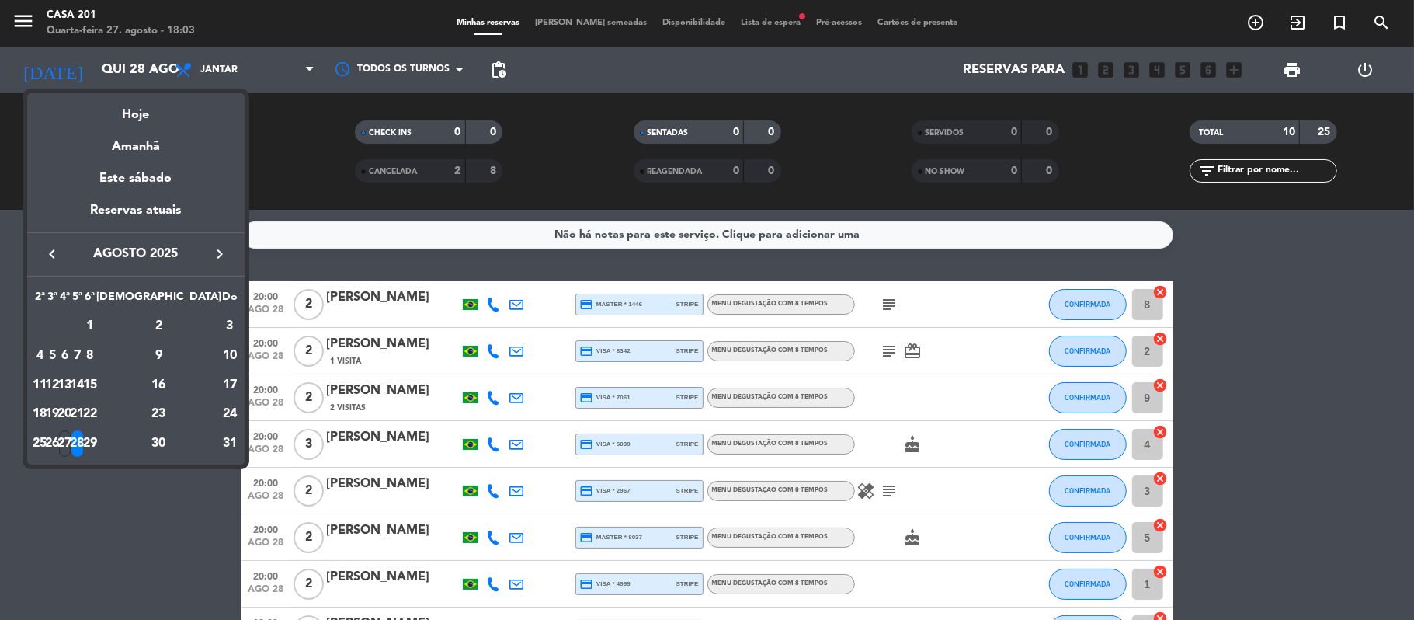
click at [1325, 349] on div at bounding box center [707, 310] width 1414 height 620
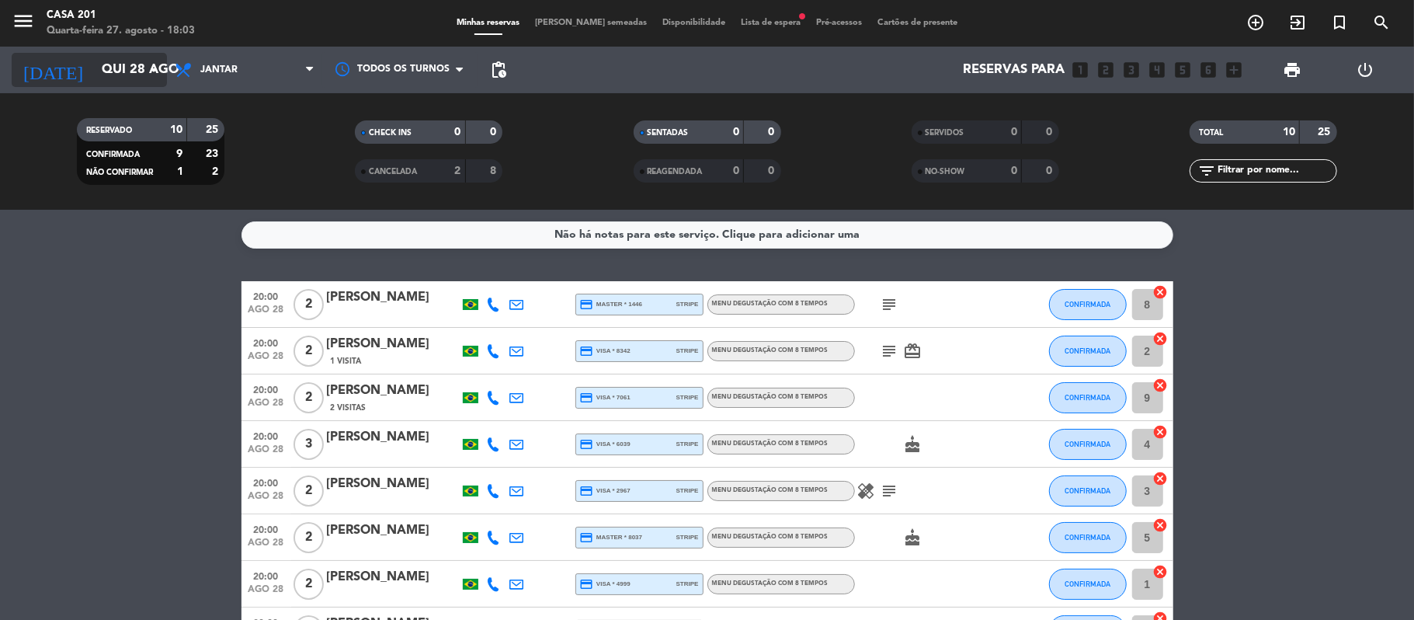
click at [116, 65] on input "Qui 28 ago" at bounding box center [178, 70] width 168 height 30
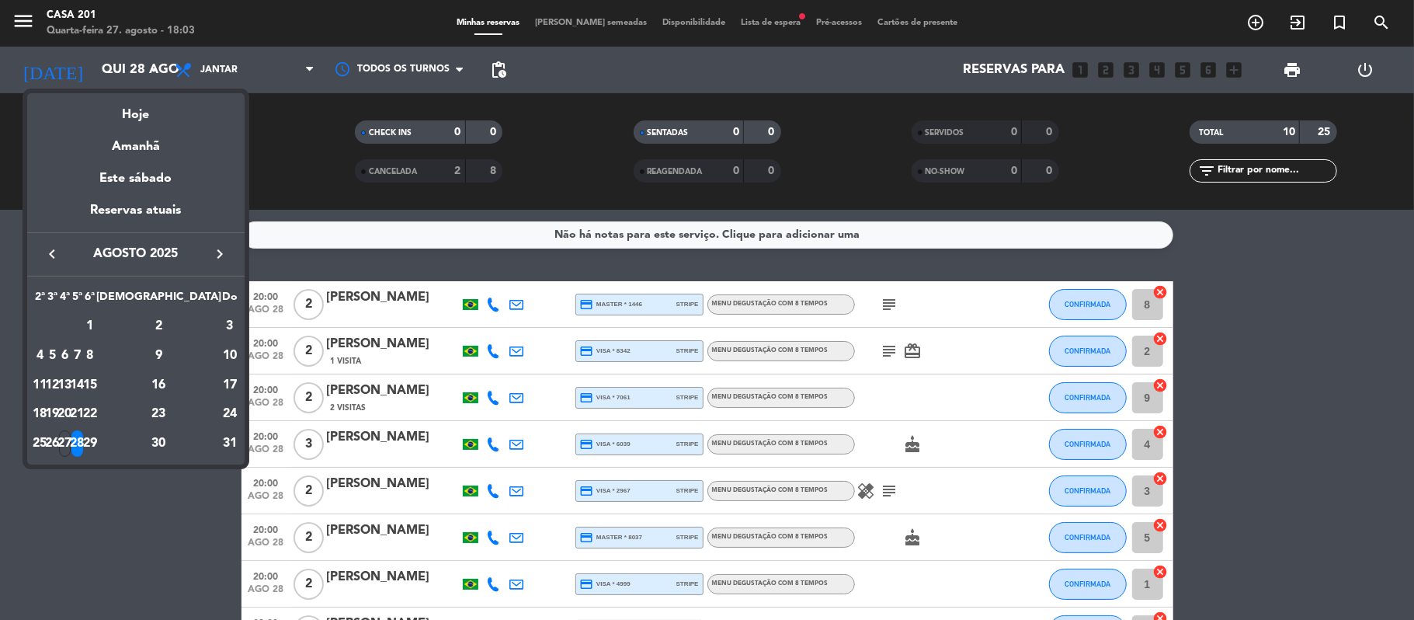
click at [569, 175] on div at bounding box center [707, 310] width 1414 height 620
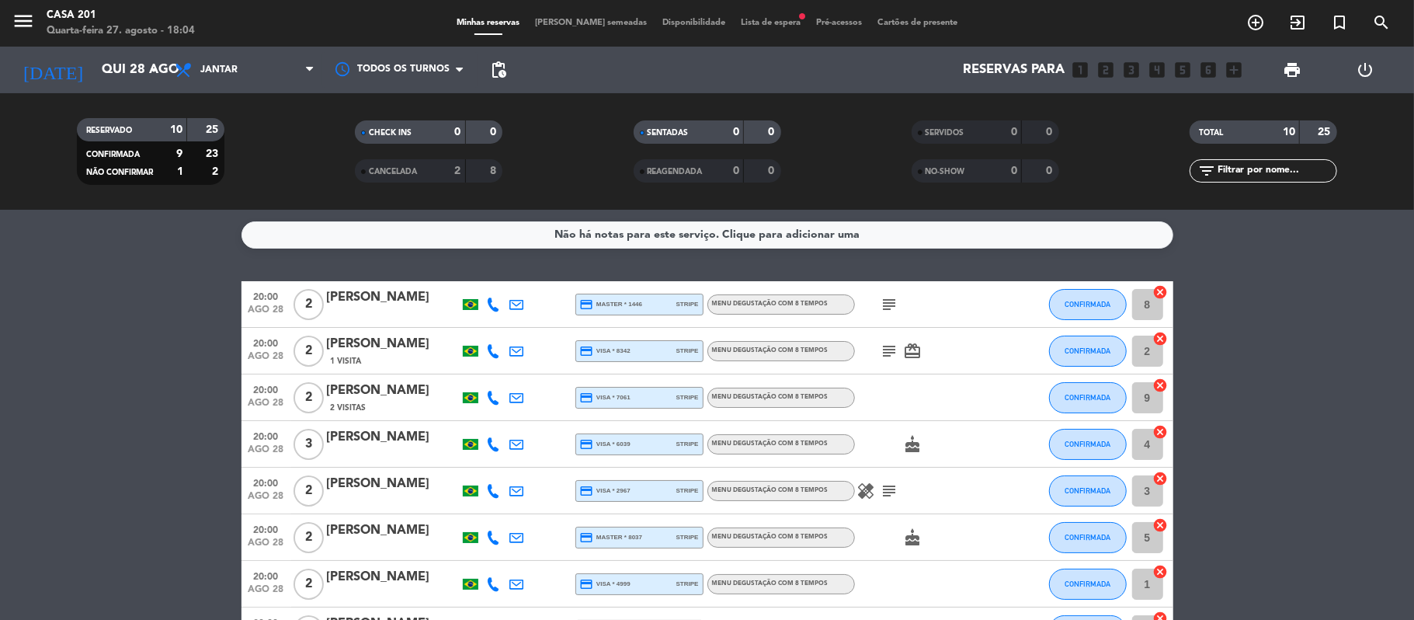
click at [137, 394] on bookings-row "20:00 [DATE] 2 [PERSON_NAME] credit_card master * 1446 stripe Menu degustação c…" at bounding box center [707, 514] width 1414 height 466
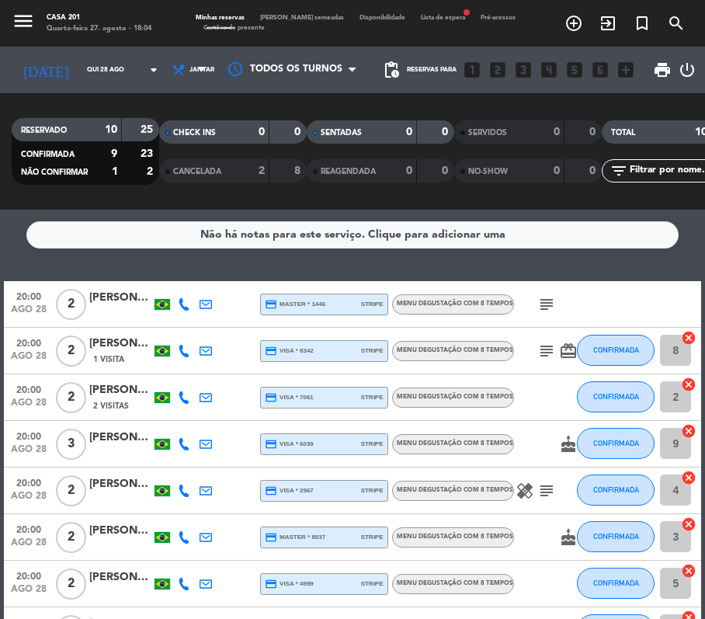
scroll to position [29, 0]
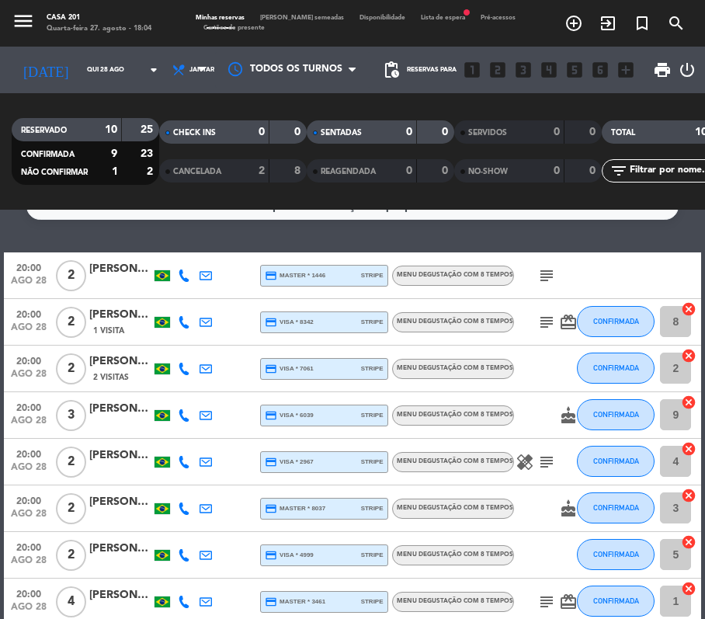
click at [185, 410] on icon at bounding box center [184, 415] width 12 height 12
click at [188, 385] on span "content_paste" at bounding box center [194, 390] width 12 height 12
click at [185, 457] on icon at bounding box center [184, 462] width 12 height 12
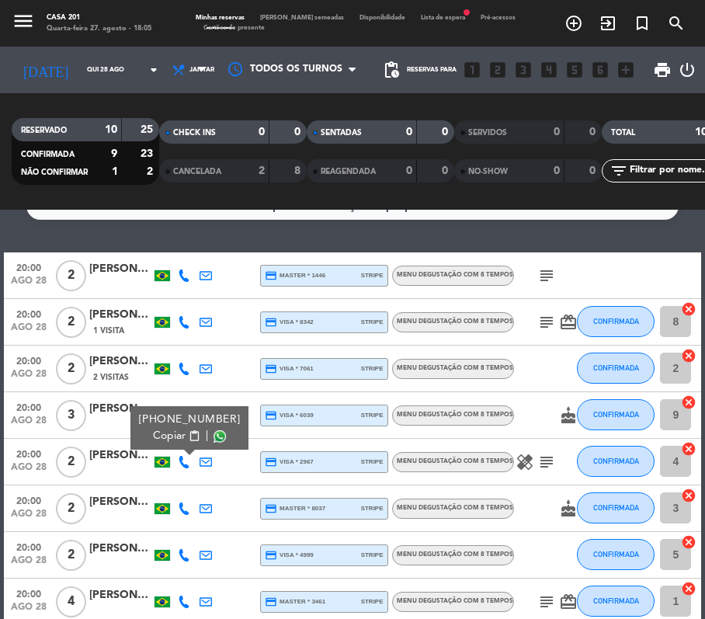
click at [188, 432] on span "content_paste" at bounding box center [194, 436] width 12 height 12
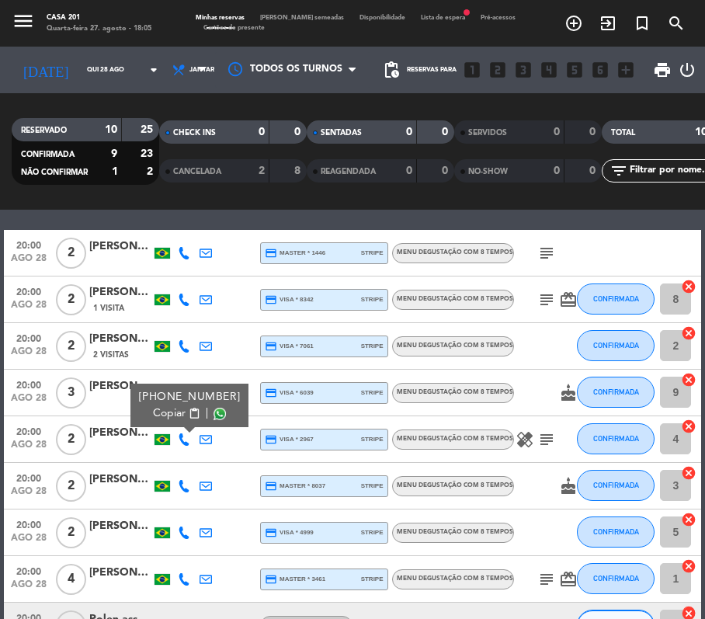
scroll to position [63, 0]
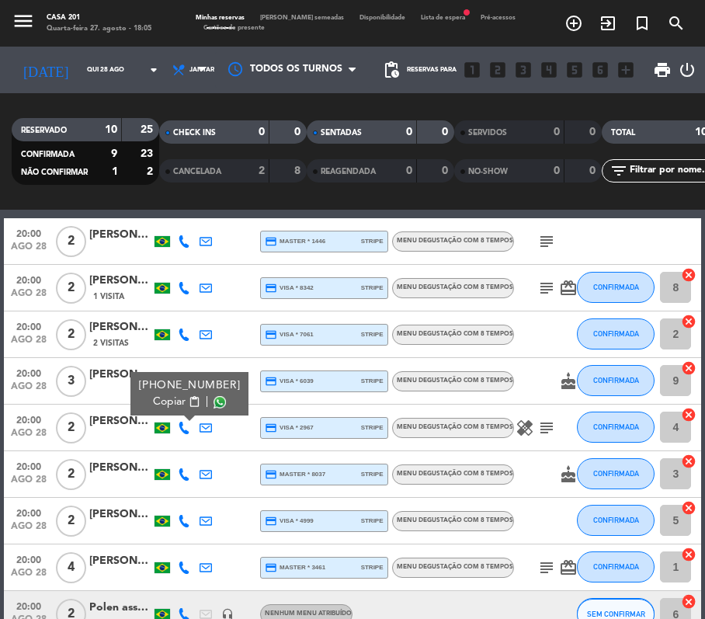
click at [181, 475] on icon at bounding box center [184, 474] width 12 height 12
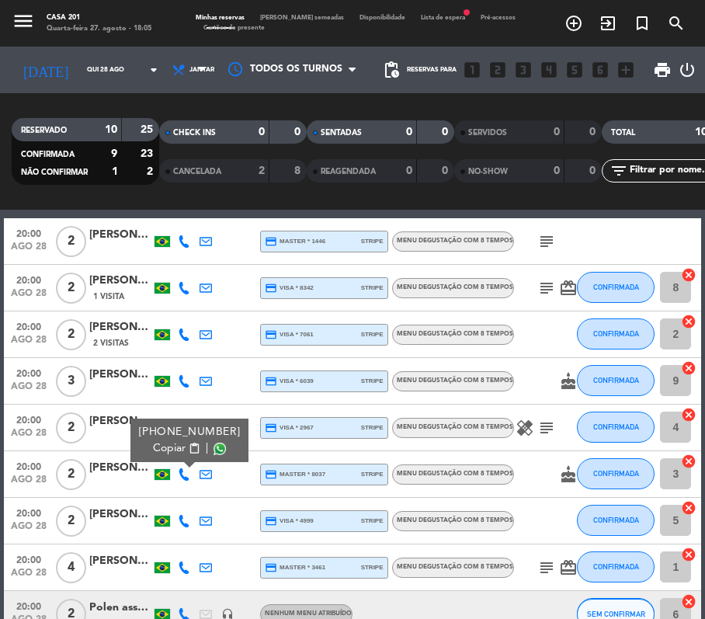
click at [190, 445] on span "content_paste" at bounding box center [194, 449] width 12 height 12
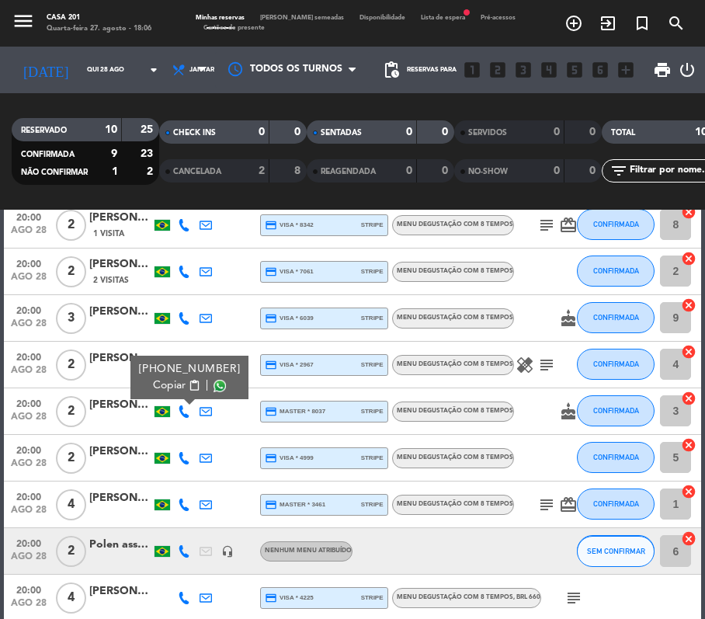
scroll to position [127, 0]
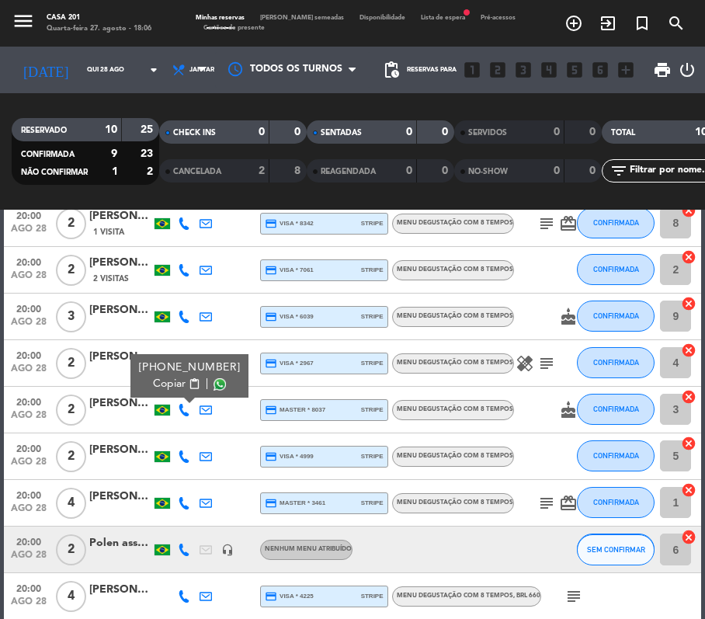
click at [186, 455] on icon at bounding box center [184, 456] width 12 height 12
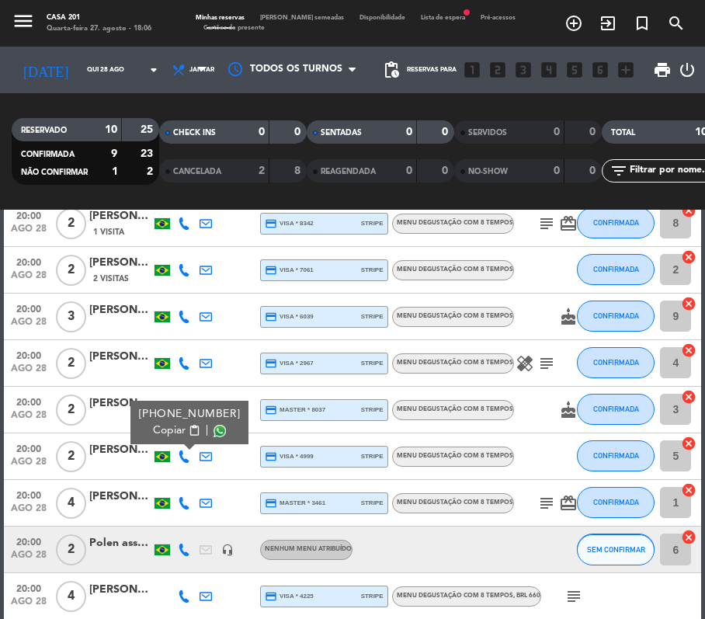
click at [178, 432] on span "Copiar" at bounding box center [169, 430] width 33 height 16
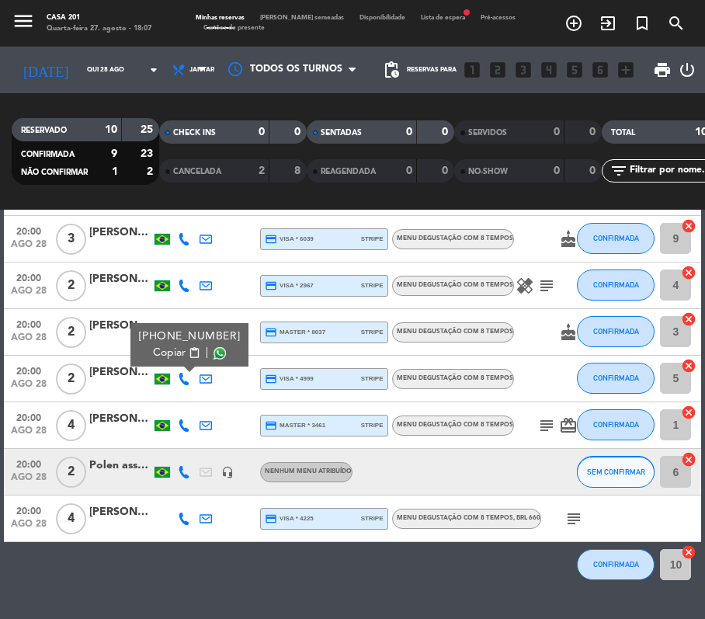
click at [179, 422] on icon at bounding box center [184, 425] width 12 height 12
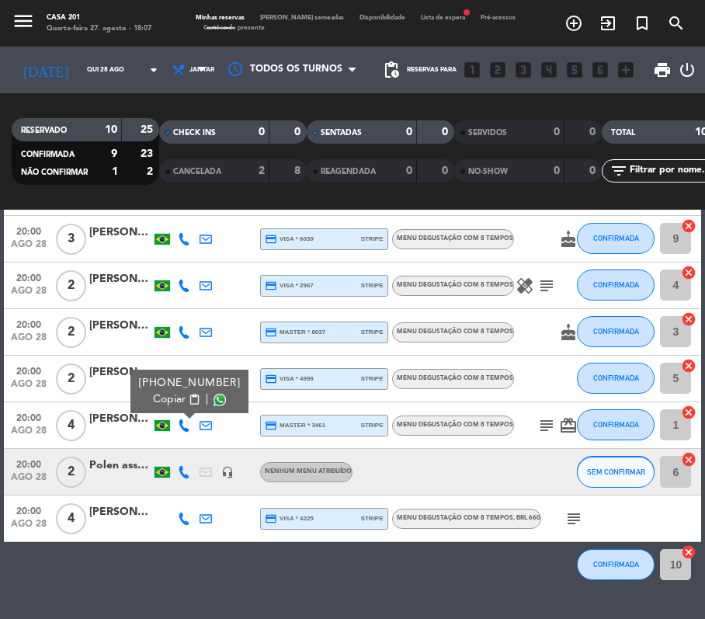
click at [188, 398] on span "content_paste" at bounding box center [194, 400] width 12 height 12
click at [185, 475] on icon at bounding box center [184, 472] width 12 height 12
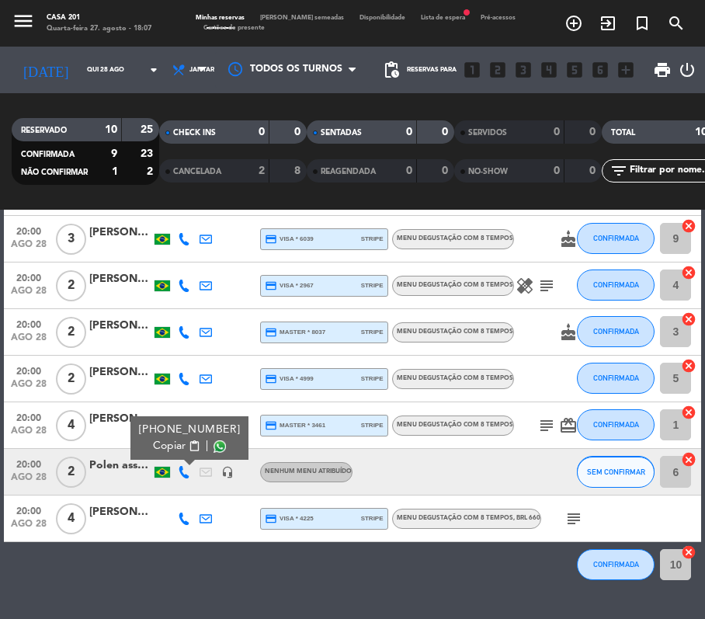
click at [224, 473] on icon "headset_mic" at bounding box center [227, 472] width 12 height 12
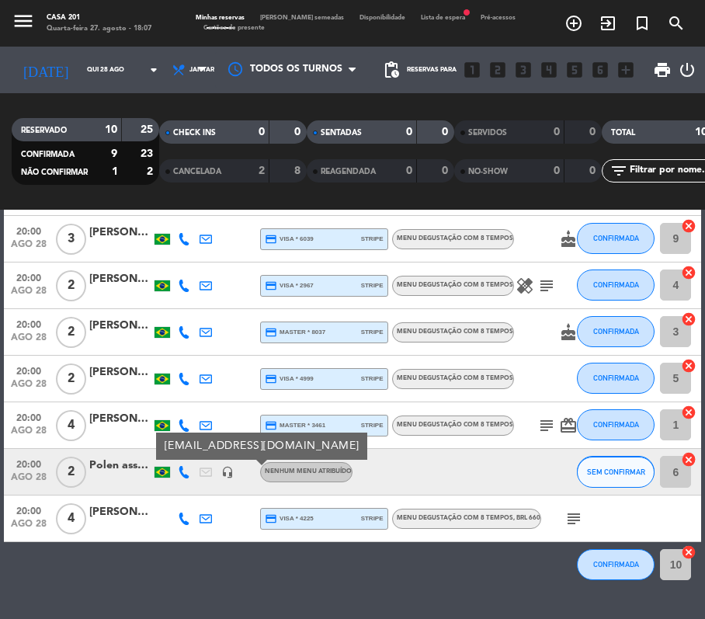
click at [183, 517] on icon at bounding box center [184, 518] width 12 height 12
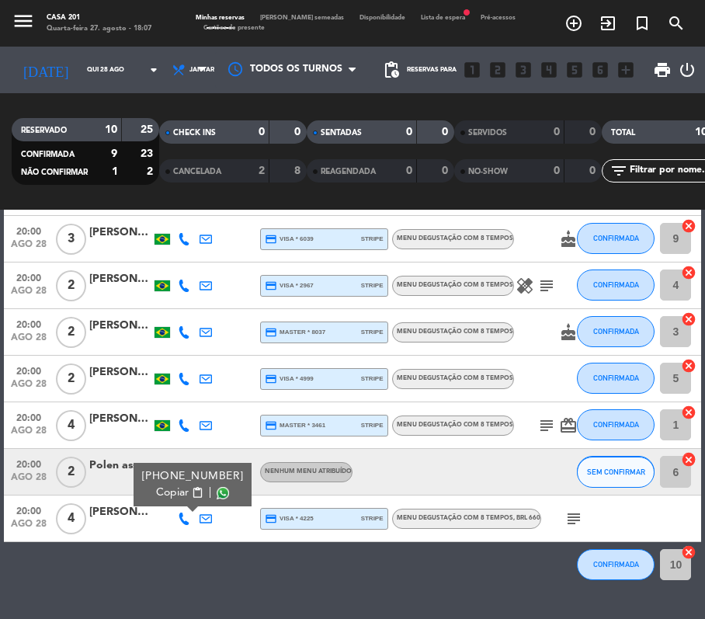
click at [185, 500] on button "Copiar content_paste" at bounding box center [179, 492] width 47 height 16
click at [128, 320] on div "[PERSON_NAME]" at bounding box center [120, 326] width 62 height 18
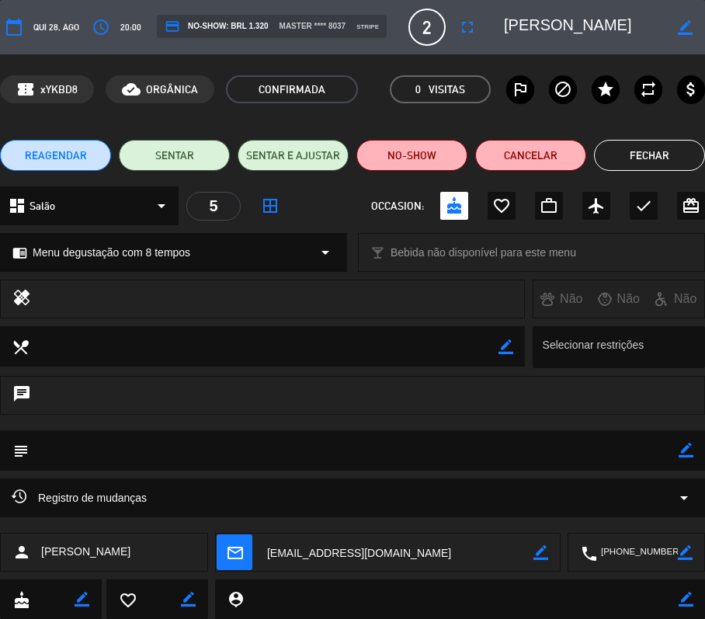
click at [683, 447] on icon "border_color" at bounding box center [686, 450] width 15 height 15
click at [152, 445] on textarea at bounding box center [354, 450] width 650 height 40
type textarea "1 pax sem peixe"
click at [688, 448] on icon at bounding box center [686, 450] width 15 height 15
click at [641, 156] on button "Fechar" at bounding box center [649, 155] width 111 height 31
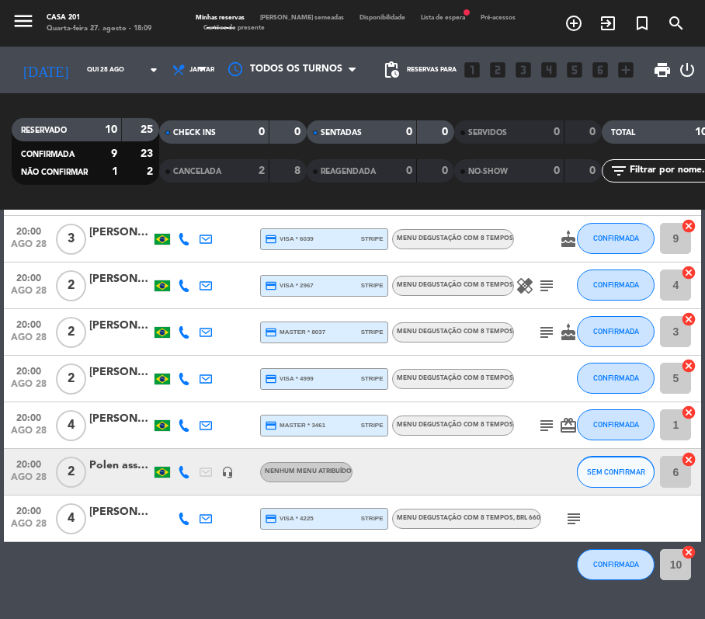
click at [186, 477] on icon at bounding box center [184, 472] width 12 height 12
click at [189, 444] on span "content_paste" at bounding box center [194, 446] width 12 height 12
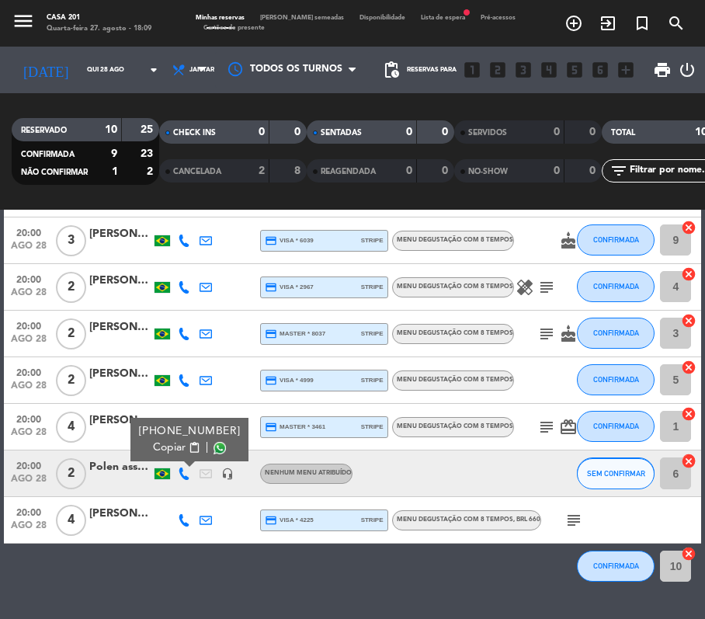
scroll to position [0, 0]
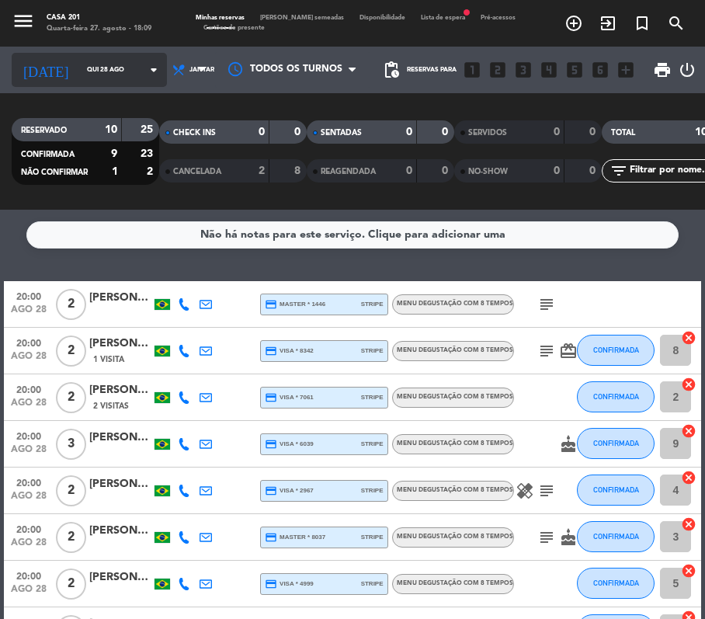
click at [71, 54] on div "[DATE] [DATE] arrow_drop_down" at bounding box center [89, 70] width 155 height 34
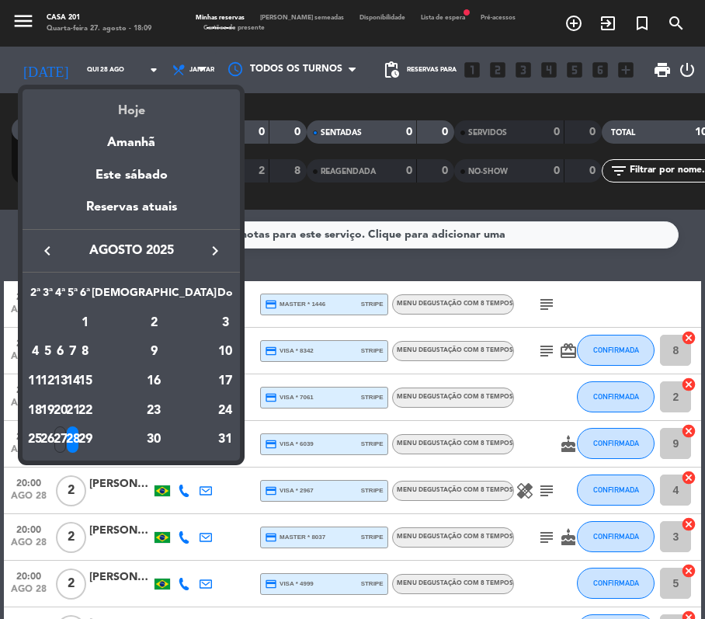
click at [104, 112] on div "Hoje" at bounding box center [131, 105] width 217 height 32
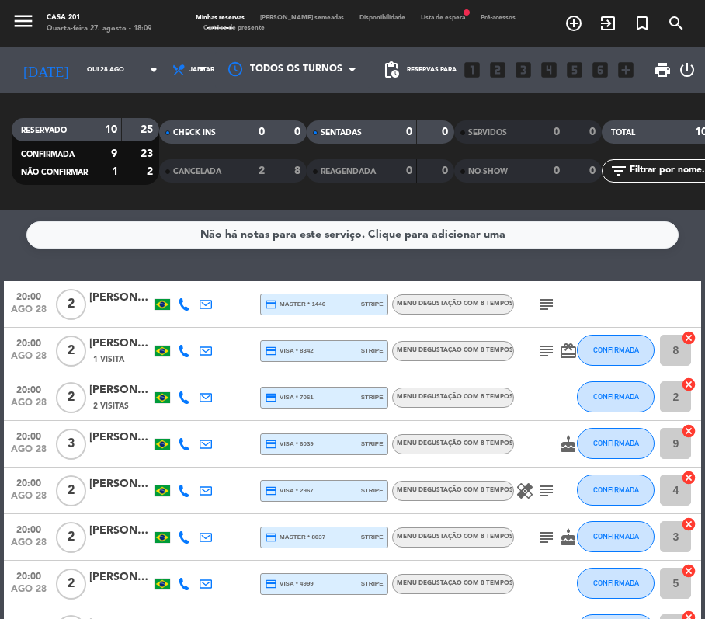
type input "Qua 27 ago"
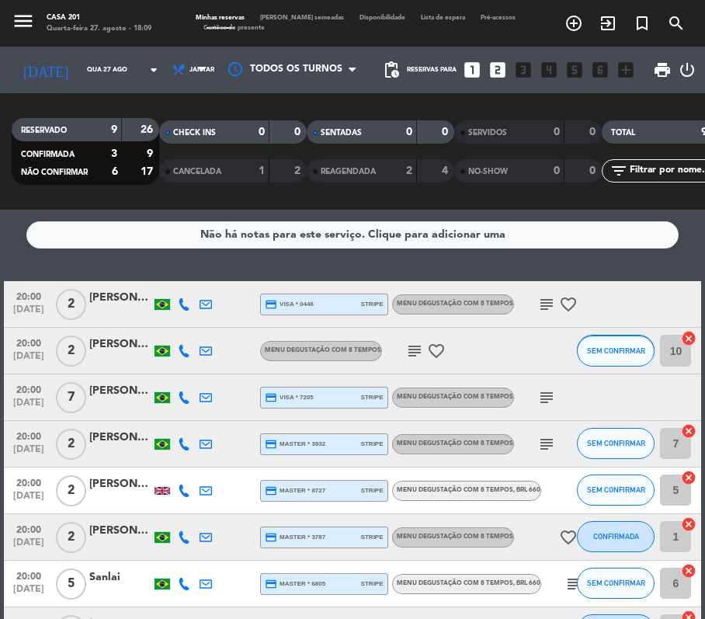
click at [186, 305] on icon at bounding box center [184, 304] width 12 height 12
click at [188, 283] on span "content_paste" at bounding box center [194, 279] width 12 height 12
drag, startPoint x: 181, startPoint y: 351, endPoint x: 179, endPoint y: 362, distance: 11.1
click at [179, 362] on div at bounding box center [184, 351] width 22 height 46
click at [181, 356] on icon at bounding box center [184, 351] width 12 height 12
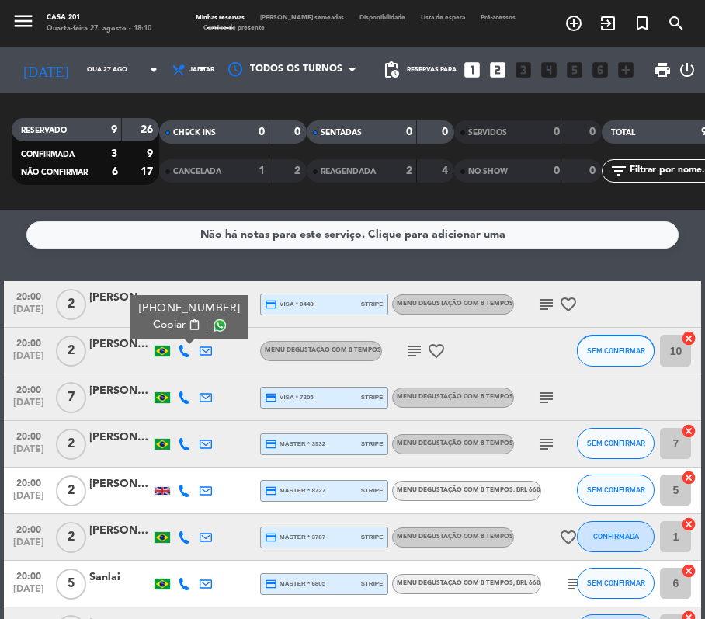
click at [190, 319] on span "content_paste" at bounding box center [194, 325] width 12 height 12
click at [180, 392] on icon at bounding box center [184, 397] width 12 height 12
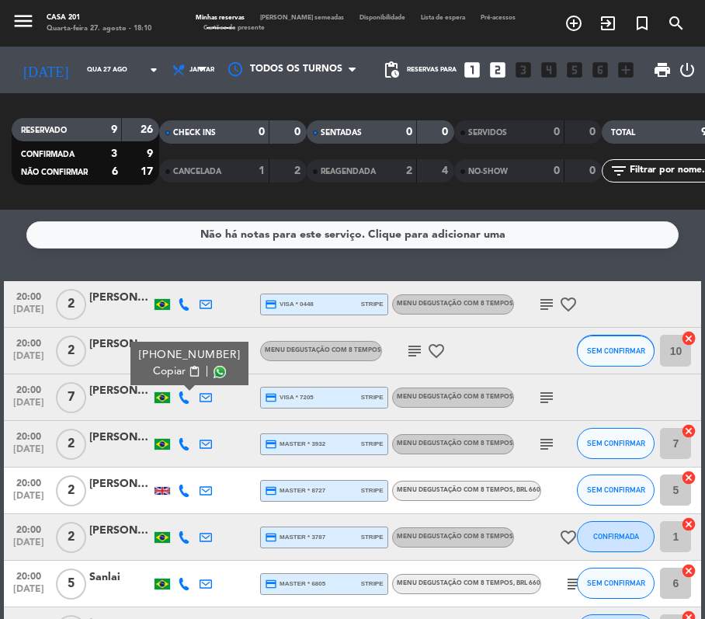
click at [181, 373] on button "Copiar content_paste" at bounding box center [176, 371] width 47 height 16
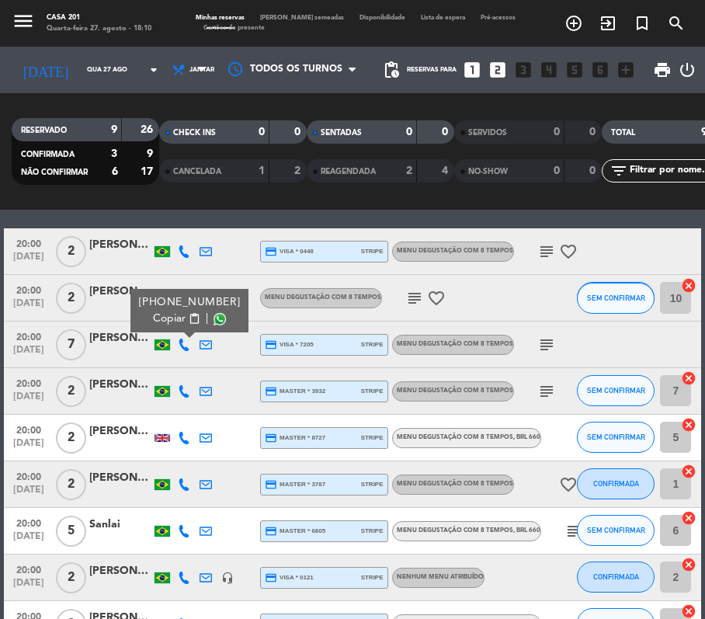
scroll to position [60, 0]
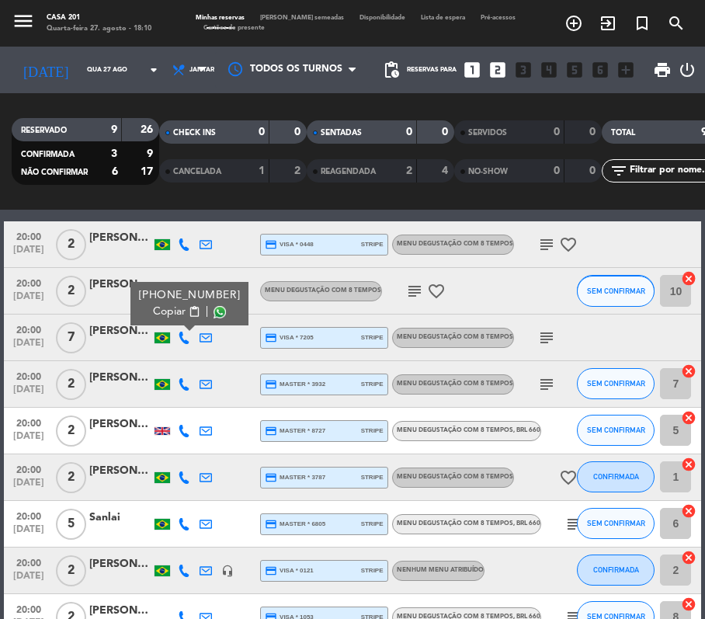
click at [186, 386] on icon at bounding box center [184, 384] width 12 height 12
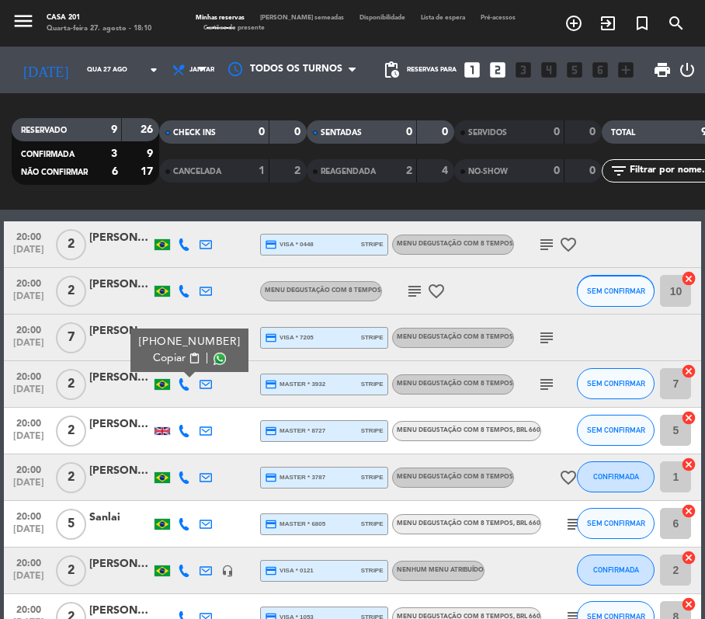
click at [188, 359] on span "content_paste" at bounding box center [194, 358] width 12 height 12
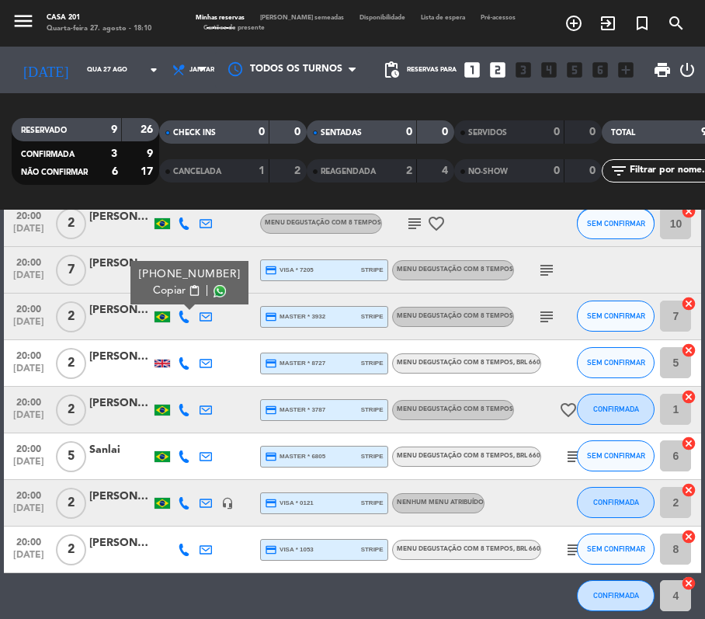
scroll to position [134, 0]
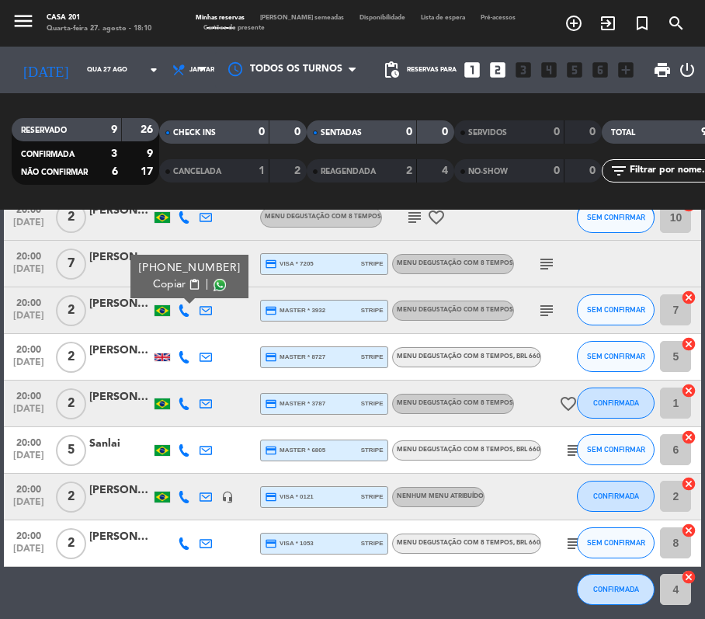
click at [184, 357] on icon at bounding box center [184, 357] width 12 height 12
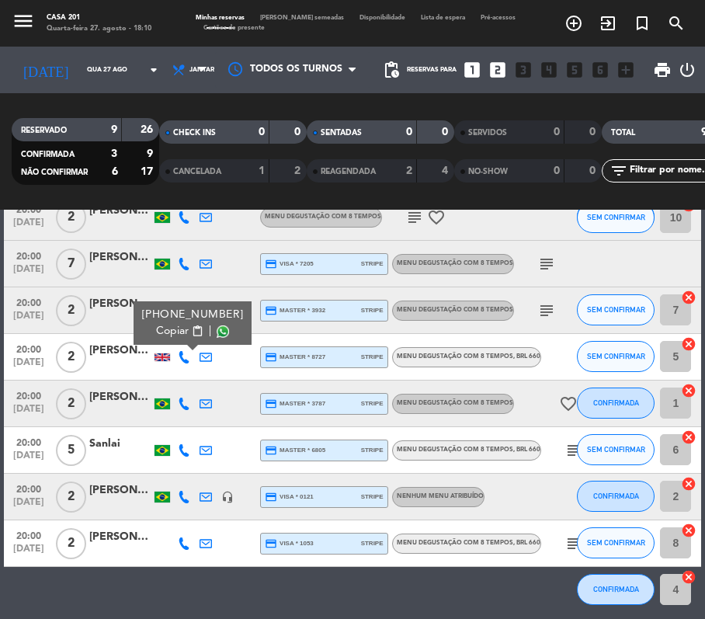
click at [191, 333] on span "content_paste" at bounding box center [197, 331] width 12 height 12
click at [179, 399] on icon at bounding box center [184, 404] width 12 height 12
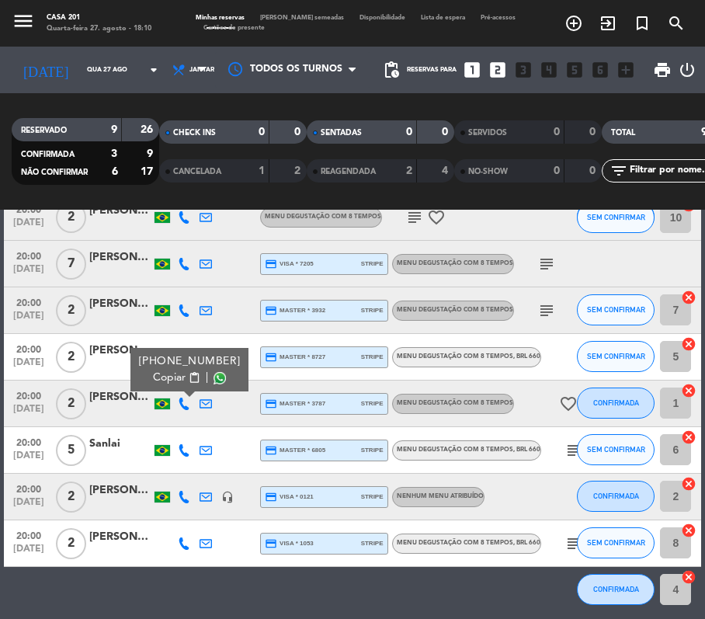
click at [181, 380] on button "Copiar content_paste" at bounding box center [176, 378] width 47 height 16
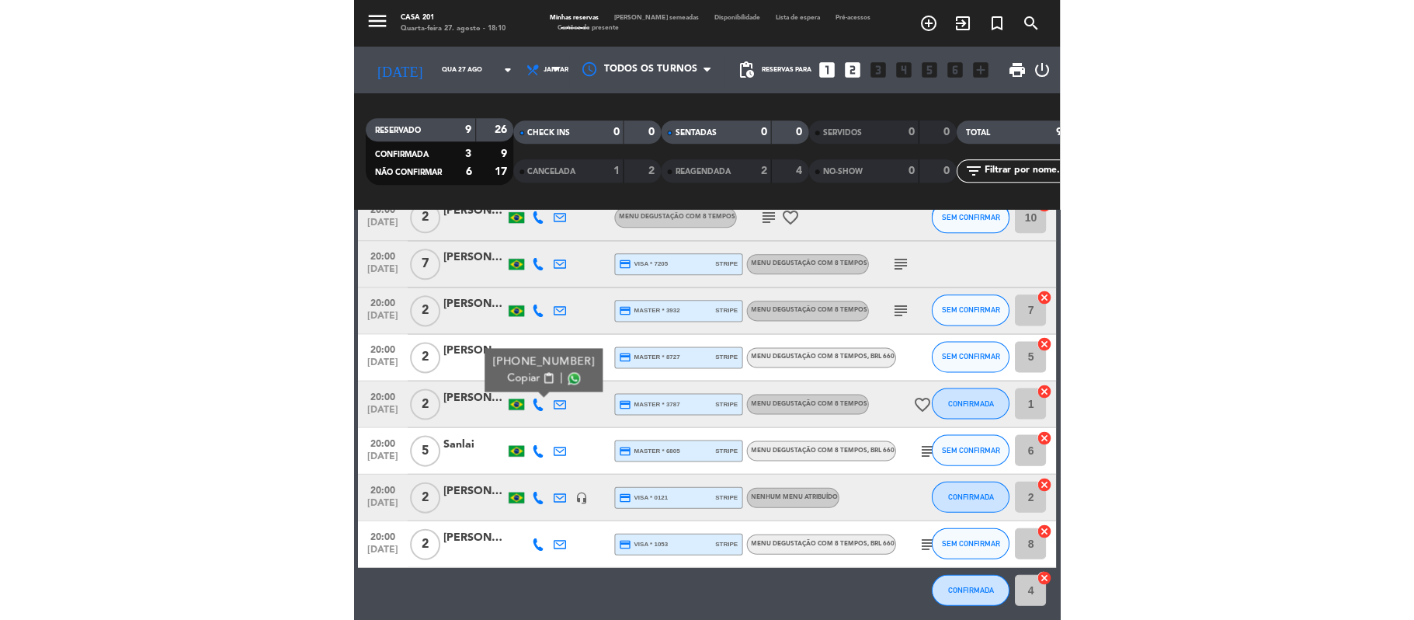
scroll to position [158, 0]
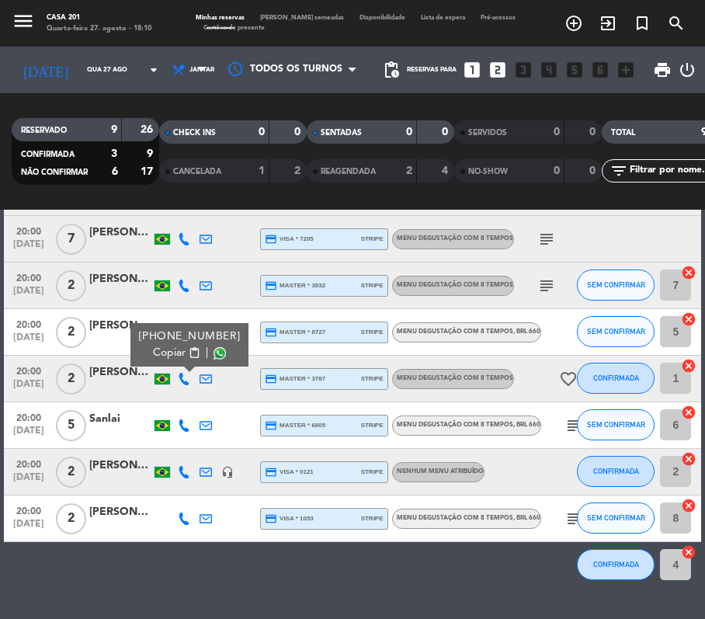
click at [183, 425] on icon at bounding box center [184, 425] width 12 height 12
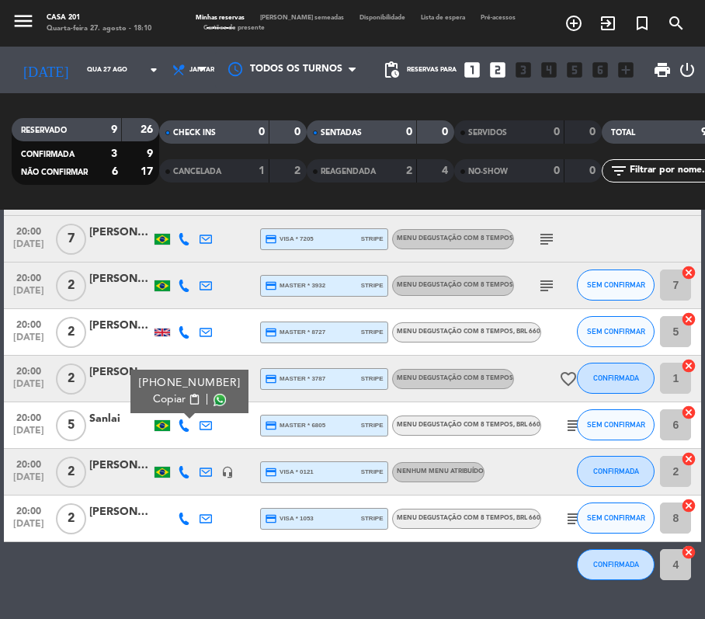
click at [188, 399] on span "content_paste" at bounding box center [194, 400] width 12 height 12
click at [569, 432] on icon "subject" at bounding box center [573, 425] width 19 height 19
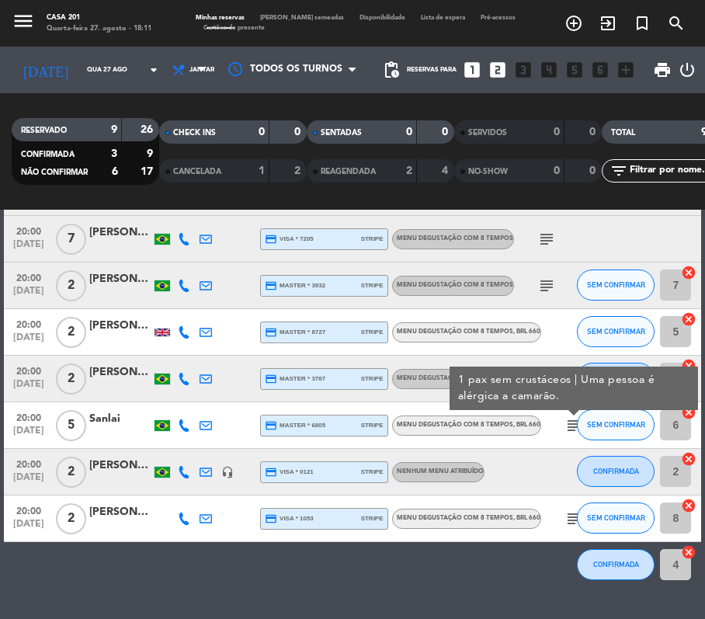
click at [187, 470] on icon at bounding box center [184, 472] width 12 height 12
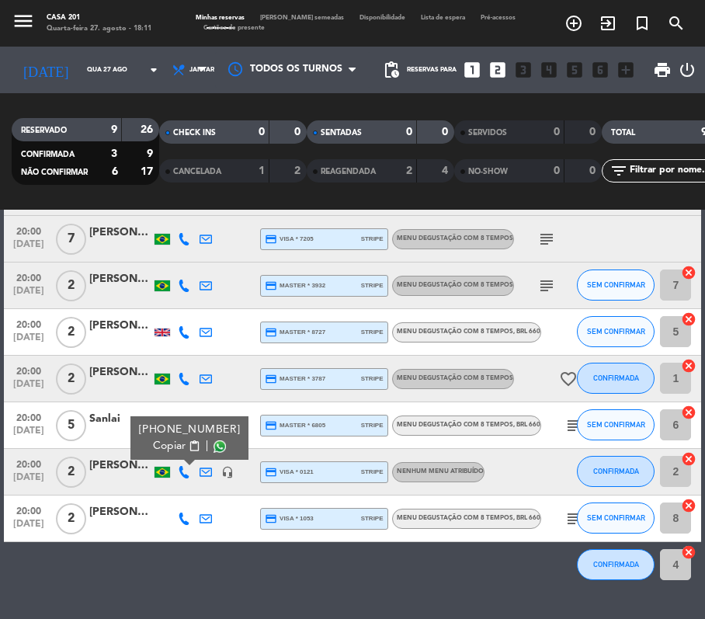
click at [188, 449] on span "content_paste" at bounding box center [194, 446] width 12 height 12
click at [180, 516] on icon at bounding box center [184, 518] width 12 height 12
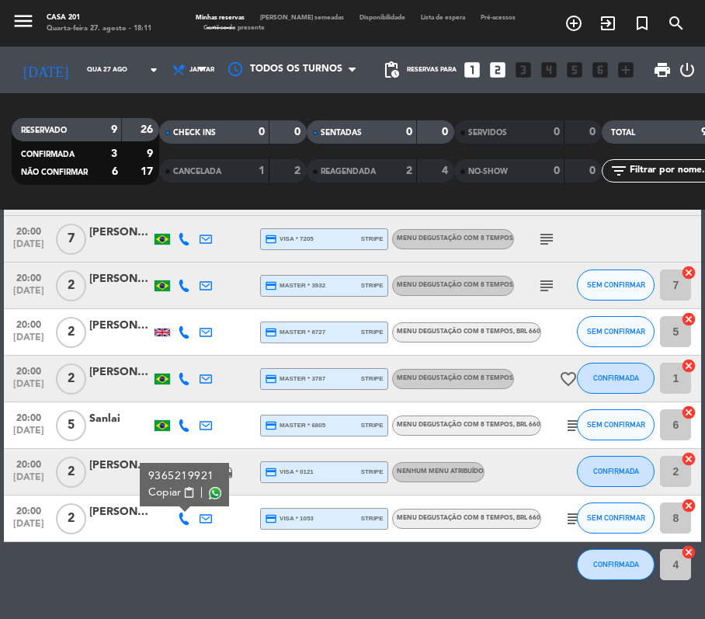
click at [180, 488] on span "Copiar" at bounding box center [164, 492] width 33 height 16
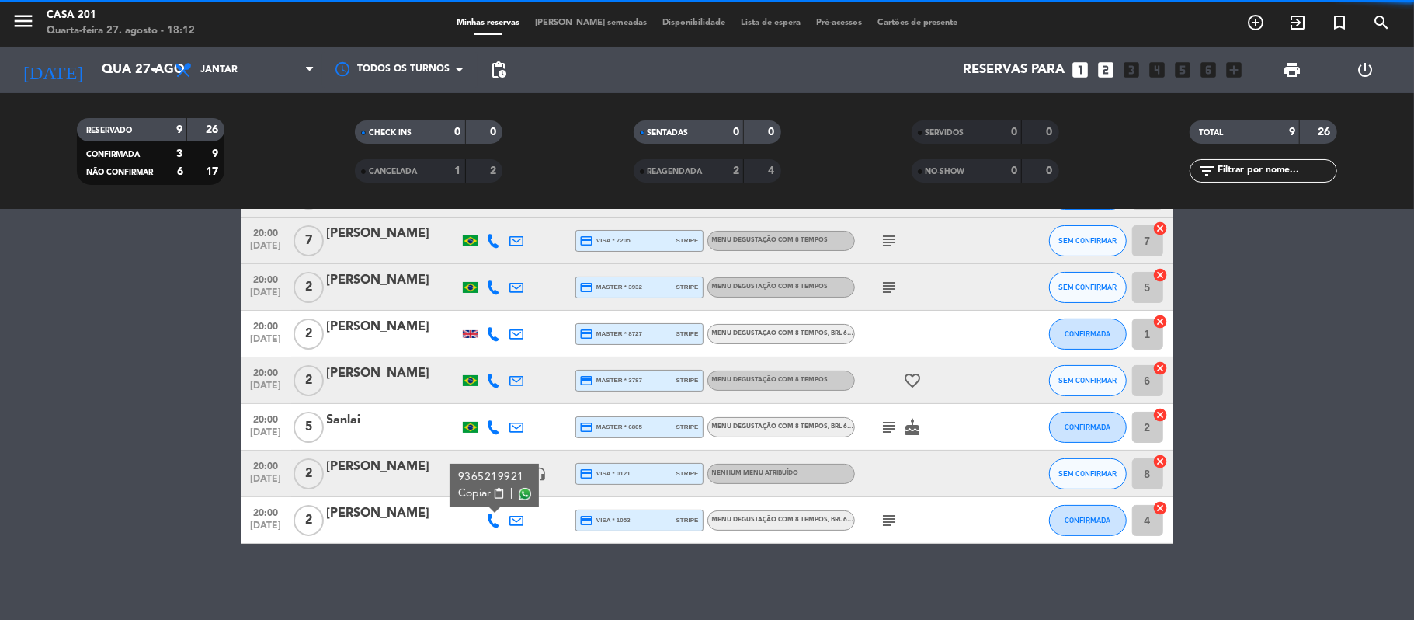
scroll to position [0, 0]
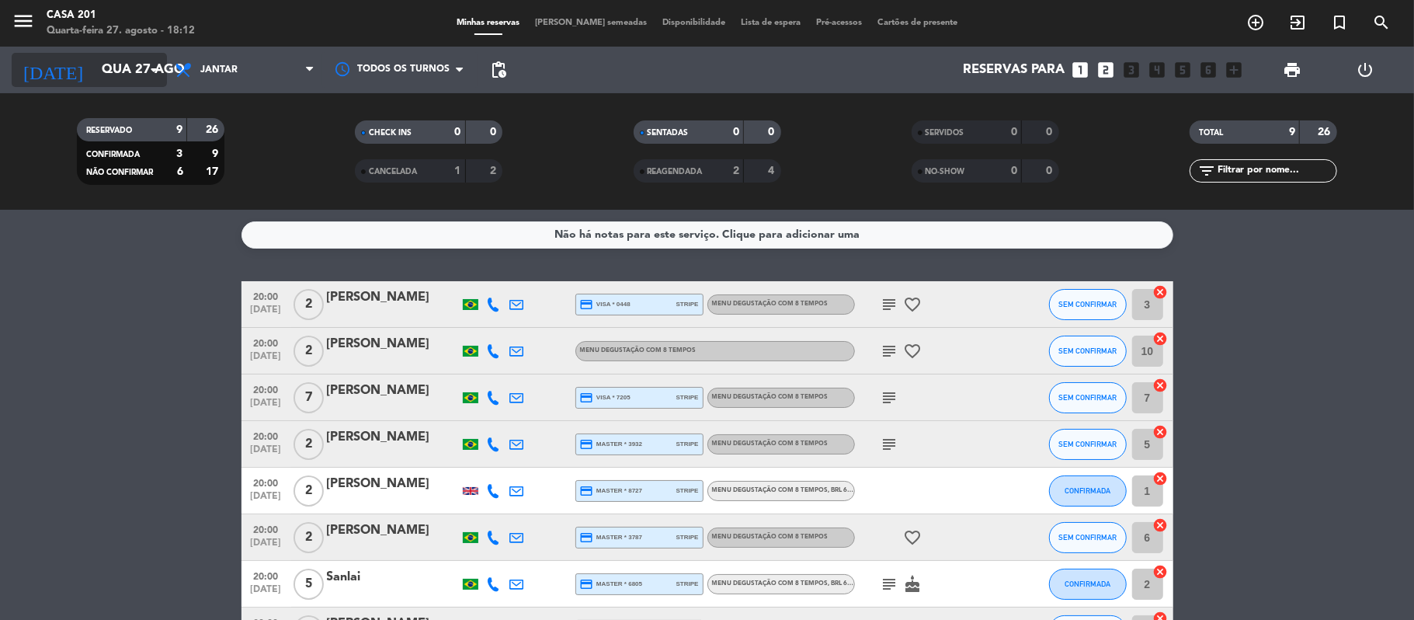
click at [121, 67] on input "Qua 27 ago" at bounding box center [178, 70] width 168 height 30
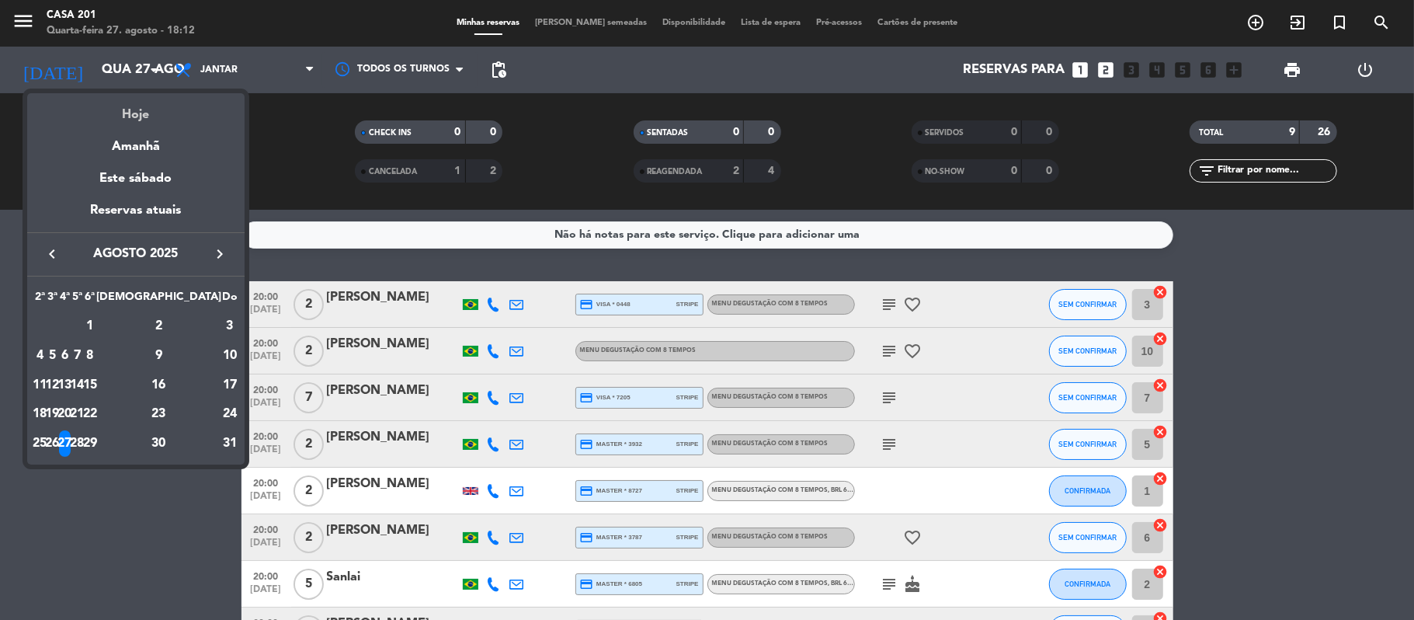
click at [134, 116] on div "Hoje" at bounding box center [135, 109] width 217 height 32
